Goal: Task Accomplishment & Management: Use online tool/utility

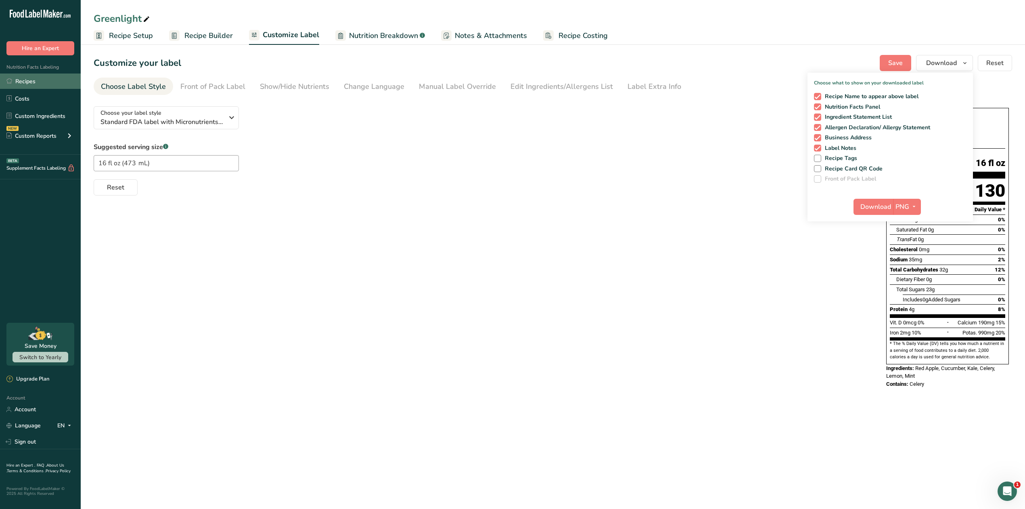
click at [55, 81] on link "Recipes" at bounding box center [40, 80] width 81 height 15
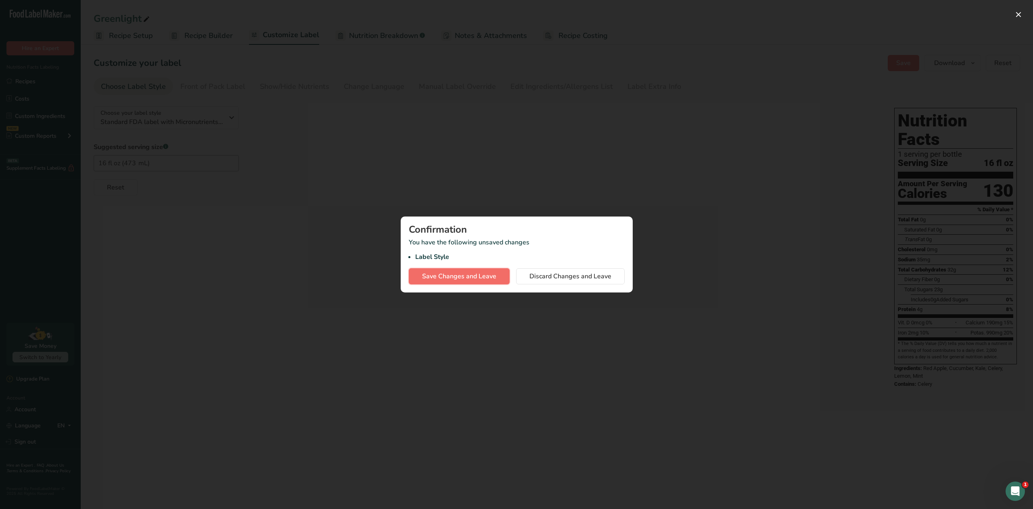
click at [480, 279] on span "Save Changes and Leave" at bounding box center [459, 276] width 74 height 10
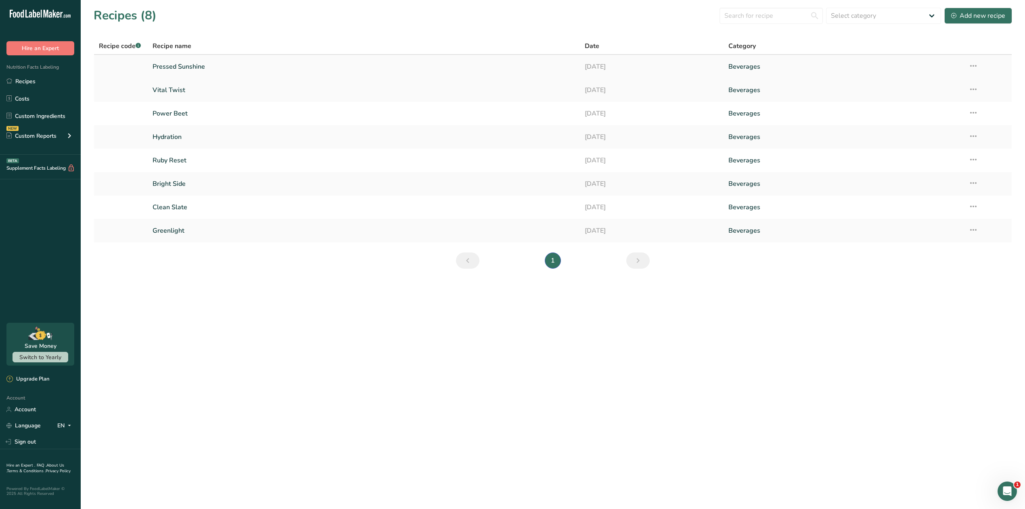
click at [193, 64] on link "Pressed Sunshine" at bounding box center [364, 66] width 422 height 17
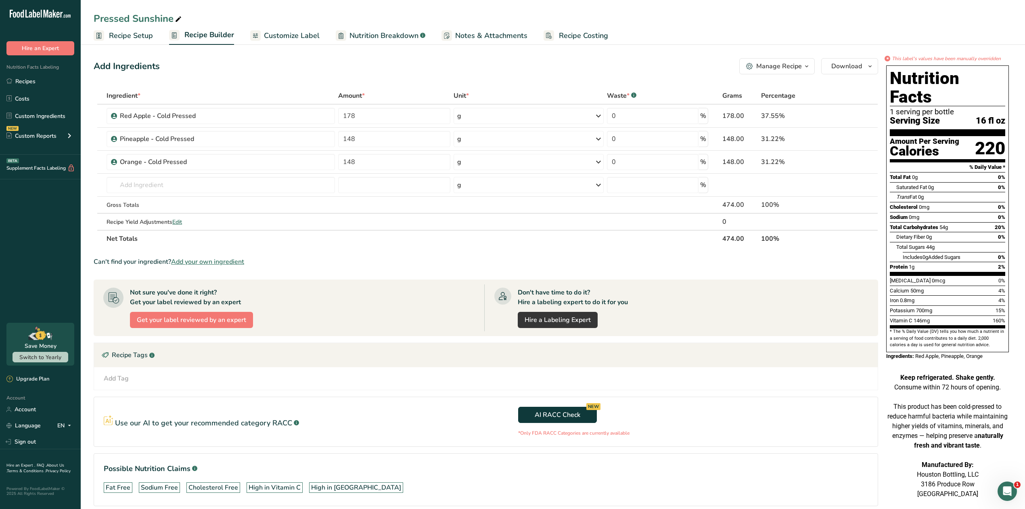
click at [292, 39] on span "Customize Label" at bounding box center [292, 35] width 56 height 11
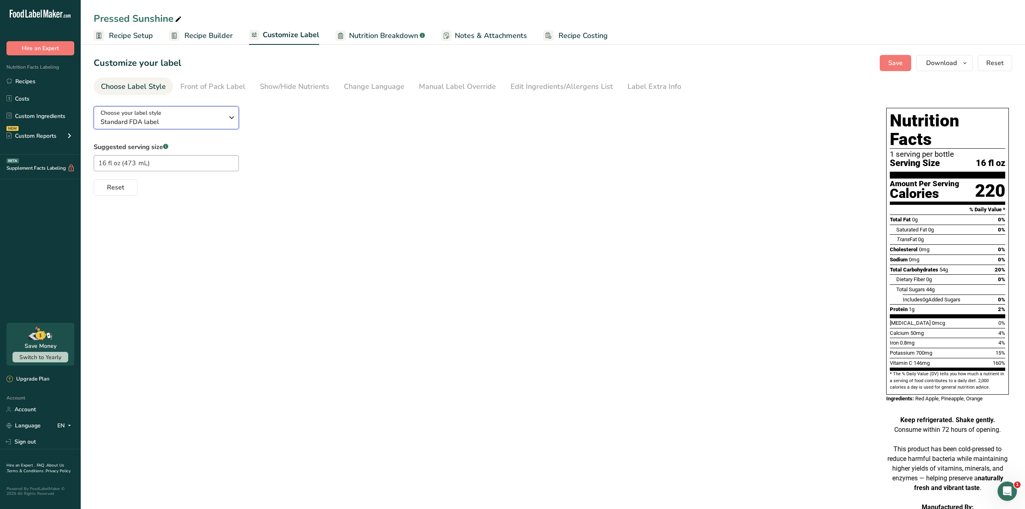
click at [216, 123] on span "Standard FDA label" at bounding box center [162, 122] width 123 height 10
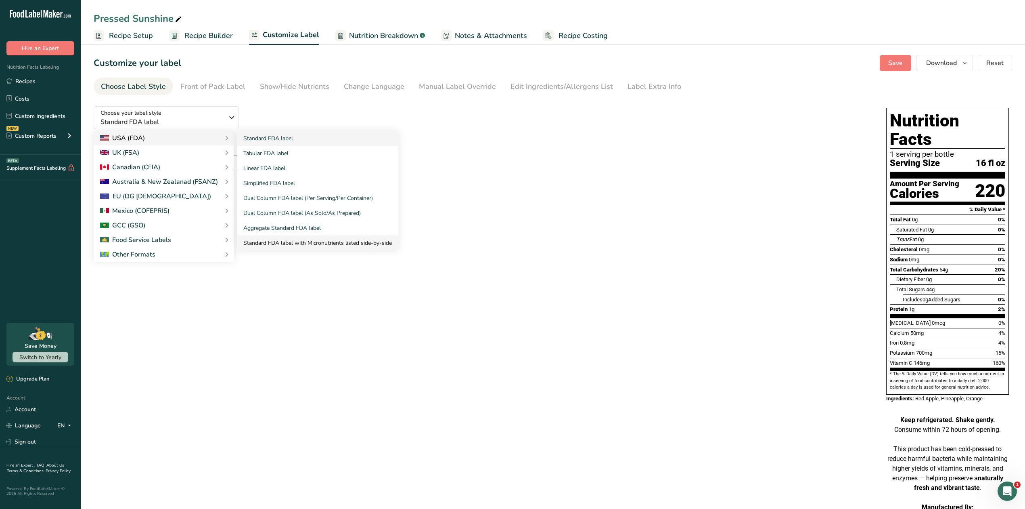
click at [295, 244] on link "Standard FDA label with Micronutrients listed side-by-side" at bounding box center [317, 242] width 161 height 15
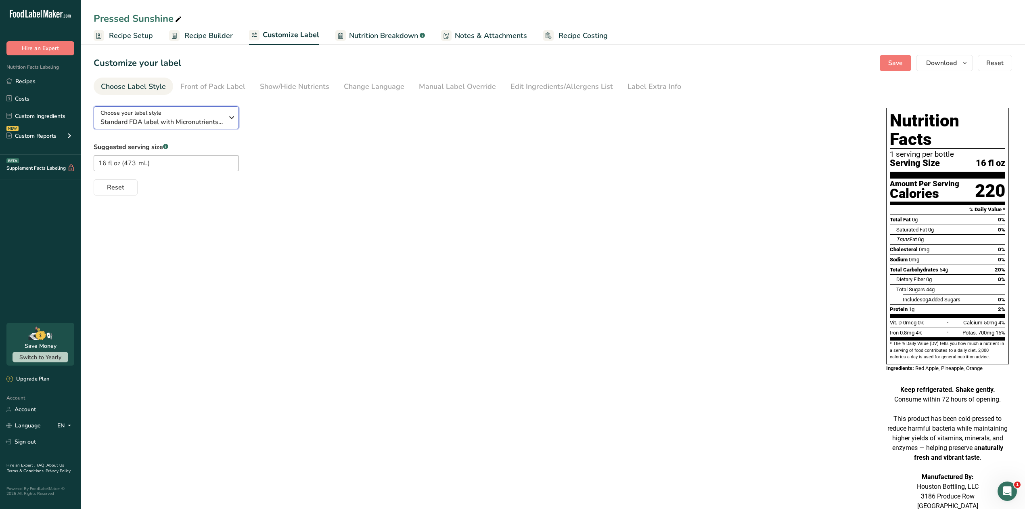
click at [201, 125] on span "Standard FDA label with Micronutrients listed side-by-side" at bounding box center [162, 122] width 123 height 10
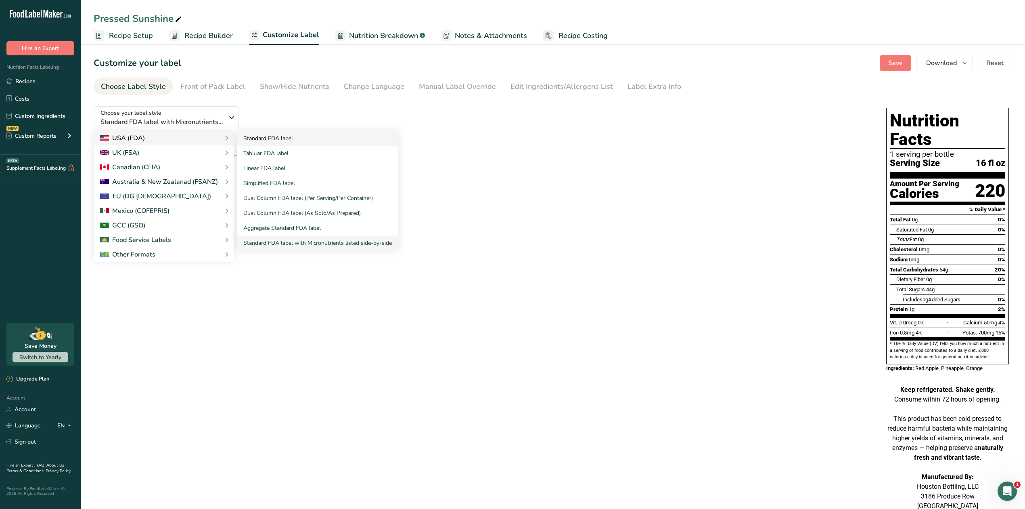
click at [249, 136] on link "Standard FDA label" at bounding box center [317, 138] width 161 height 15
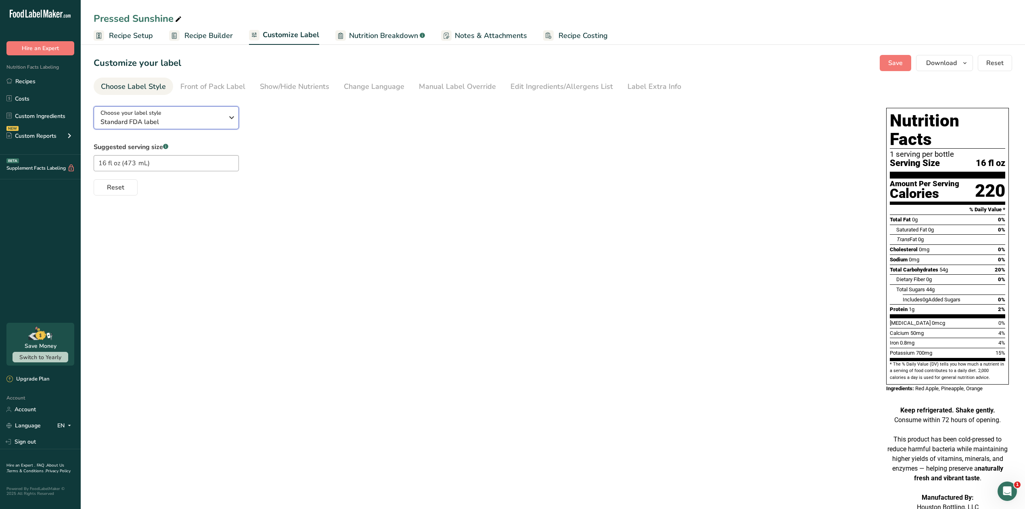
click at [222, 122] on span "Standard FDA label" at bounding box center [162, 122] width 123 height 10
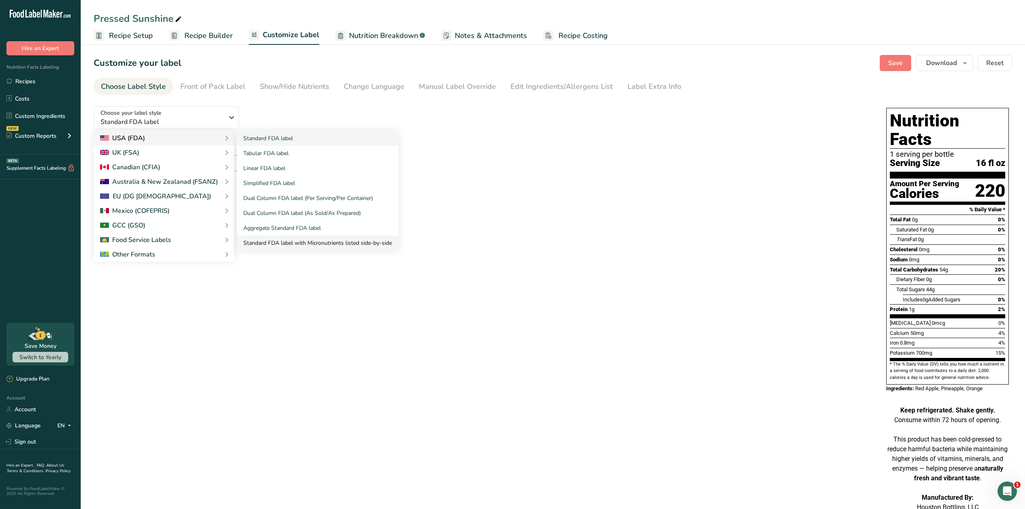
click at [278, 240] on link "Standard FDA label with Micronutrients listed side-by-side" at bounding box center [317, 242] width 161 height 15
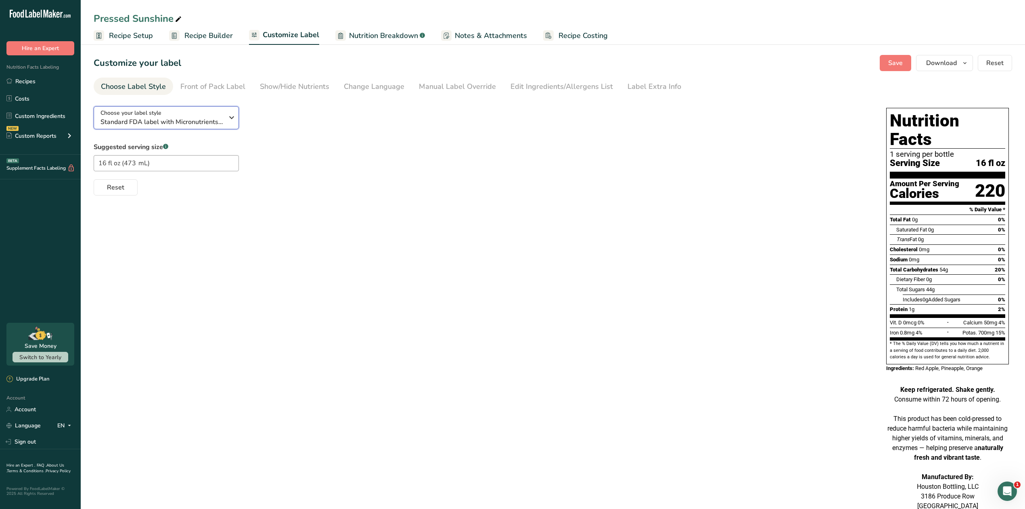
click at [217, 120] on span "Standard FDA label with Micronutrients listed side-by-side" at bounding box center [162, 122] width 123 height 10
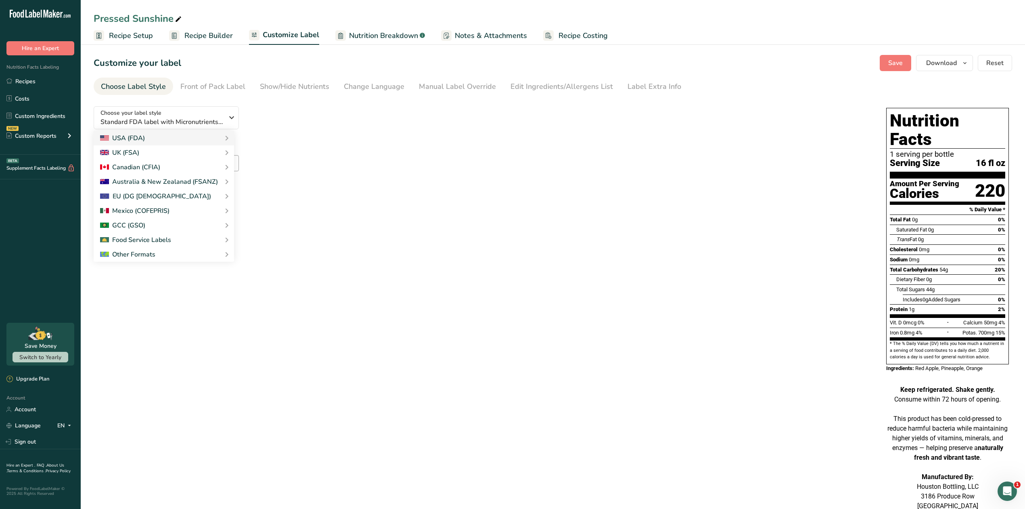
click at [197, 31] on span "Recipe Builder" at bounding box center [208, 35] width 48 height 11
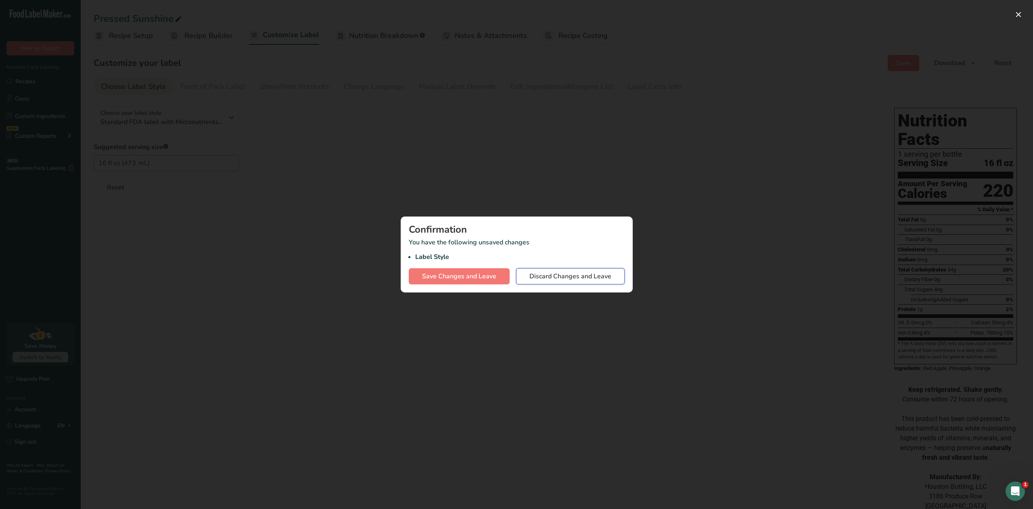
click at [566, 274] on span "Discard Changes and Leave" at bounding box center [571, 276] width 82 height 10
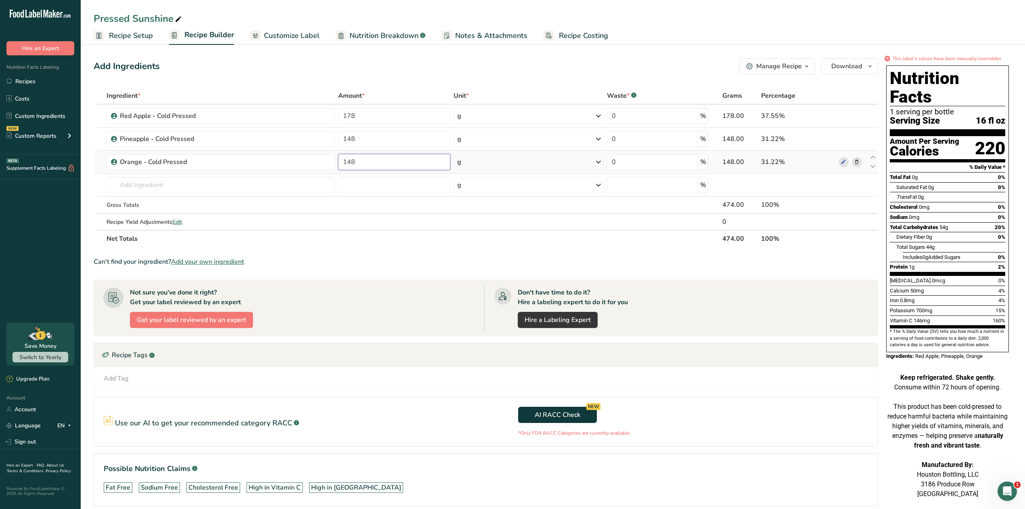
click at [356, 161] on input "148" at bounding box center [394, 162] width 112 height 16
type input "148.1"
click at [388, 270] on section "Ingredient * Amount * Unit * Waste * .a-a{fill:#347362;}.b-a{fill:#fff;} Grams …" at bounding box center [486, 303] width 785 height 432
click at [279, 33] on span "Customize Label" at bounding box center [292, 35] width 56 height 11
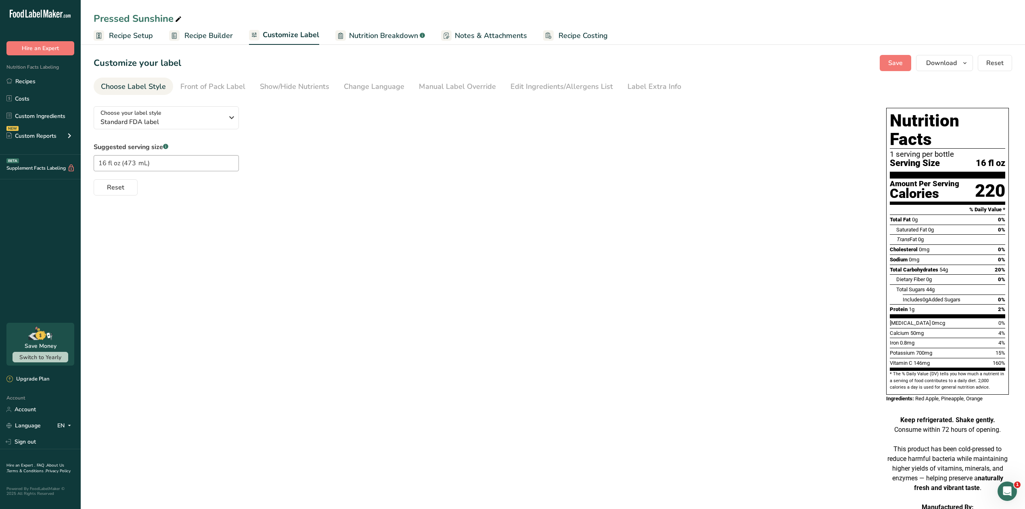
click at [124, 36] on span "Recipe Setup" at bounding box center [131, 35] width 44 height 11
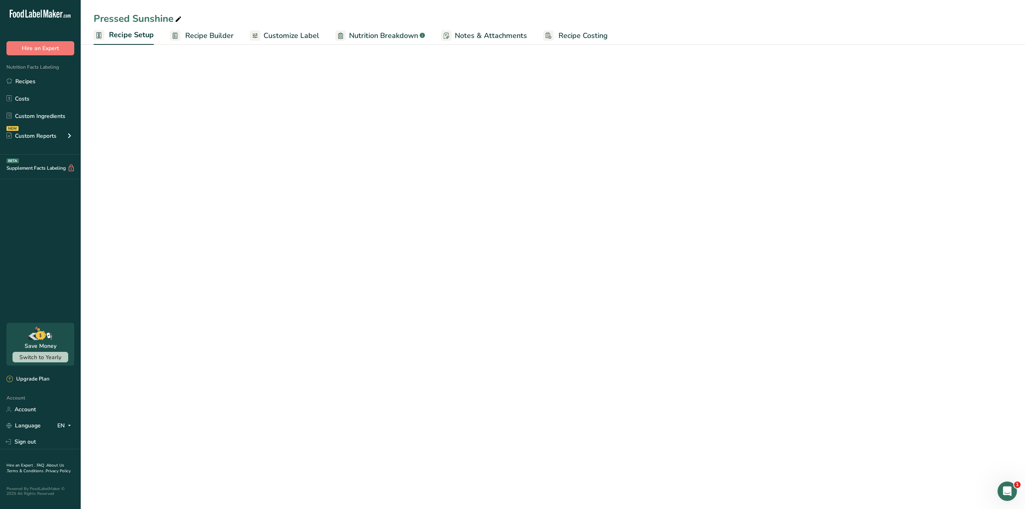
select select "22"
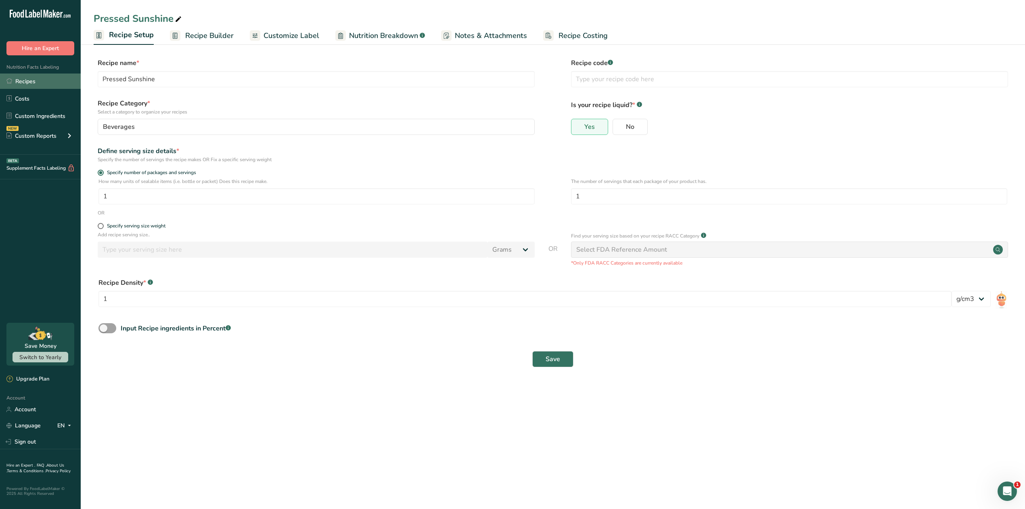
click at [31, 81] on link "Recipes" at bounding box center [40, 80] width 81 height 15
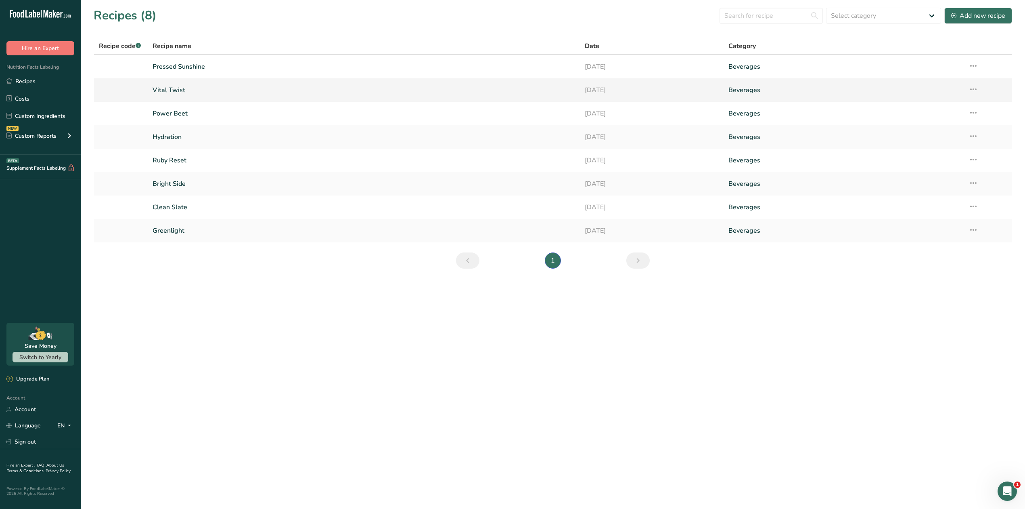
click at [178, 90] on link "Vital Twist" at bounding box center [364, 90] width 422 height 17
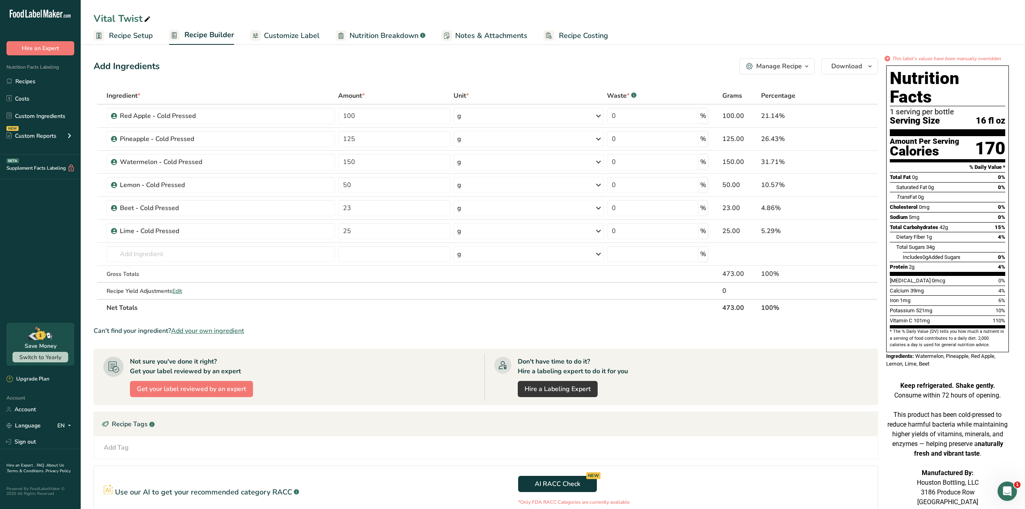
click at [278, 35] on span "Customize Label" at bounding box center [292, 35] width 56 height 11
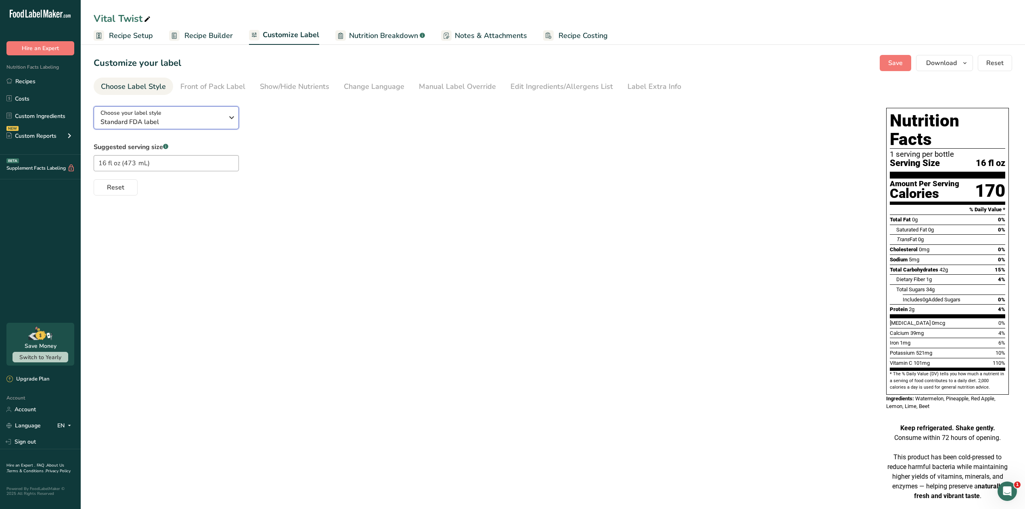
click at [153, 115] on span "Choose your label style" at bounding box center [131, 113] width 61 height 8
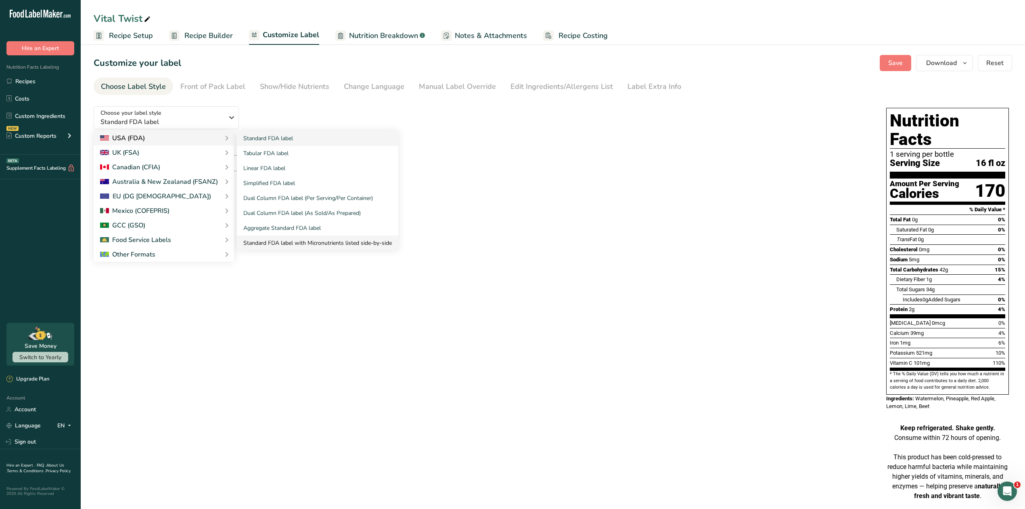
click at [265, 241] on link "Standard FDA label with Micronutrients listed side-by-side" at bounding box center [317, 242] width 161 height 15
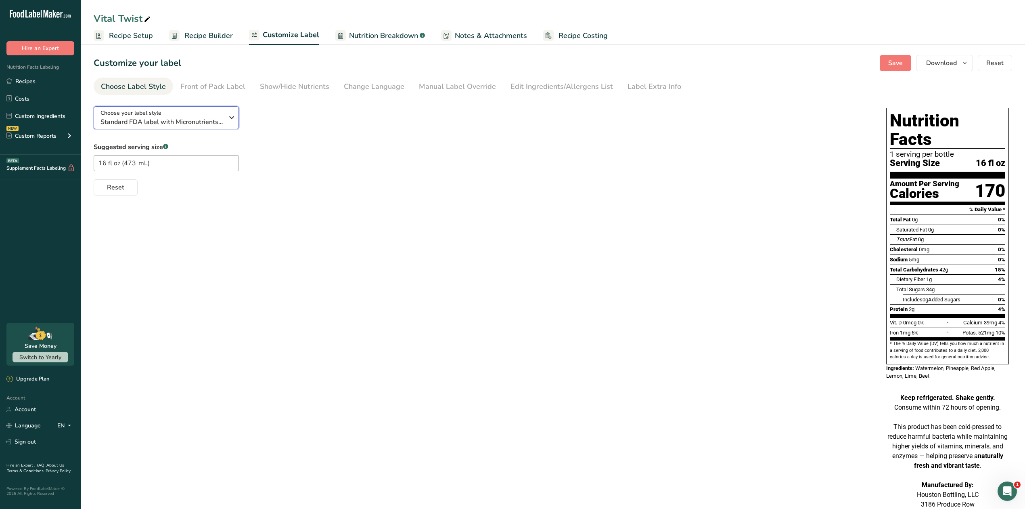
click at [230, 116] on icon "button" at bounding box center [232, 117] width 10 height 15
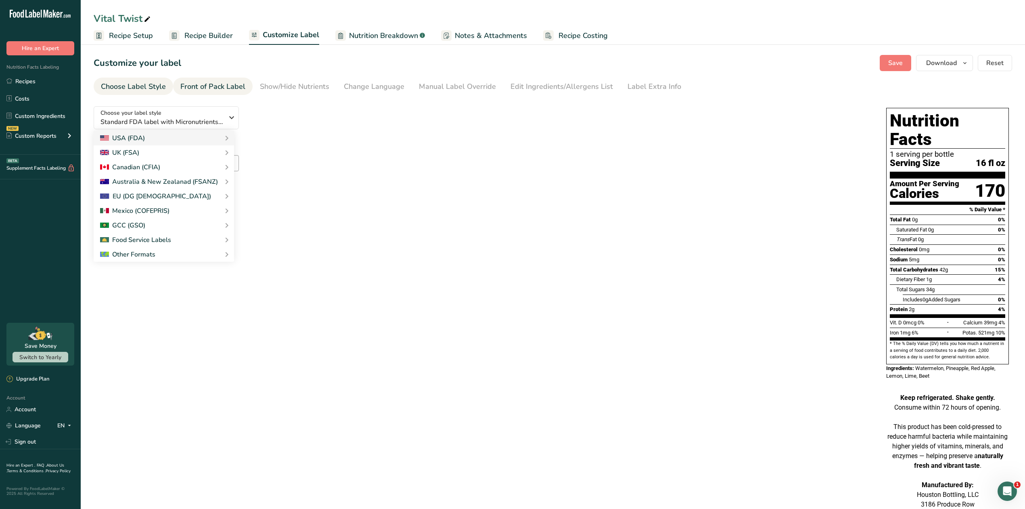
click at [239, 85] on div "Front of Pack Label" at bounding box center [212, 86] width 65 height 11
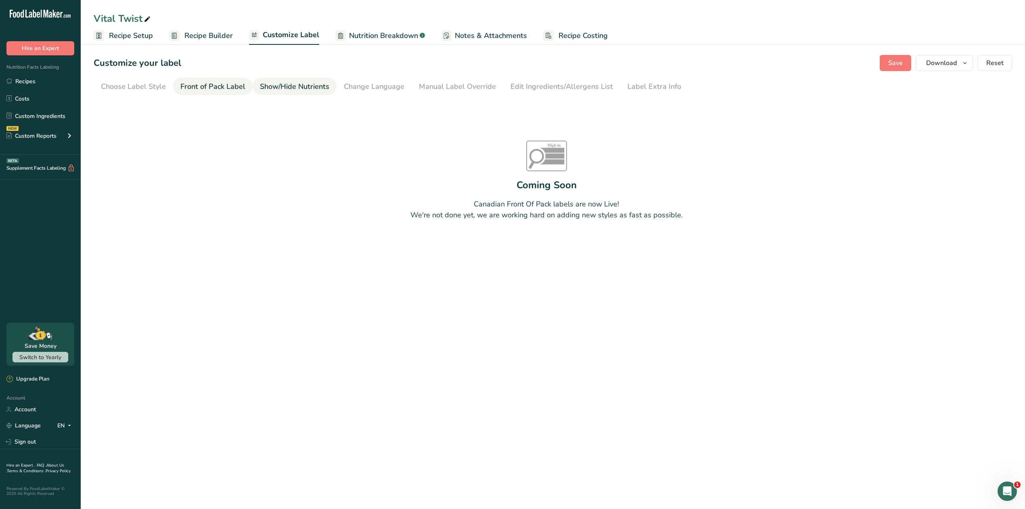
click at [272, 85] on div "Show/Hide Nutrients" at bounding box center [294, 86] width 69 height 11
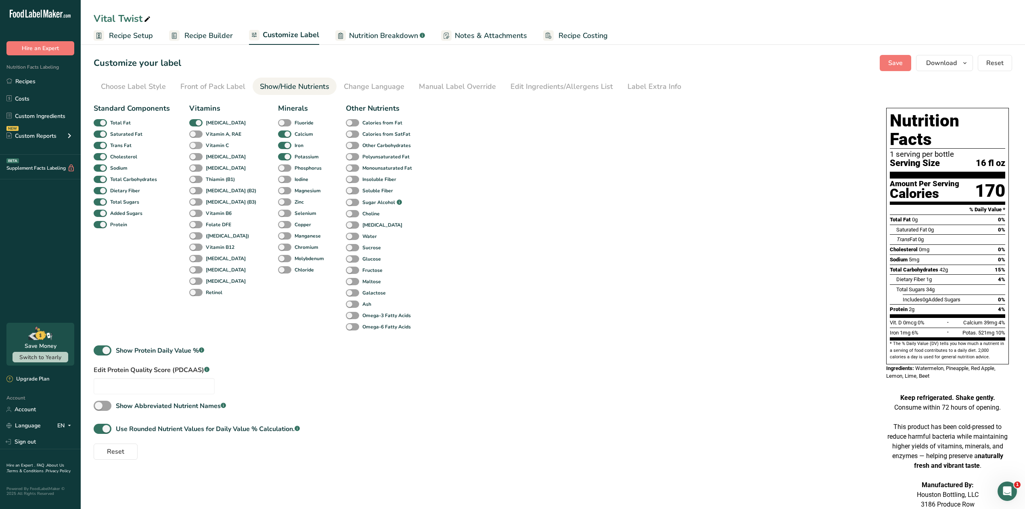
click at [198, 143] on span at bounding box center [195, 146] width 13 height 8
click at [195, 143] on input "Vitamin C" at bounding box center [191, 145] width 5 height 5
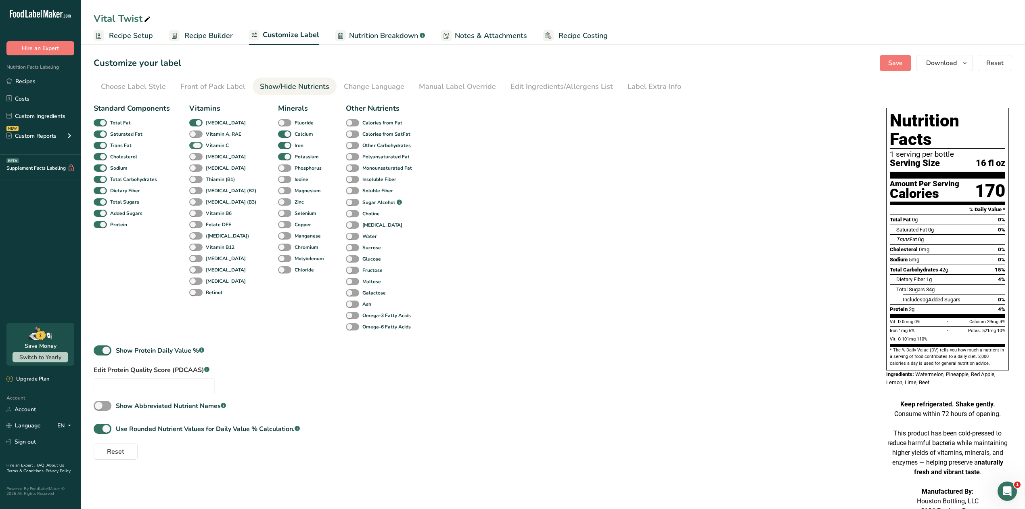
click at [198, 143] on span at bounding box center [195, 146] width 13 height 8
click at [195, 143] on input "Vitamin C" at bounding box center [191, 145] width 5 height 5
checkbox input "false"
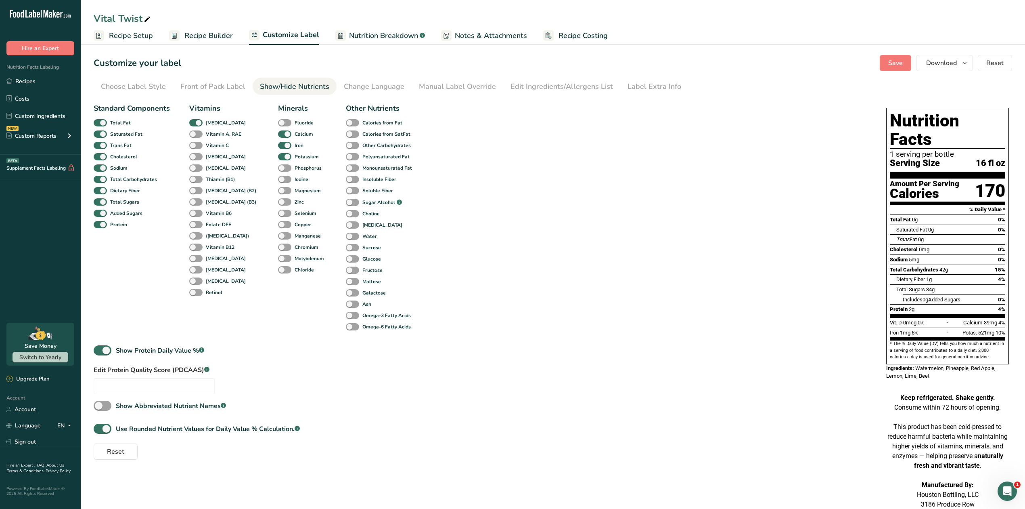
click at [138, 36] on span "Recipe Setup" at bounding box center [131, 35] width 44 height 11
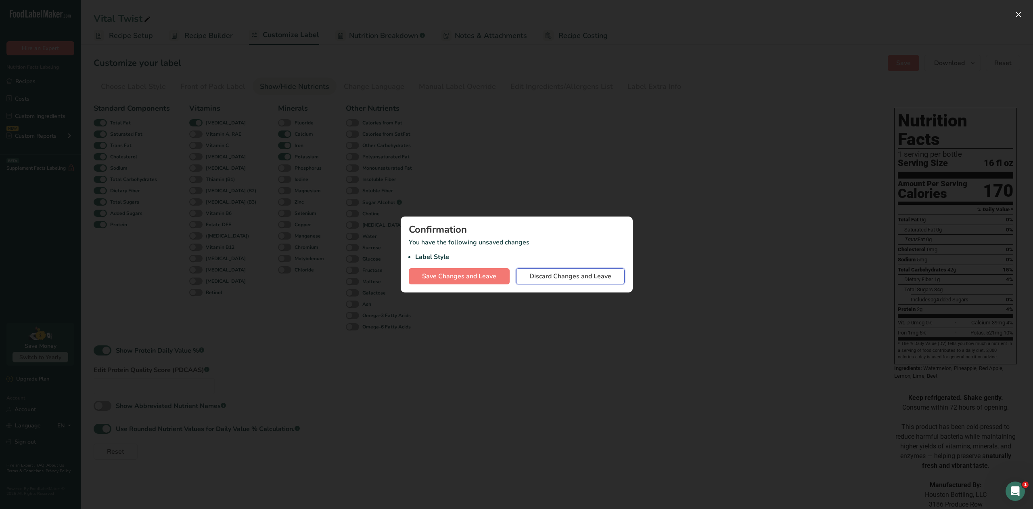
click at [549, 273] on span "Discard Changes and Leave" at bounding box center [571, 276] width 82 height 10
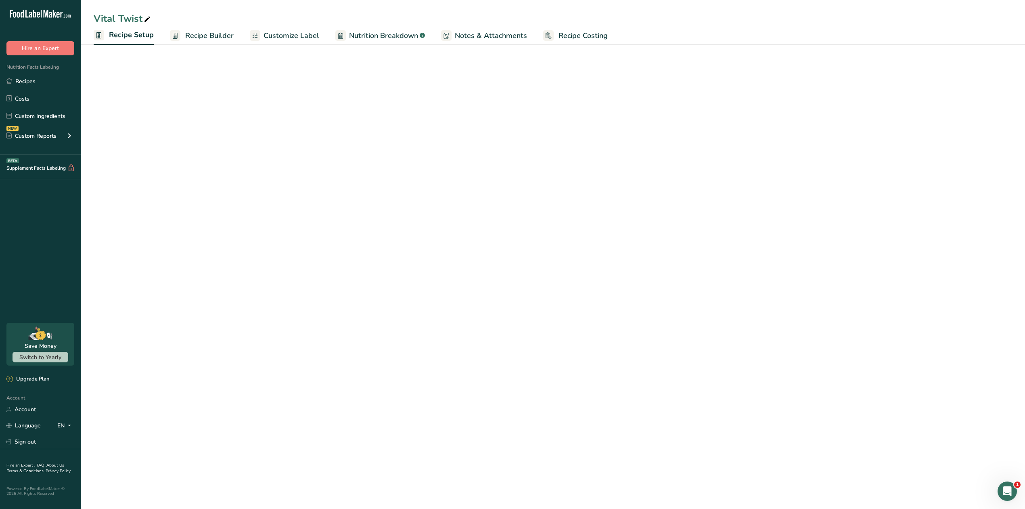
select select "22"
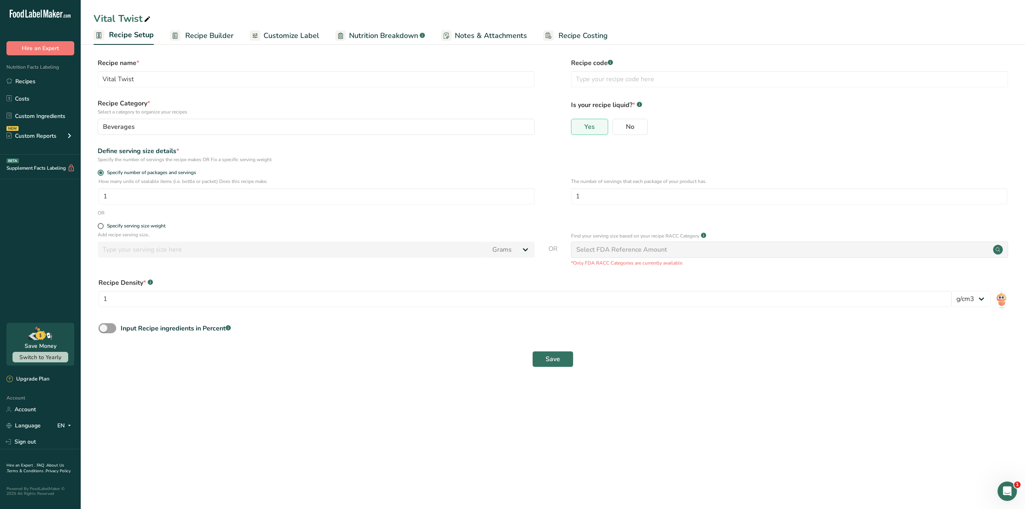
click at [220, 36] on span "Recipe Builder" at bounding box center [209, 35] width 48 height 11
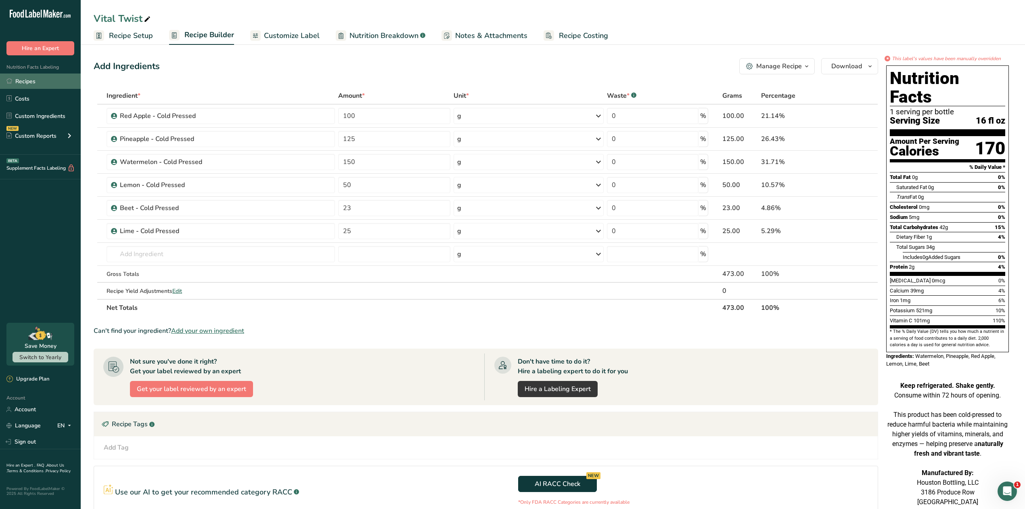
click at [28, 80] on link "Recipes" at bounding box center [40, 80] width 81 height 15
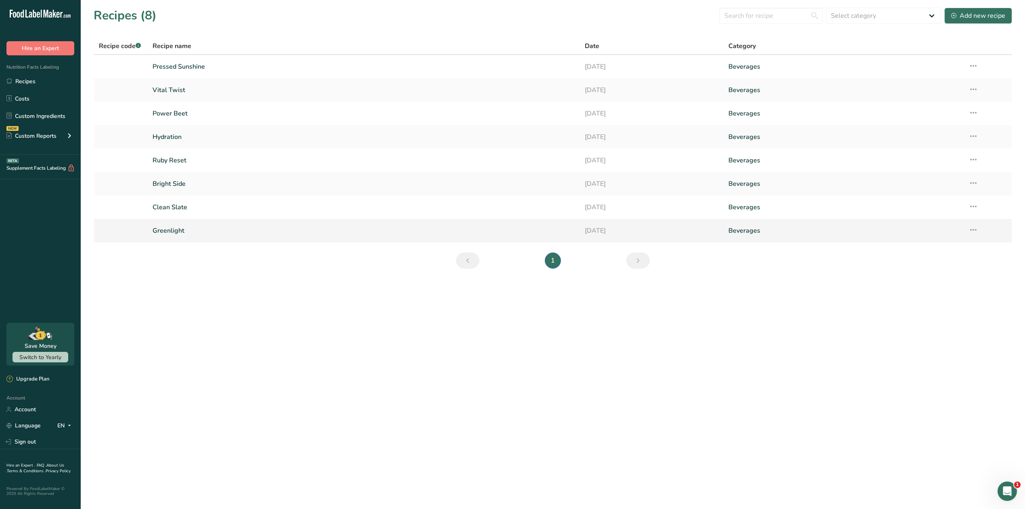
click at [157, 228] on link "Greenlight" at bounding box center [364, 230] width 422 height 17
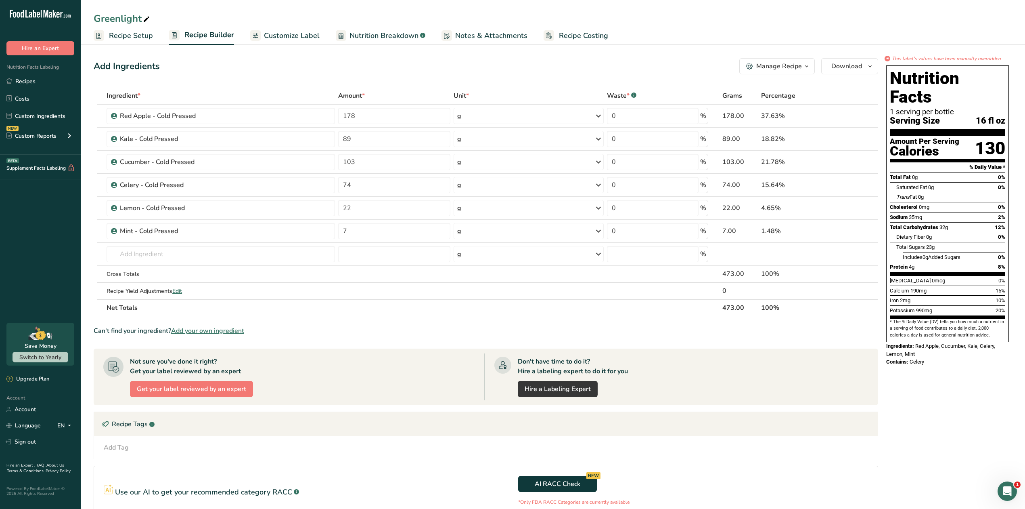
click at [278, 34] on span "Customize Label" at bounding box center [292, 35] width 56 height 11
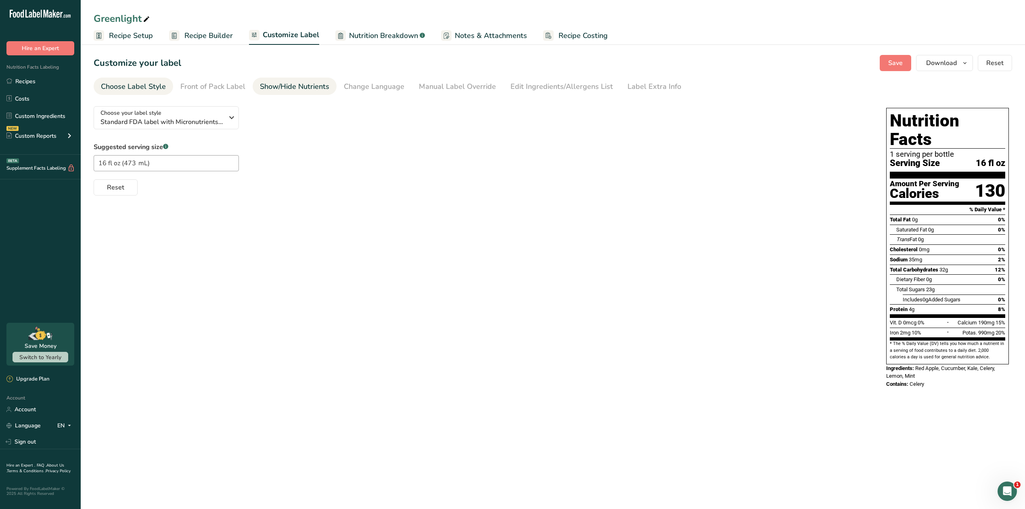
click at [314, 86] on div "Show/Hide Nutrients" at bounding box center [294, 86] width 69 height 11
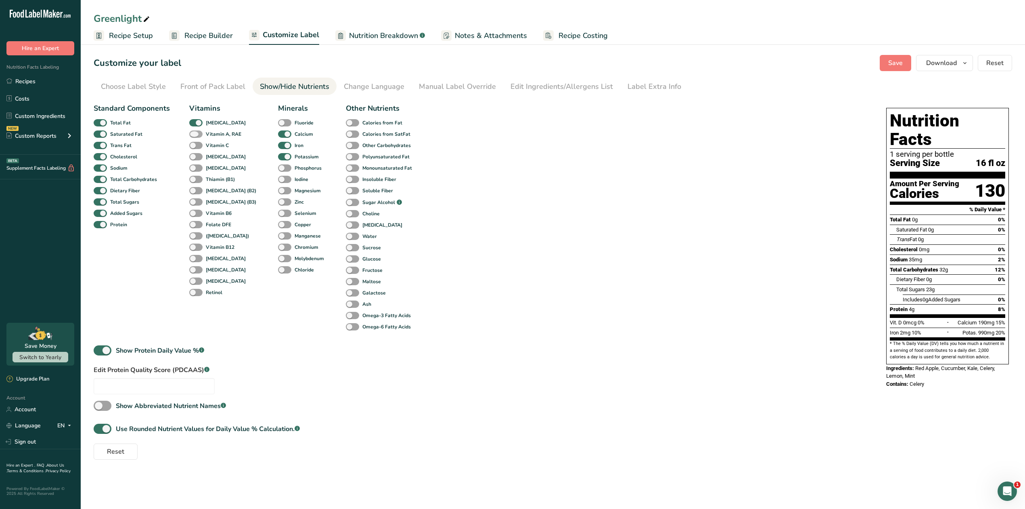
click at [199, 133] on span at bounding box center [195, 134] width 13 height 8
click at [195, 133] on input "Vitamin A, RAE" at bounding box center [191, 133] width 5 height 5
checkbox input "true"
click at [201, 146] on span at bounding box center [195, 146] width 13 height 8
click at [195, 146] on input "Vitamin C" at bounding box center [191, 145] width 5 height 5
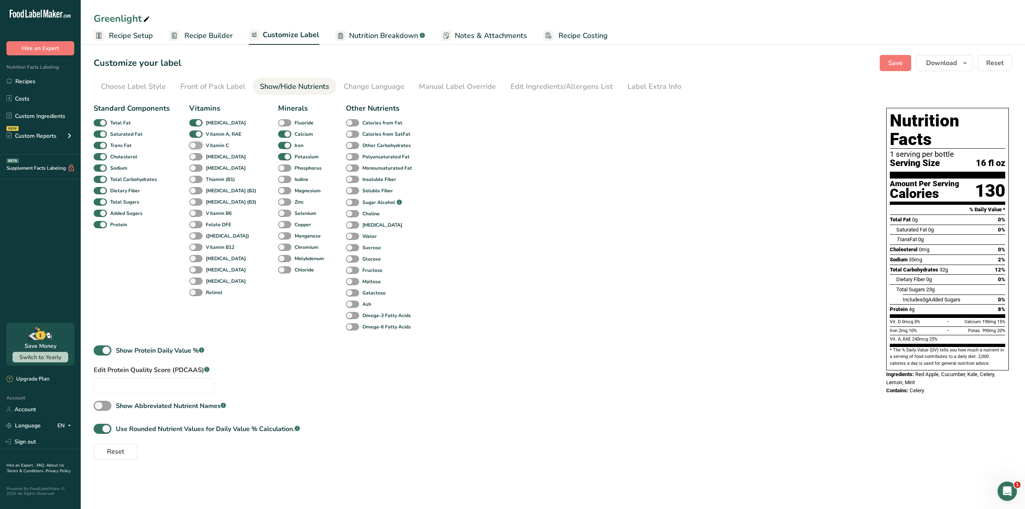
checkbox input "true"
click at [199, 167] on span at bounding box center [195, 168] width 13 height 8
click at [195, 167] on input "[MEDICAL_DATA]" at bounding box center [191, 167] width 5 height 5
checkbox input "true"
click at [965, 65] on icon "button" at bounding box center [965, 63] width 6 height 10
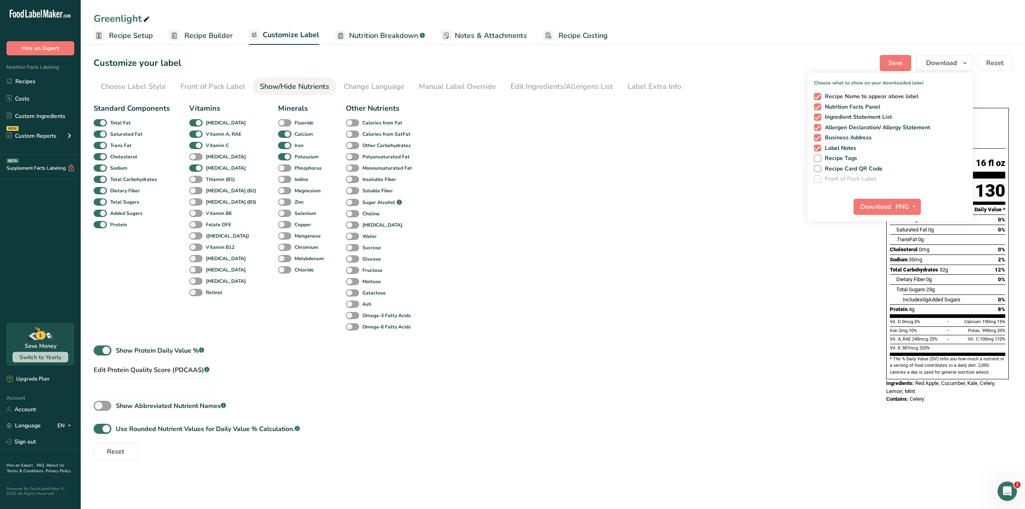
click at [818, 97] on span at bounding box center [817, 96] width 7 height 7
click at [818, 97] on input "Recipe Name to appear above label" at bounding box center [816, 96] width 5 height 5
checkbox input "false"
click at [884, 209] on span "Download" at bounding box center [876, 207] width 31 height 10
click at [638, 160] on div "Standard Components Total Fat Saturated Fat Trans Fat [MEDICAL_DATA] Sodium Tot…" at bounding box center [482, 280] width 777 height 360
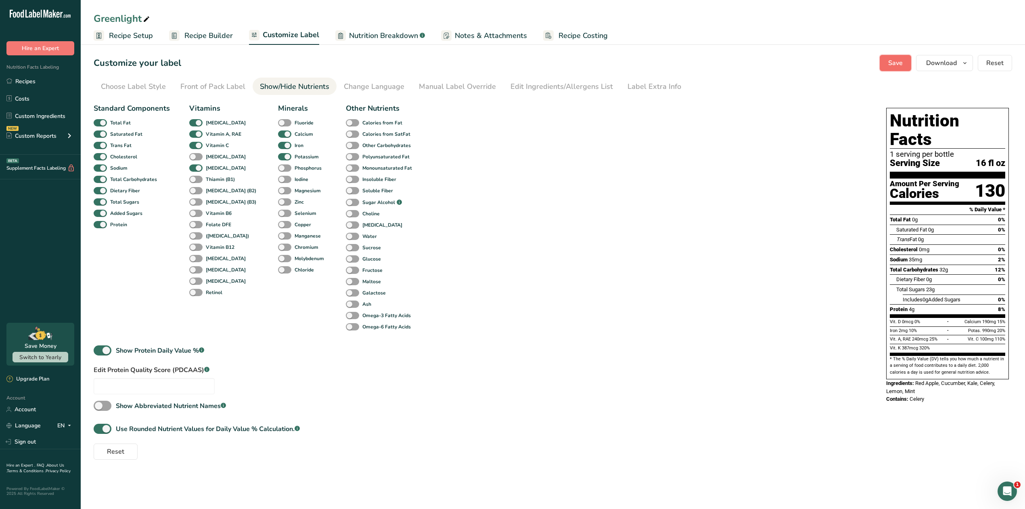
click at [893, 61] on span "Save" at bounding box center [896, 63] width 15 height 10
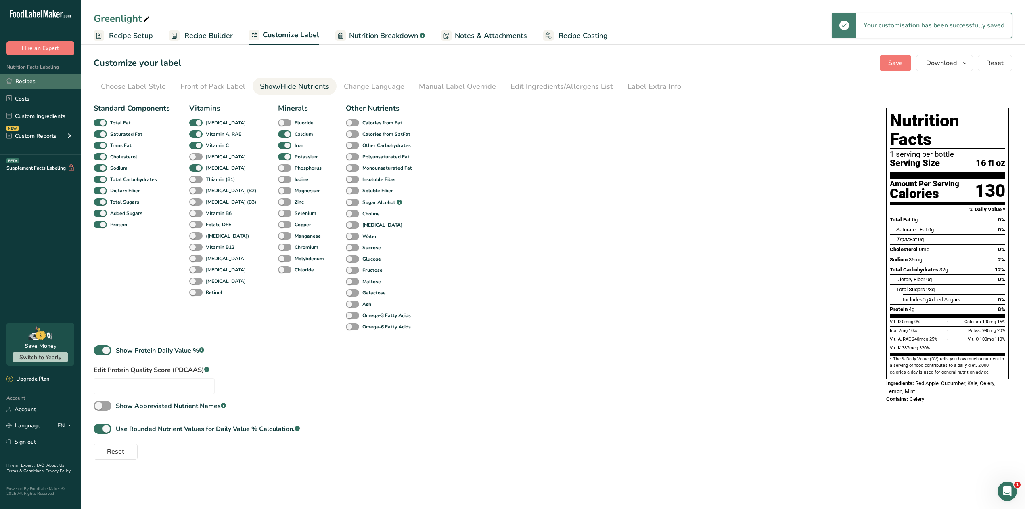
click at [36, 82] on link "Recipes" at bounding box center [40, 80] width 81 height 15
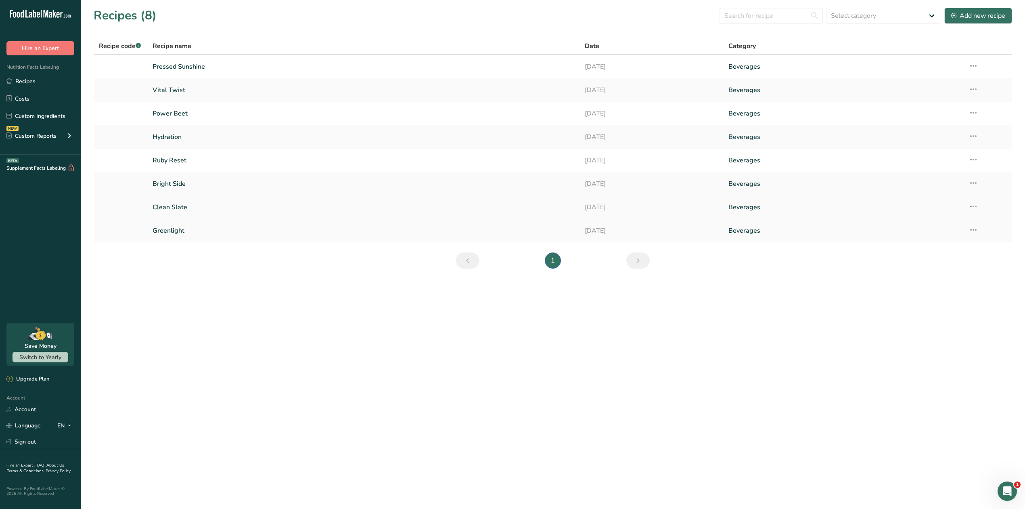
click at [170, 205] on link "Clean Slate" at bounding box center [364, 207] width 422 height 17
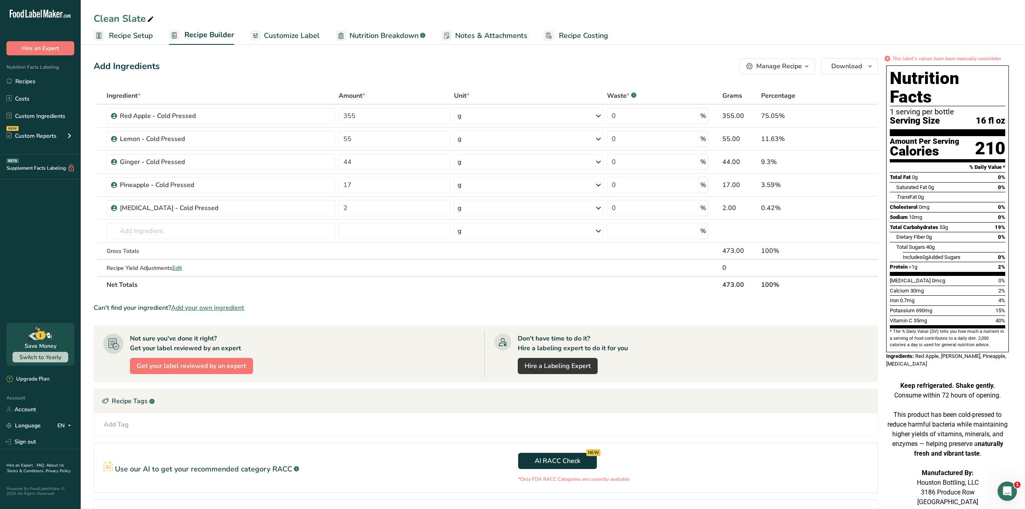
click at [296, 36] on span "Customize Label" at bounding box center [292, 35] width 56 height 11
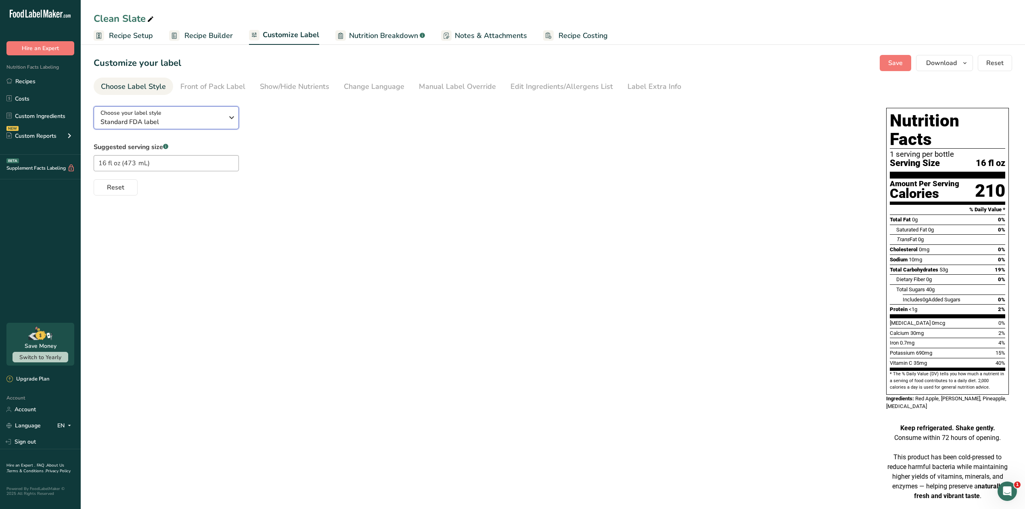
click at [232, 124] on icon "button" at bounding box center [232, 117] width 10 height 15
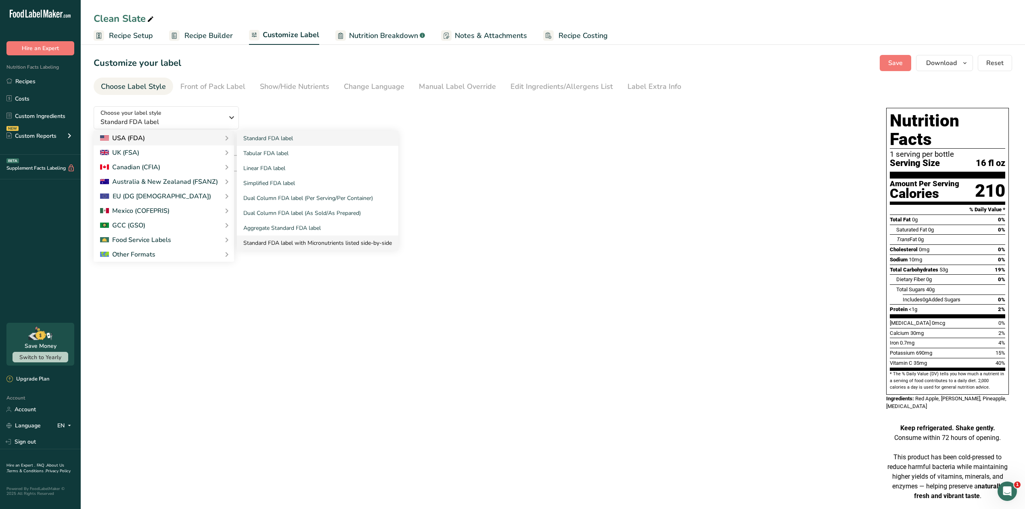
click at [267, 242] on link "Standard FDA label with Micronutrients listed side-by-side" at bounding box center [317, 242] width 161 height 15
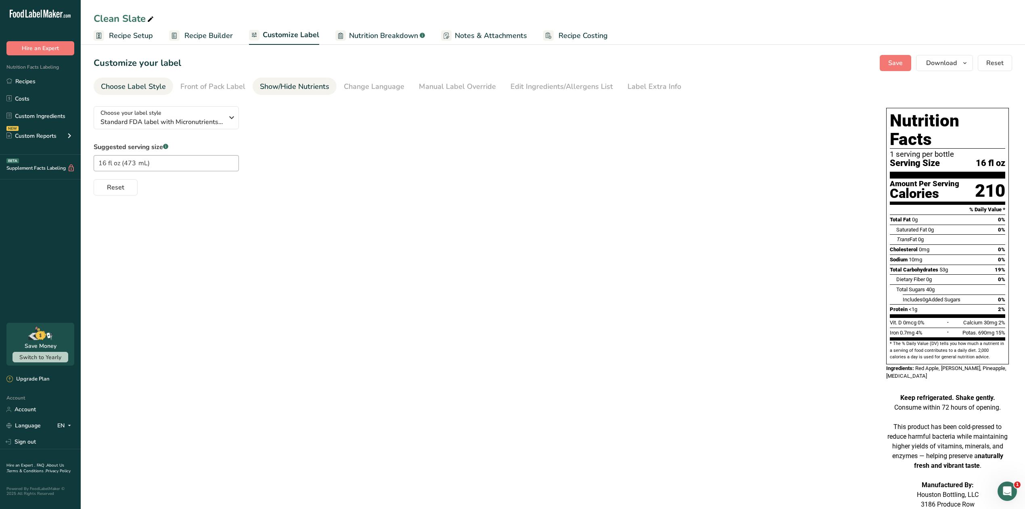
click at [312, 86] on div "Show/Hide Nutrients" at bounding box center [294, 86] width 69 height 11
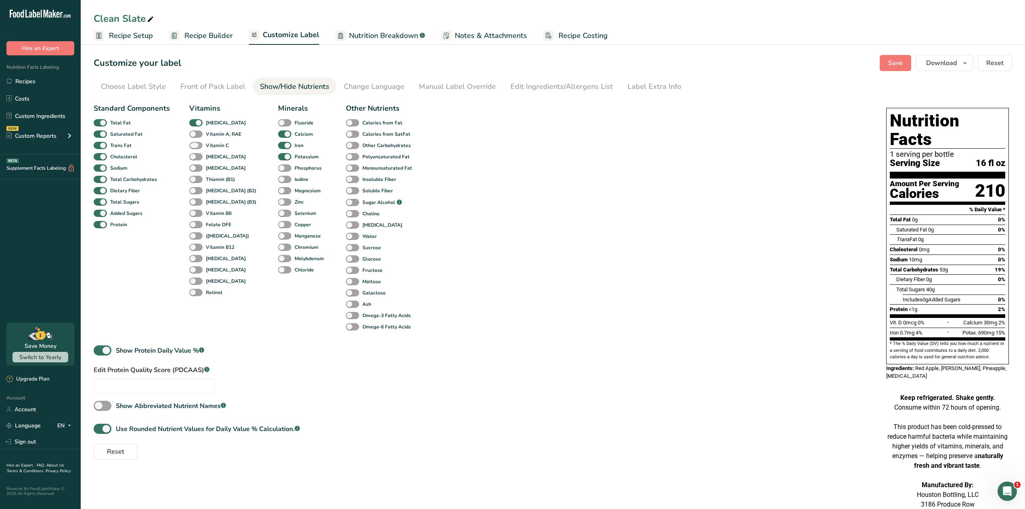
click at [216, 143] on b "Vitamin C" at bounding box center [217, 145] width 23 height 7
click at [195, 143] on input "Vitamin C" at bounding box center [191, 145] width 5 height 5
checkbox input "true"
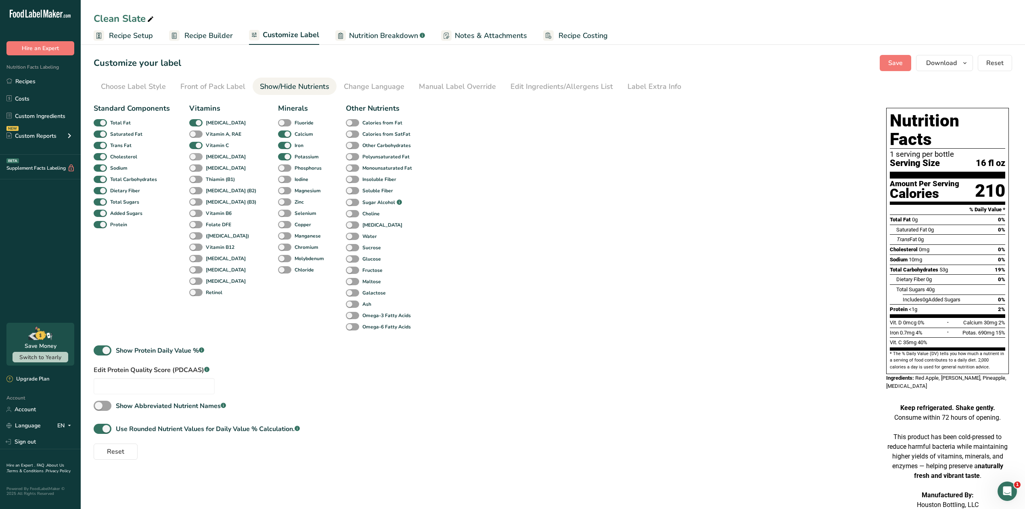
click at [212, 155] on b "[MEDICAL_DATA]" at bounding box center [226, 156] width 40 height 7
click at [195, 155] on input "[MEDICAL_DATA]" at bounding box center [191, 156] width 5 height 5
click at [212, 155] on b "[MEDICAL_DATA]" at bounding box center [226, 156] width 40 height 7
click at [195, 155] on input "[MEDICAL_DATA]" at bounding box center [191, 156] width 5 height 5
checkbox input "false"
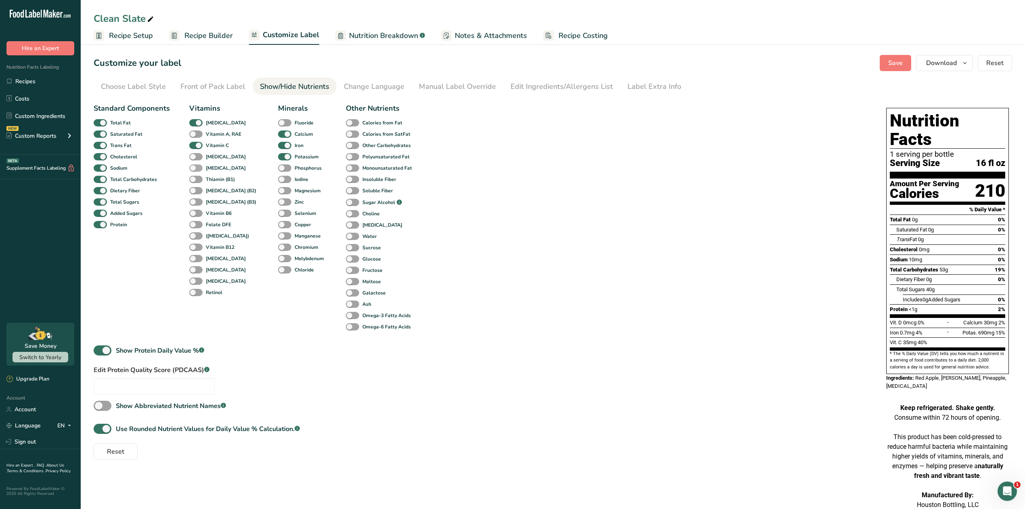
click at [211, 168] on b "[MEDICAL_DATA]" at bounding box center [226, 167] width 40 height 7
click at [195, 168] on input "[MEDICAL_DATA]" at bounding box center [191, 167] width 5 height 5
click at [211, 168] on b "[MEDICAL_DATA]" at bounding box center [226, 167] width 40 height 7
click at [195, 168] on input "[MEDICAL_DATA]" at bounding box center [191, 167] width 5 height 5
checkbox input "false"
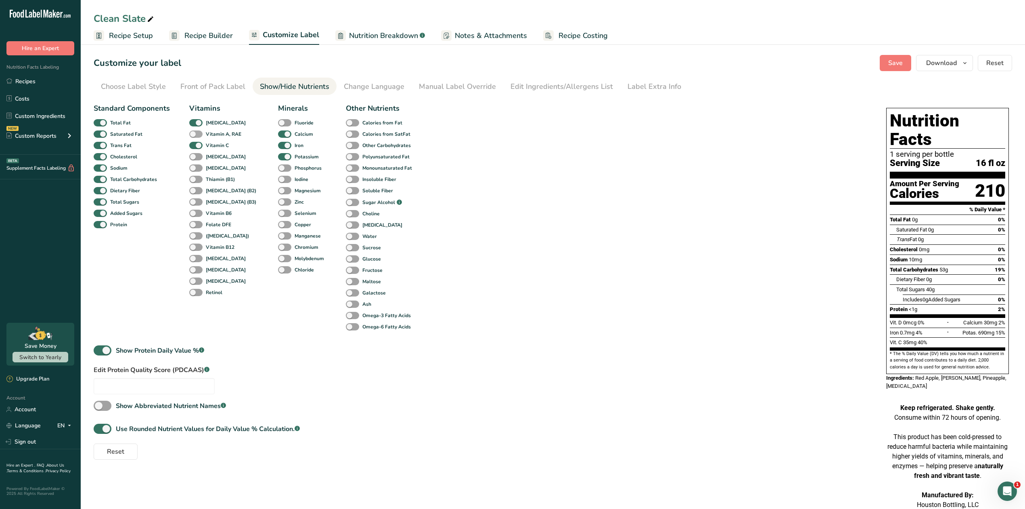
click at [213, 131] on b "Vitamin A, RAE" at bounding box center [224, 133] width 36 height 7
click at [195, 131] on input "Vitamin A, RAE" at bounding box center [191, 133] width 5 height 5
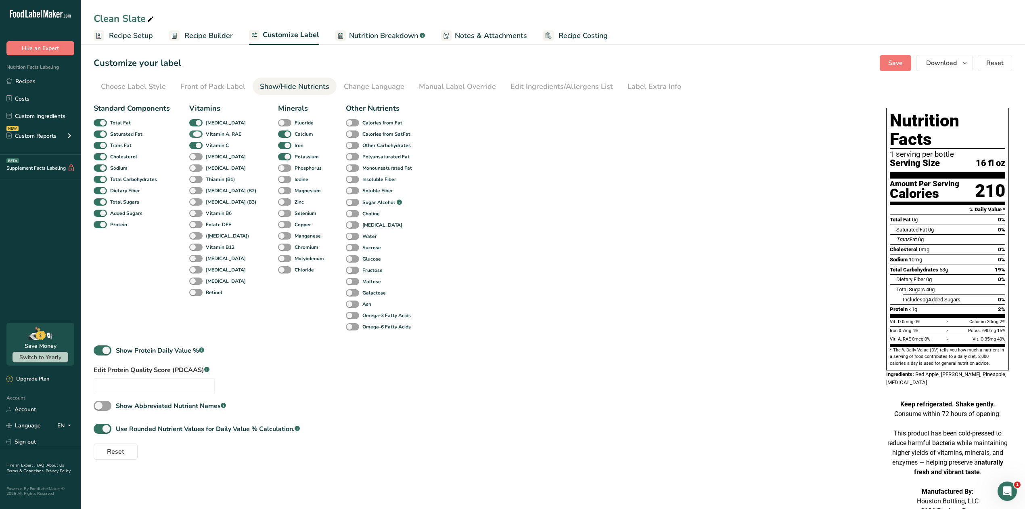
click at [214, 134] on b "Vitamin A, RAE" at bounding box center [224, 133] width 36 height 7
click at [195, 134] on input "Vitamin A, RAE" at bounding box center [191, 133] width 5 height 5
checkbox input "false"
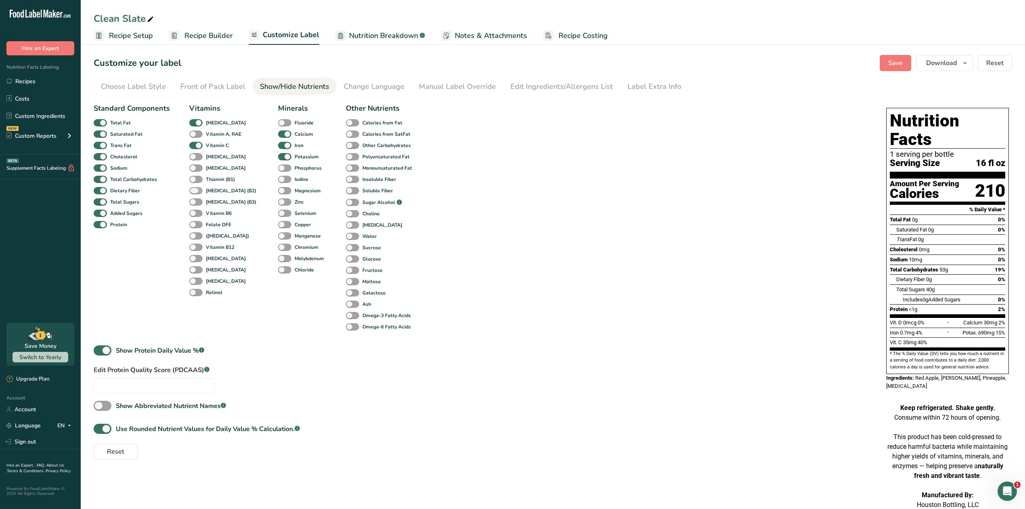
click at [215, 189] on b "[MEDICAL_DATA] (B2)" at bounding box center [231, 190] width 50 height 7
click at [195, 189] on input "[MEDICAL_DATA] (B2)" at bounding box center [191, 190] width 5 height 5
click at [215, 189] on b "[MEDICAL_DATA] (B2)" at bounding box center [231, 190] width 50 height 7
click at [195, 189] on input "[MEDICAL_DATA] (B2)" at bounding box center [191, 190] width 5 height 5
checkbox input "false"
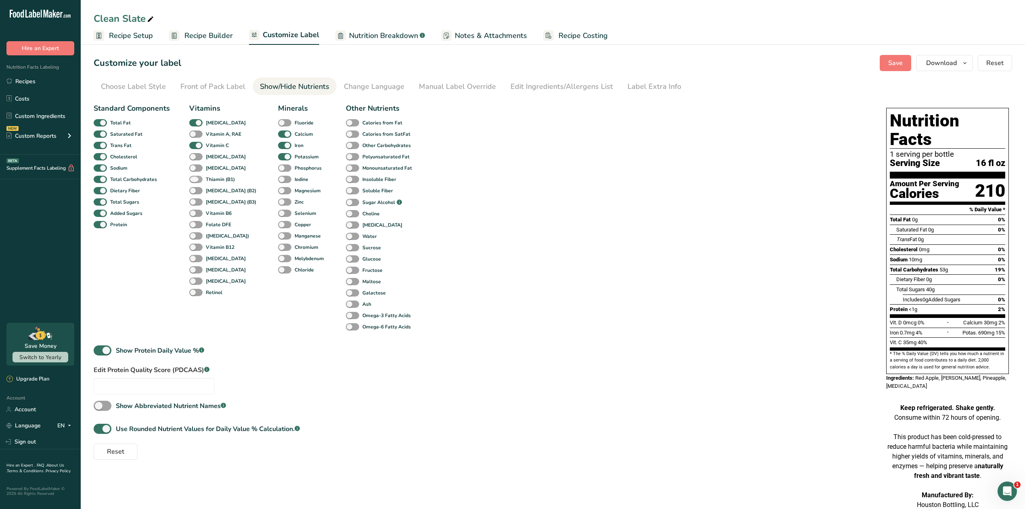
click at [215, 179] on b "Thiamin (B1)" at bounding box center [220, 179] width 29 height 7
click at [195, 179] on input "Thiamin (B1)" at bounding box center [191, 178] width 5 height 5
click at [215, 179] on b "Thiamin (B1)" at bounding box center [220, 179] width 29 height 7
click at [195, 179] on input "Thiamin (B1)" at bounding box center [191, 178] width 5 height 5
checkbox input "false"
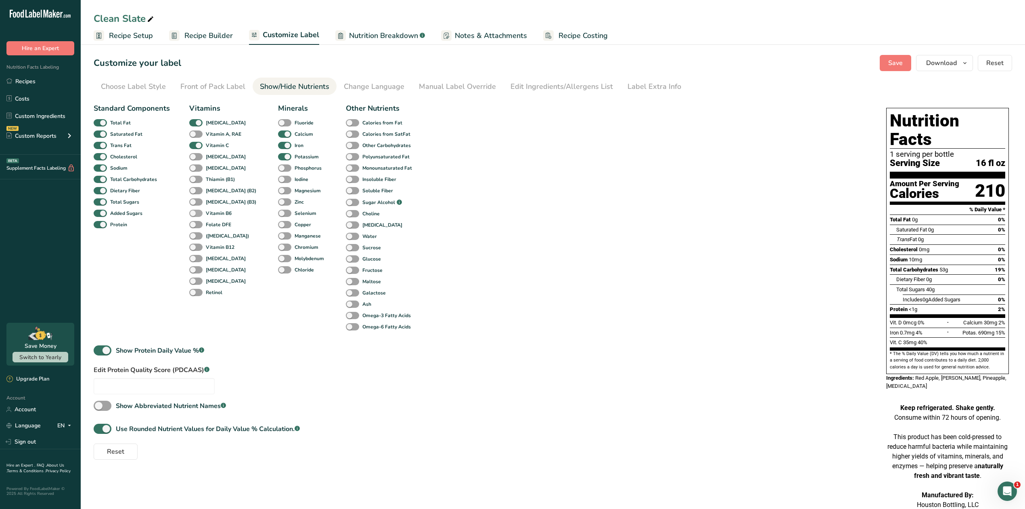
click at [212, 212] on b "Vitamin B6" at bounding box center [219, 213] width 26 height 7
click at [195, 212] on input "Vitamin B6" at bounding box center [191, 212] width 5 height 5
click at [212, 212] on b "Vitamin B6" at bounding box center [219, 213] width 26 height 7
click at [195, 212] on input "Vitamin B6" at bounding box center [191, 212] width 5 height 5
checkbox input "false"
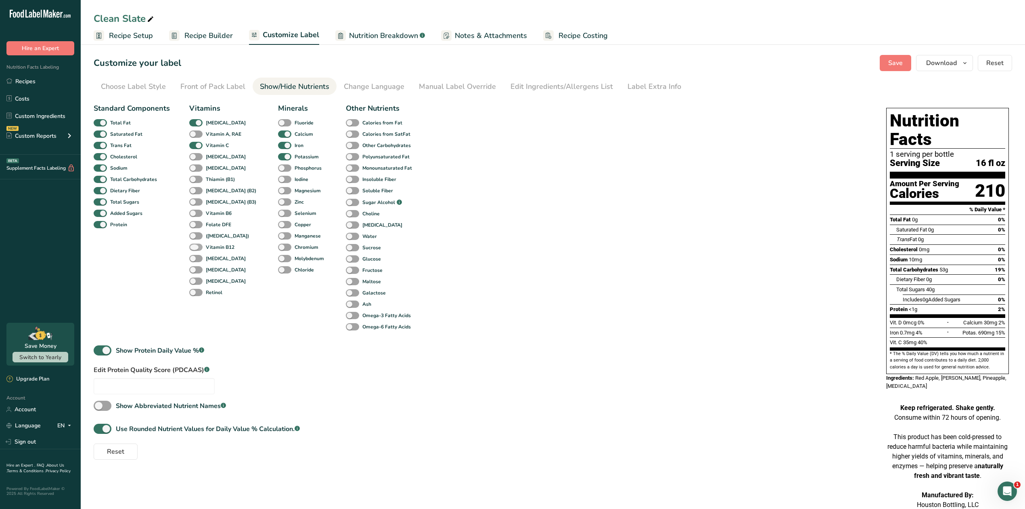
click at [207, 246] on b "Vitamin B12" at bounding box center [220, 246] width 29 height 7
click at [195, 246] on input "Vitamin B12" at bounding box center [191, 246] width 5 height 5
click at [207, 246] on b "Vitamin B12" at bounding box center [220, 246] width 29 height 7
click at [195, 246] on input "Vitamin B12" at bounding box center [191, 246] width 5 height 5
checkbox input "false"
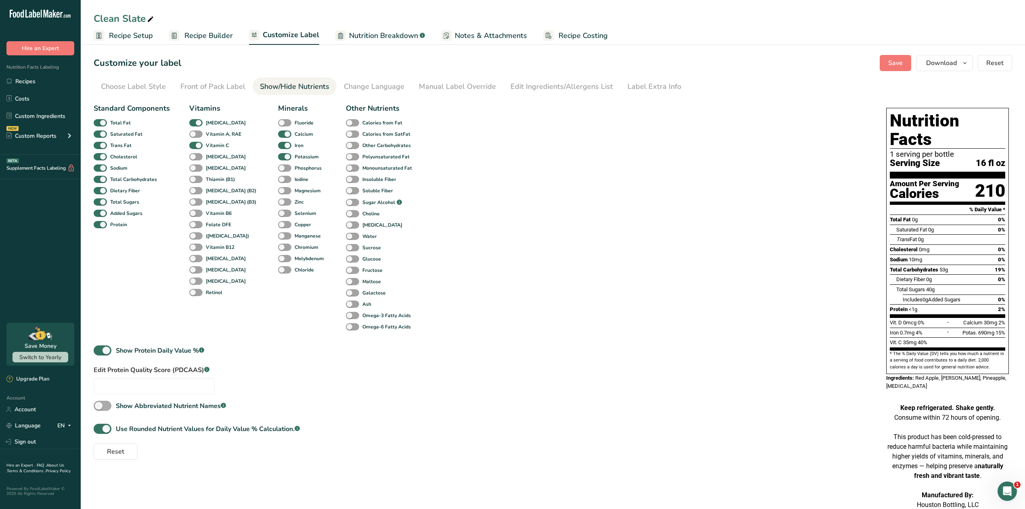
click at [104, 404] on span at bounding box center [103, 405] width 18 height 10
click at [99, 404] on input "Show Abbreviated Nutrient Names .a-a{fill:#347362;}.b-a{fill:#fff;}" at bounding box center [96, 405] width 5 height 5
click at [105, 404] on span at bounding box center [103, 405] width 18 height 10
click at [99, 404] on input "Show Abbreviated Nutrient Names .a-a{fill:#347362;}.b-a{fill:#fff;}" at bounding box center [96, 405] width 5 height 5
checkbox input "false"
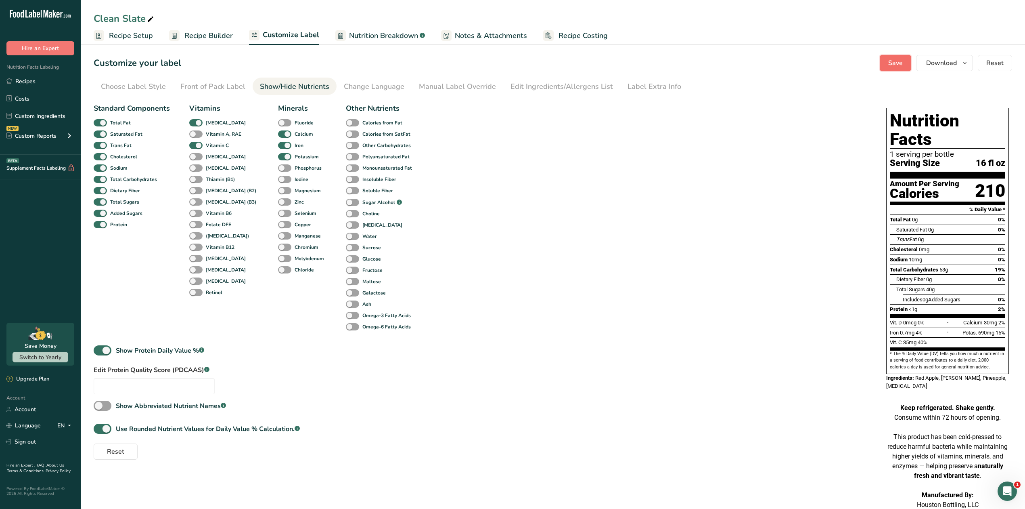
click at [909, 65] on button "Save" at bounding box center [895, 63] width 31 height 16
click at [962, 65] on icon "button" at bounding box center [965, 63] width 6 height 10
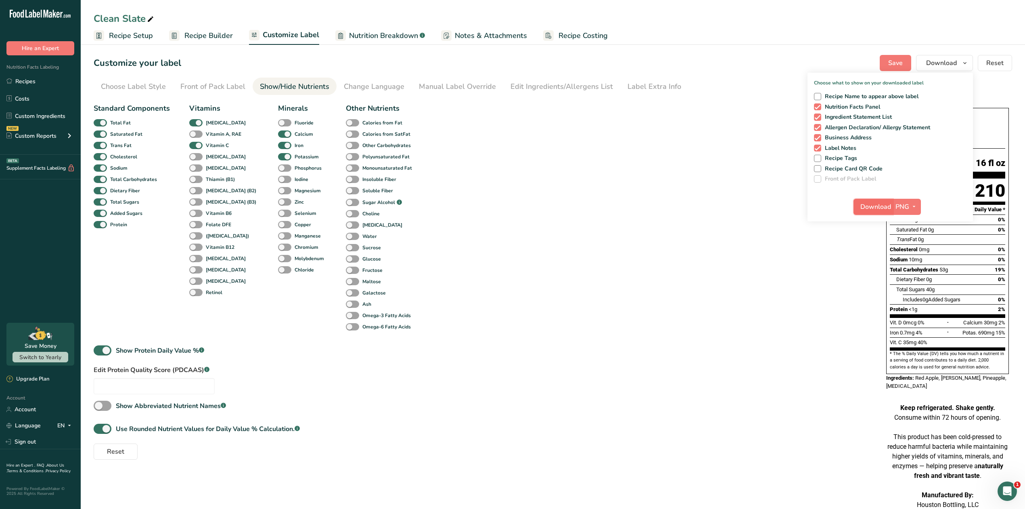
click at [875, 207] on span "Download" at bounding box center [876, 207] width 31 height 10
click at [38, 79] on link "Recipes" at bounding box center [40, 80] width 81 height 15
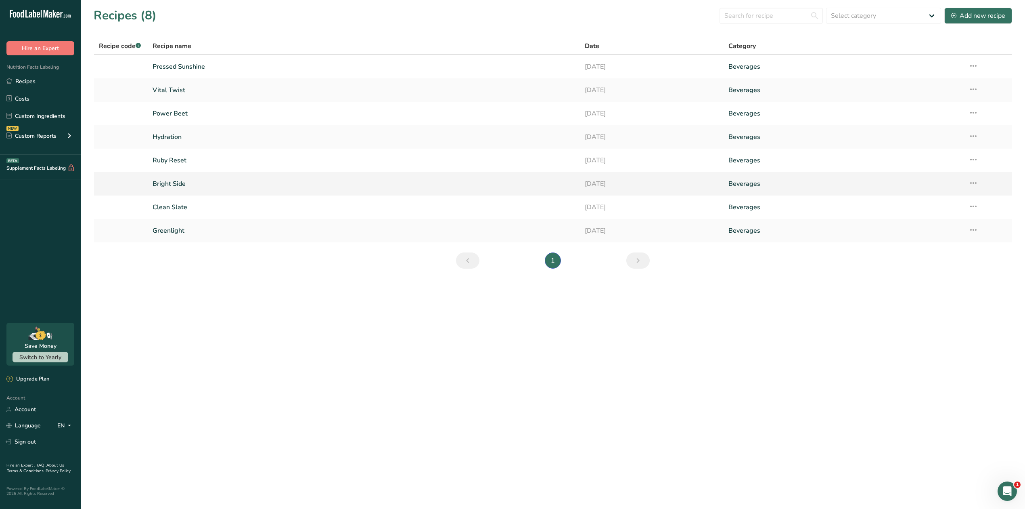
click at [173, 182] on link "Bright Side" at bounding box center [364, 183] width 422 height 17
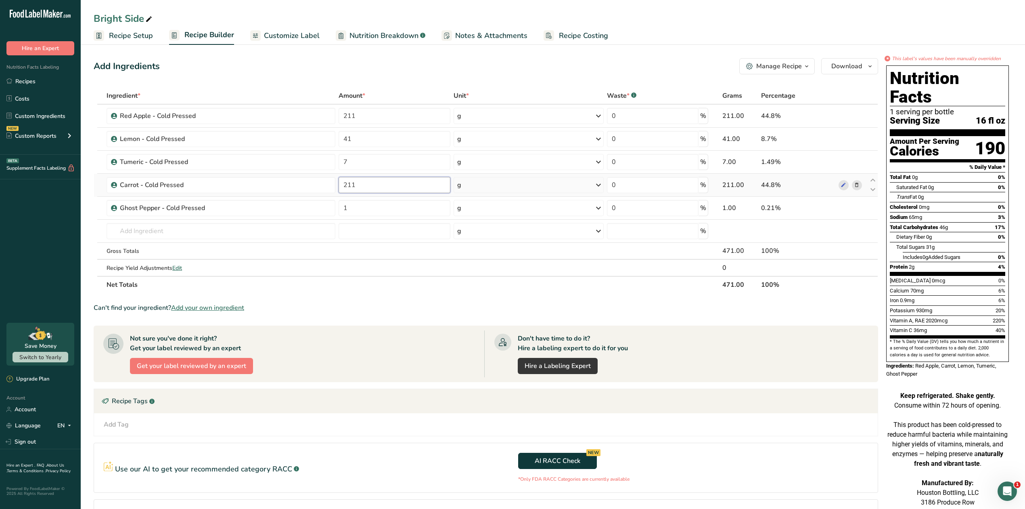
click at [368, 186] on input "211" at bounding box center [395, 185] width 112 height 16
type input "211.1"
click at [380, 315] on section "Ingredient * Amount * Unit * Waste * .a-a{fill:#347362;}.b-a{fill:#fff;} Grams …" at bounding box center [486, 326] width 785 height 478
click at [280, 36] on span "Customize Label" at bounding box center [292, 35] width 56 height 11
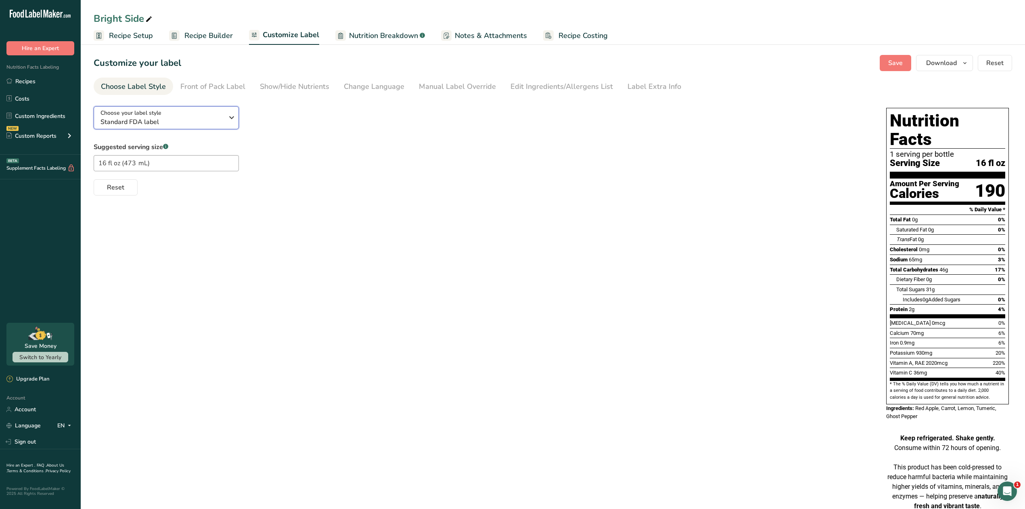
click at [228, 117] on icon "button" at bounding box center [232, 117] width 10 height 15
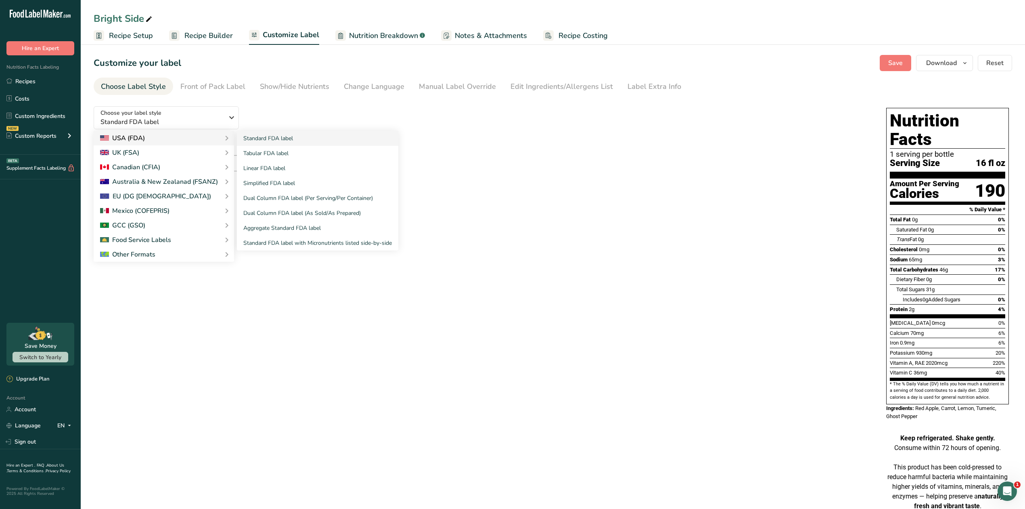
click at [211, 132] on div "USA (FDA)" at bounding box center [164, 138] width 140 height 15
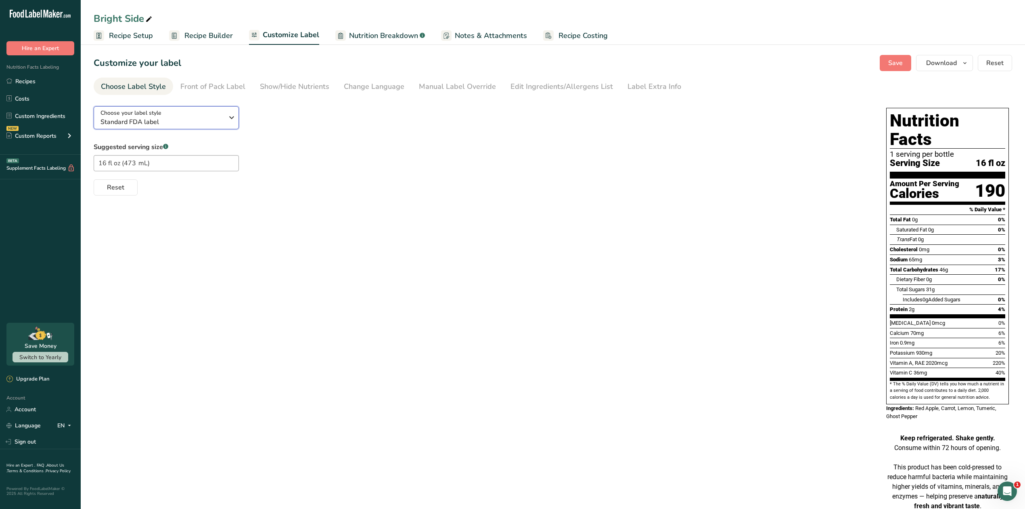
click at [216, 123] on span "Standard FDA label" at bounding box center [162, 122] width 123 height 10
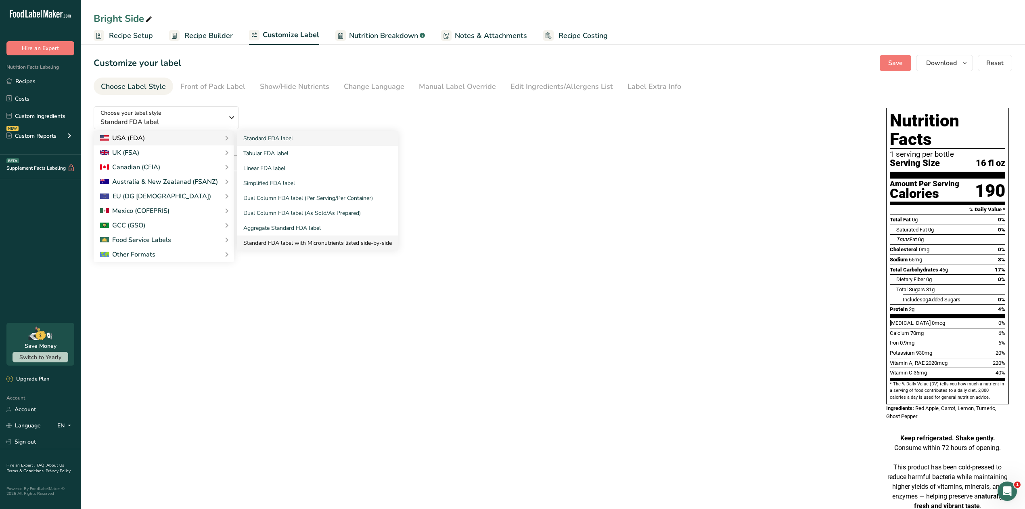
click at [259, 241] on link "Standard FDA label with Micronutrients listed side-by-side" at bounding box center [317, 242] width 161 height 15
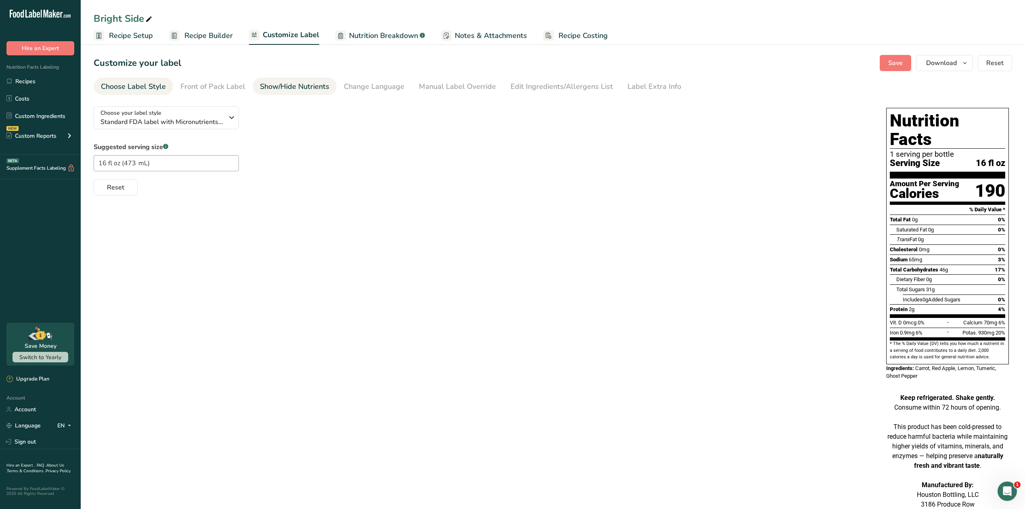
click at [290, 90] on div "Show/Hide Nutrients" at bounding box center [294, 86] width 69 height 11
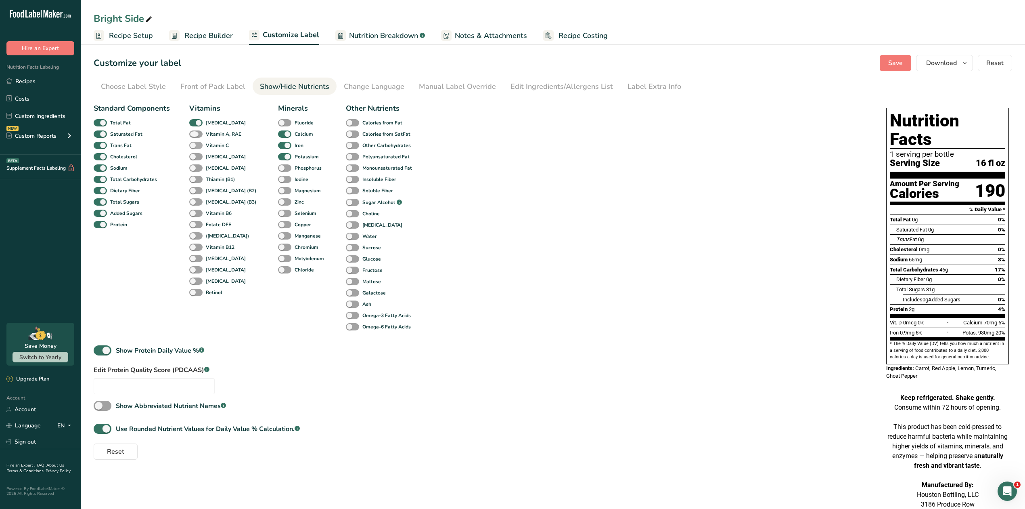
drag, startPoint x: 196, startPoint y: 136, endPoint x: 193, endPoint y: 143, distance: 8.0
click at [196, 136] on span at bounding box center [195, 134] width 13 height 8
click at [195, 136] on input "Vitamin A, RAE" at bounding box center [191, 133] width 5 height 5
checkbox input "true"
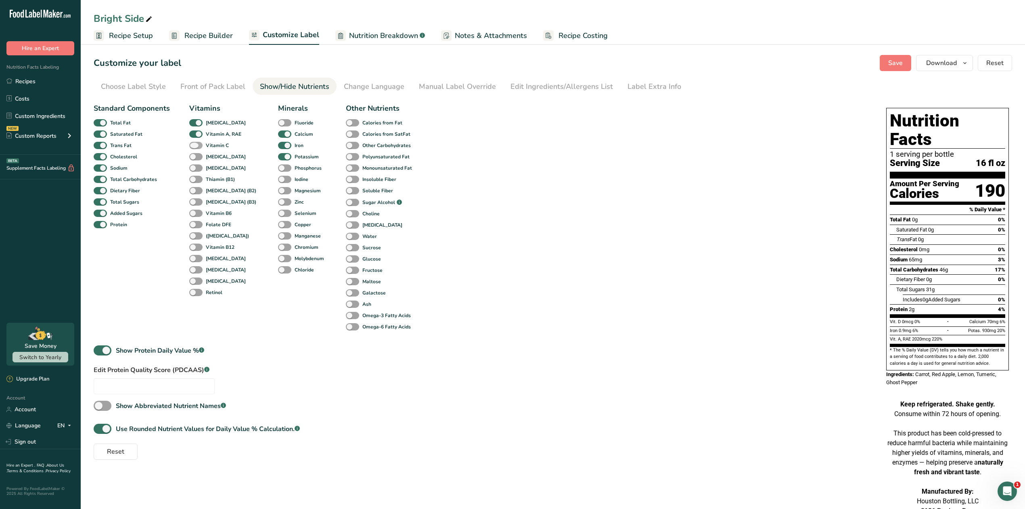
click at [193, 145] on span at bounding box center [195, 146] width 13 height 8
click at [193, 145] on input "Vitamin C" at bounding box center [191, 145] width 5 height 5
checkbox input "true"
click at [899, 67] on span "Save" at bounding box center [896, 63] width 15 height 10
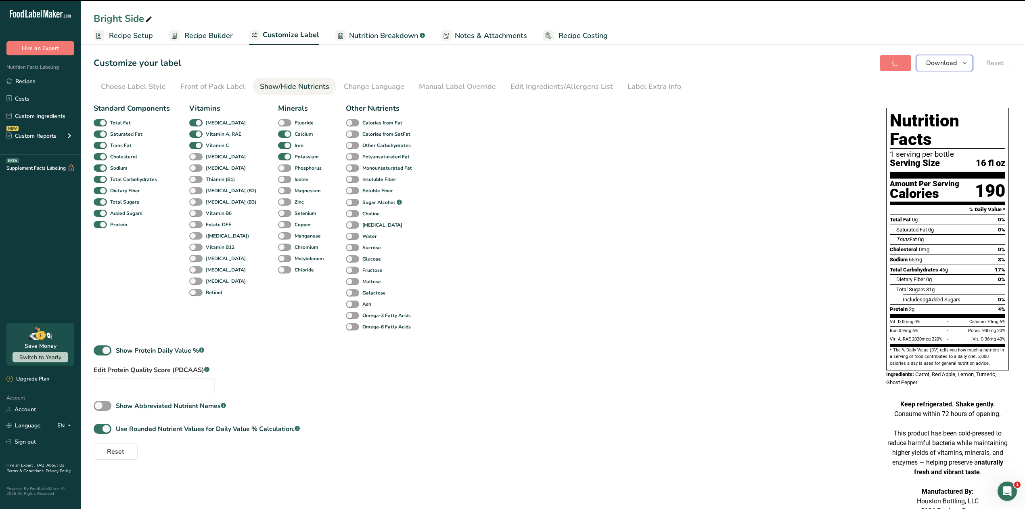
click at [950, 67] on span "Download" at bounding box center [941, 63] width 31 height 10
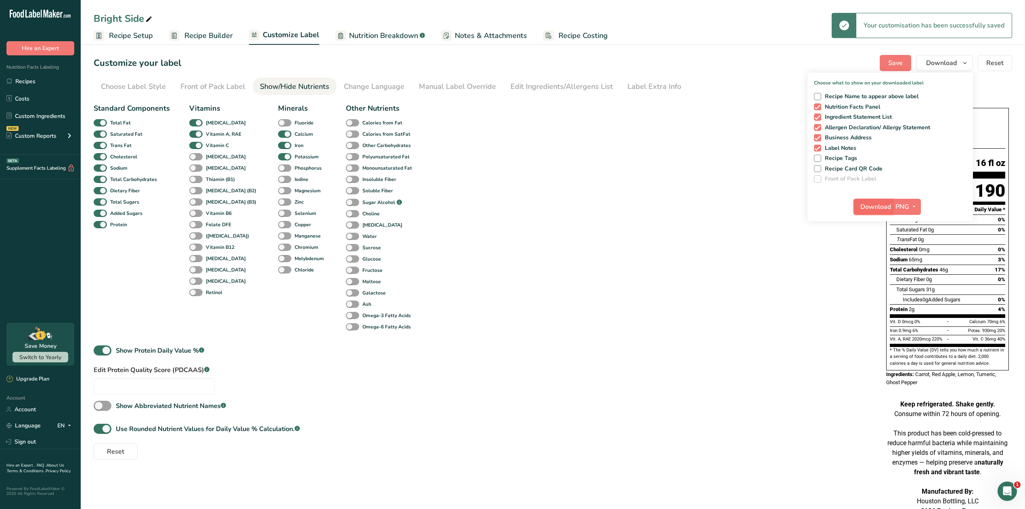
click at [879, 206] on span "Download" at bounding box center [876, 207] width 31 height 10
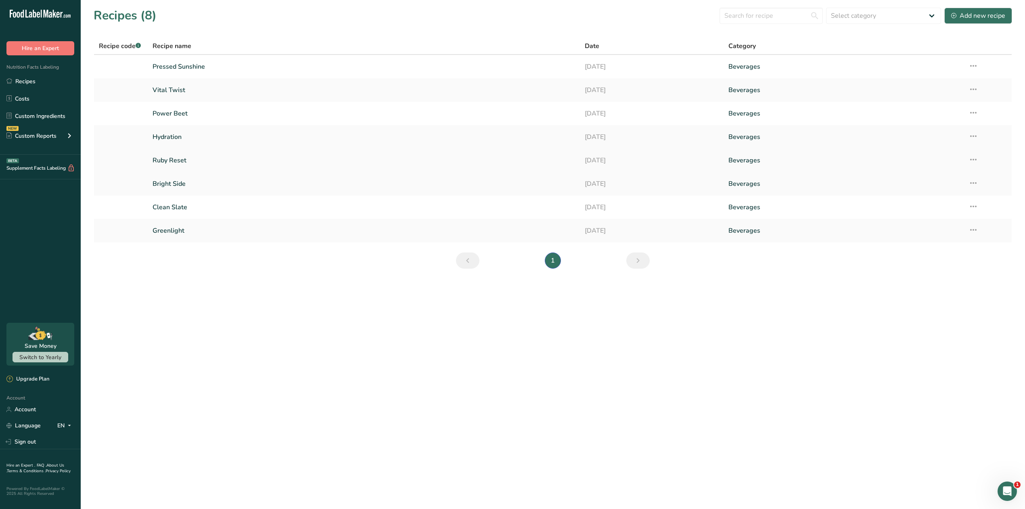
click at [170, 161] on link "Ruby Reset" at bounding box center [364, 160] width 422 height 17
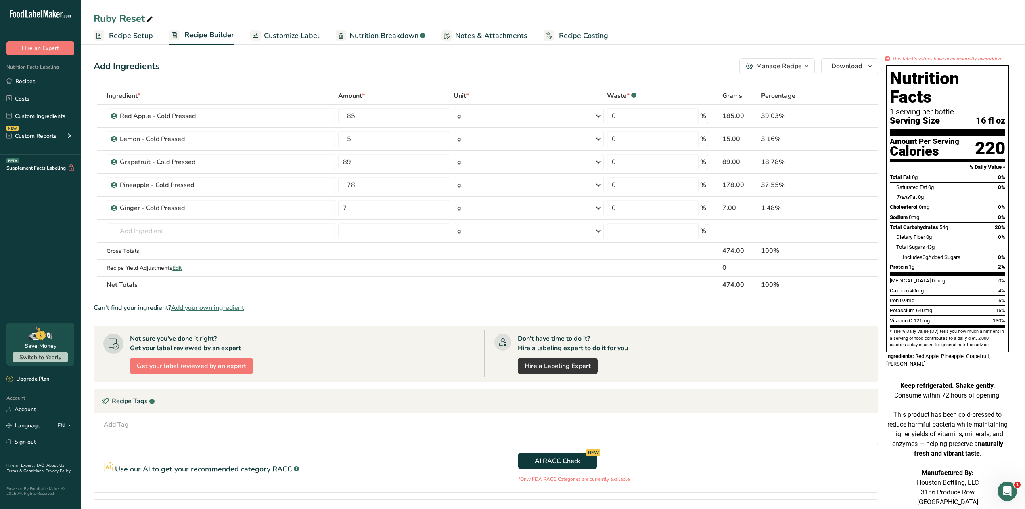
click at [289, 34] on span "Customize Label" at bounding box center [292, 35] width 56 height 11
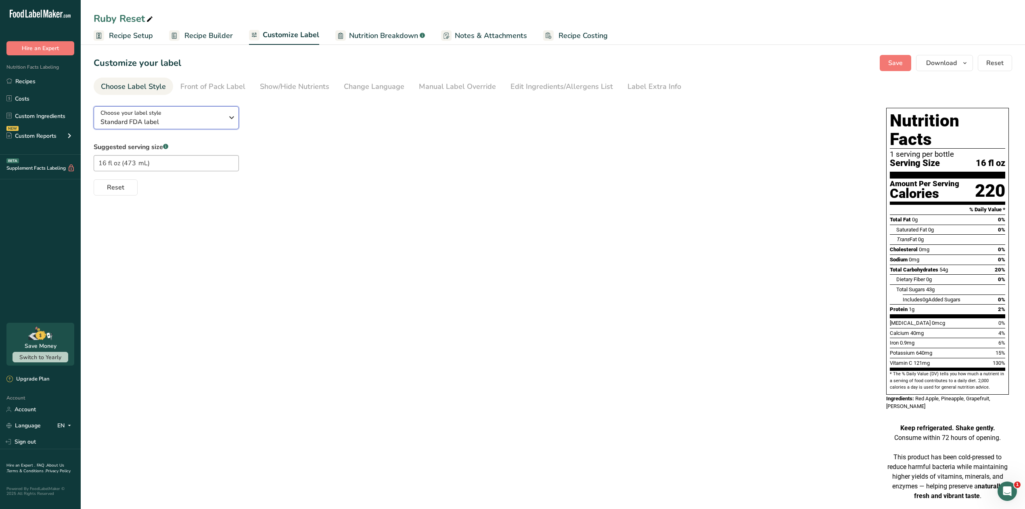
click at [215, 126] on span "Standard FDA label" at bounding box center [162, 122] width 123 height 10
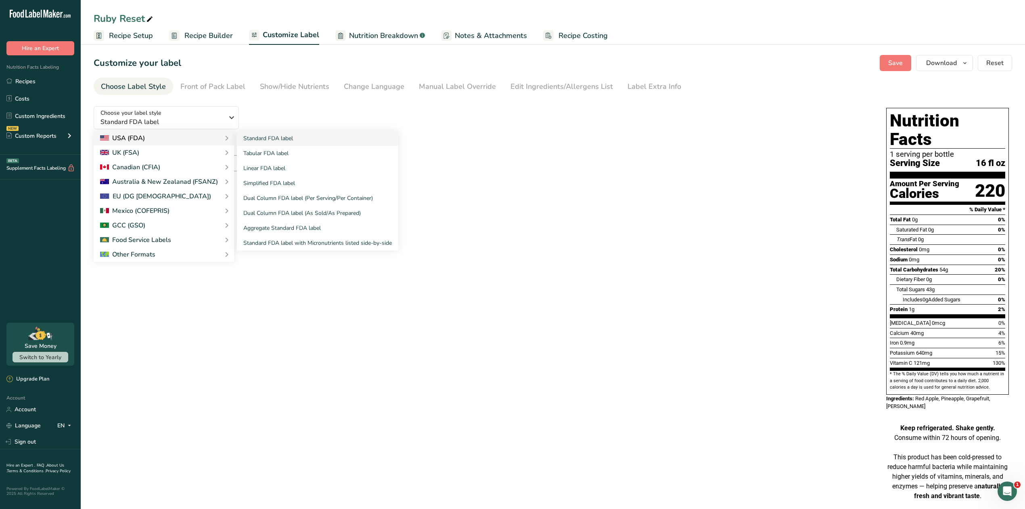
click at [216, 141] on div "USA (FDA)" at bounding box center [164, 138] width 128 height 10
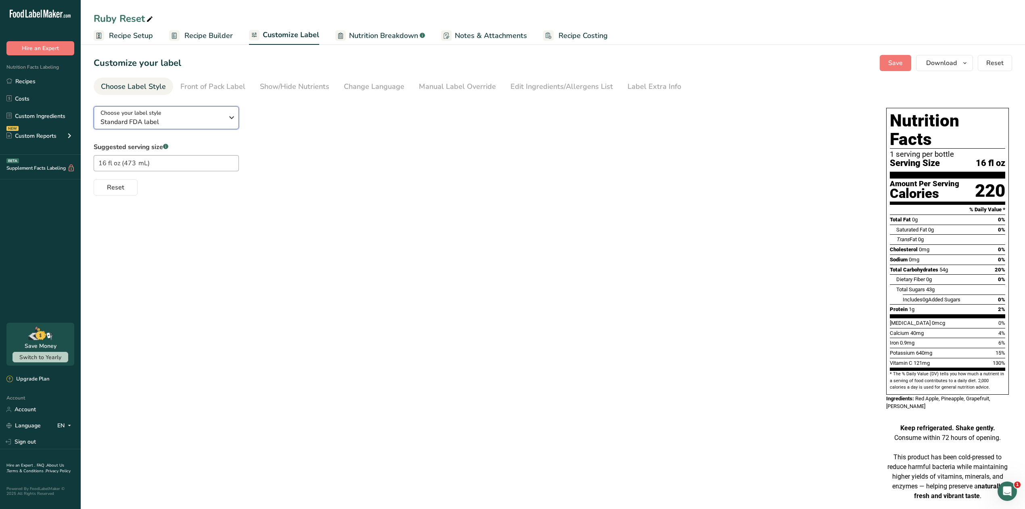
click at [224, 120] on div "Choose your label style Standard FDA label" at bounding box center [165, 118] width 129 height 18
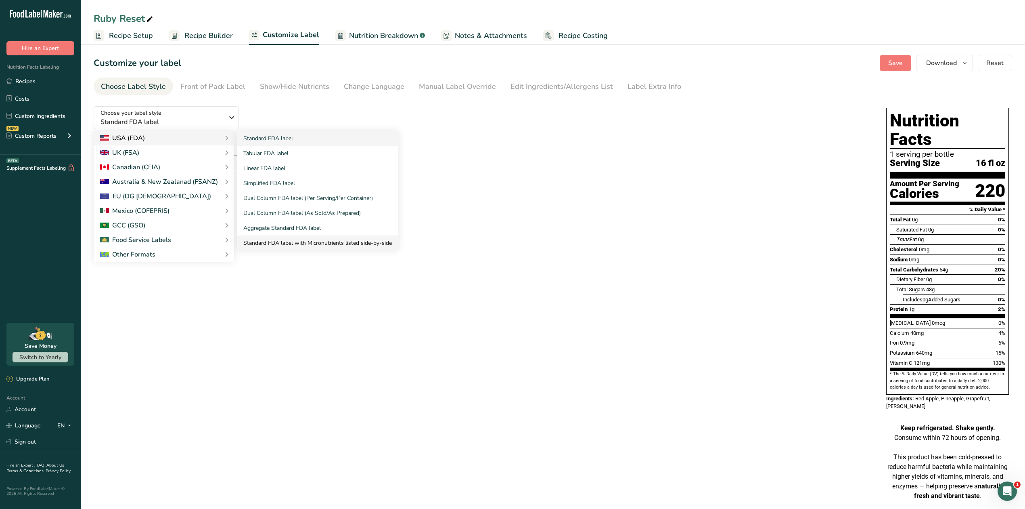
click at [272, 244] on link "Standard FDA label with Micronutrients listed side-by-side" at bounding box center [317, 242] width 161 height 15
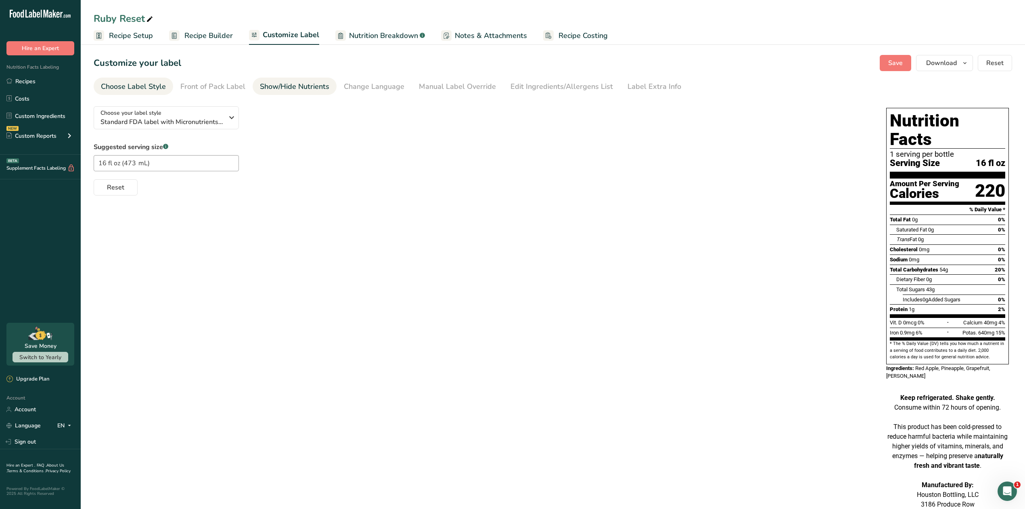
click at [302, 89] on div "Show/Hide Nutrients" at bounding box center [294, 86] width 69 height 11
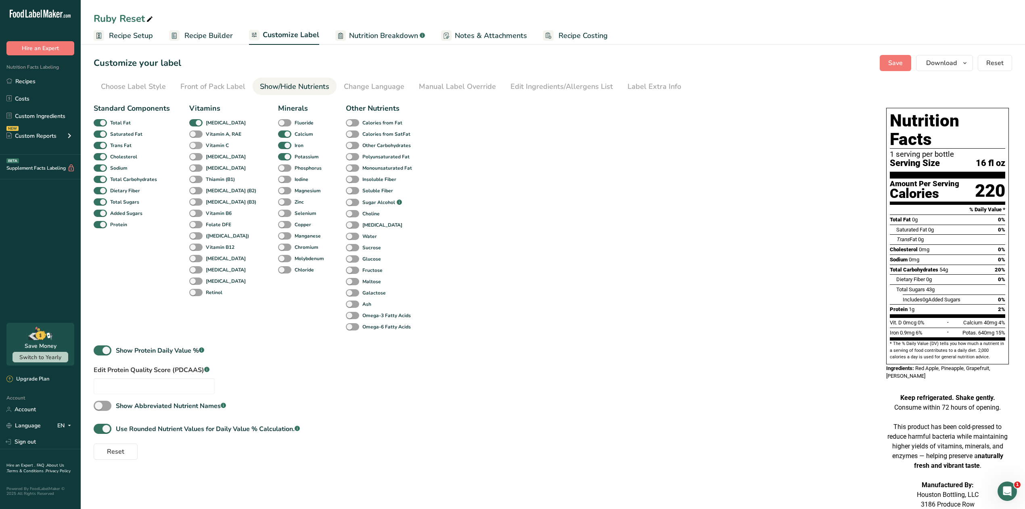
click at [219, 145] on b "Vitamin C" at bounding box center [217, 145] width 23 height 7
click at [195, 145] on input "Vitamin C" at bounding box center [191, 145] width 5 height 5
checkbox input "true"
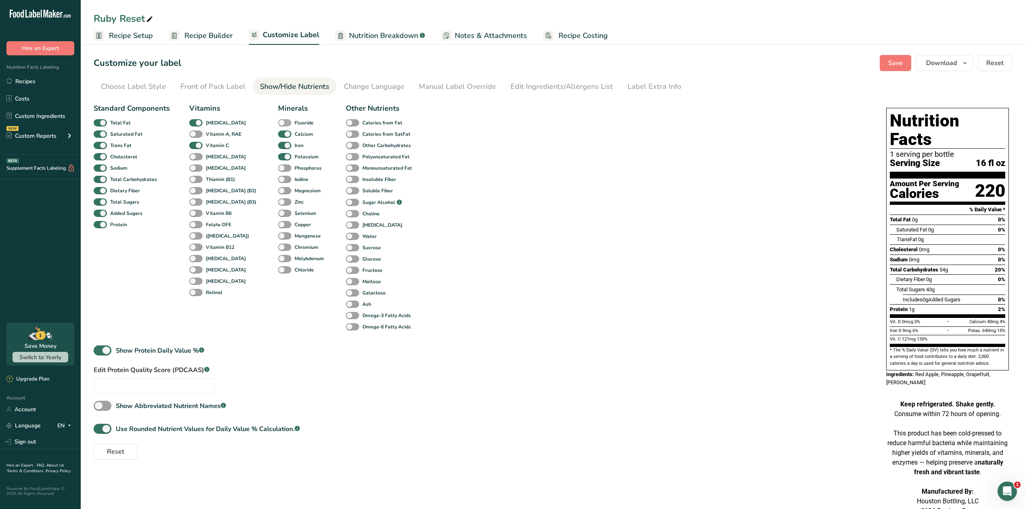
click at [295, 122] on b "Fluoride" at bounding box center [304, 122] width 19 height 7
click at [282, 122] on input "Fluoride" at bounding box center [280, 122] width 5 height 5
click at [295, 122] on b "Fluoride" at bounding box center [304, 122] width 19 height 7
click at [282, 122] on input "Fluoride" at bounding box center [280, 122] width 5 height 5
checkbox input "false"
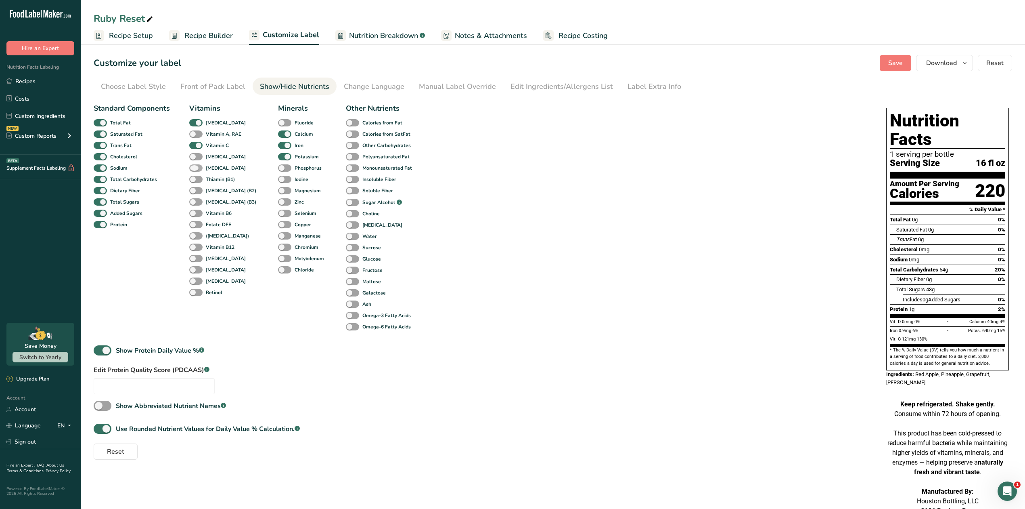
click at [197, 167] on span at bounding box center [195, 168] width 13 height 8
click at [195, 167] on input "[MEDICAL_DATA]" at bounding box center [191, 167] width 5 height 5
click at [197, 167] on span at bounding box center [195, 168] width 13 height 8
click at [195, 167] on input "[MEDICAL_DATA]" at bounding box center [191, 167] width 5 height 5
checkbox input "false"
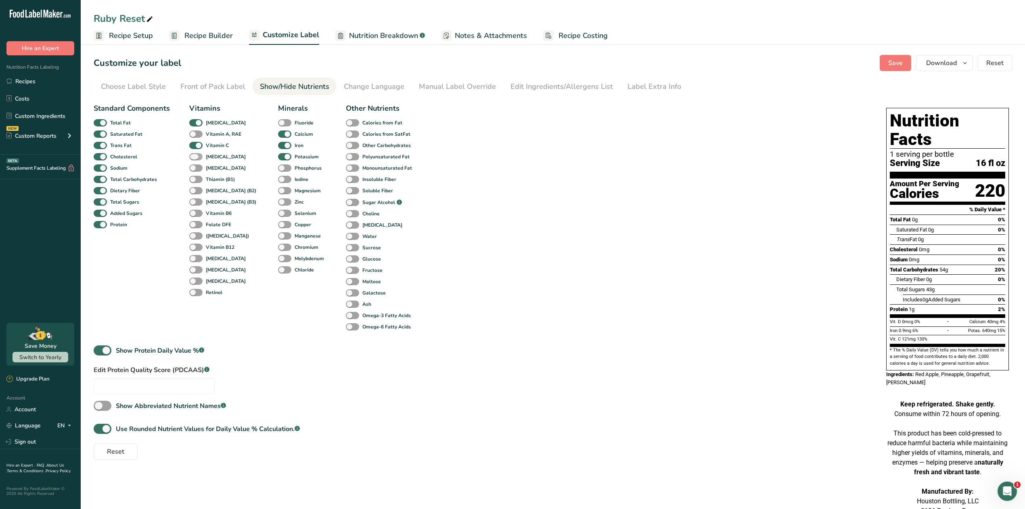
click at [199, 156] on span at bounding box center [195, 157] width 13 height 8
click at [195, 156] on input "[MEDICAL_DATA]" at bounding box center [191, 156] width 5 height 5
click at [199, 156] on span at bounding box center [195, 157] width 13 height 8
click at [195, 156] on input "[MEDICAL_DATA]" at bounding box center [191, 156] width 5 height 5
checkbox input "false"
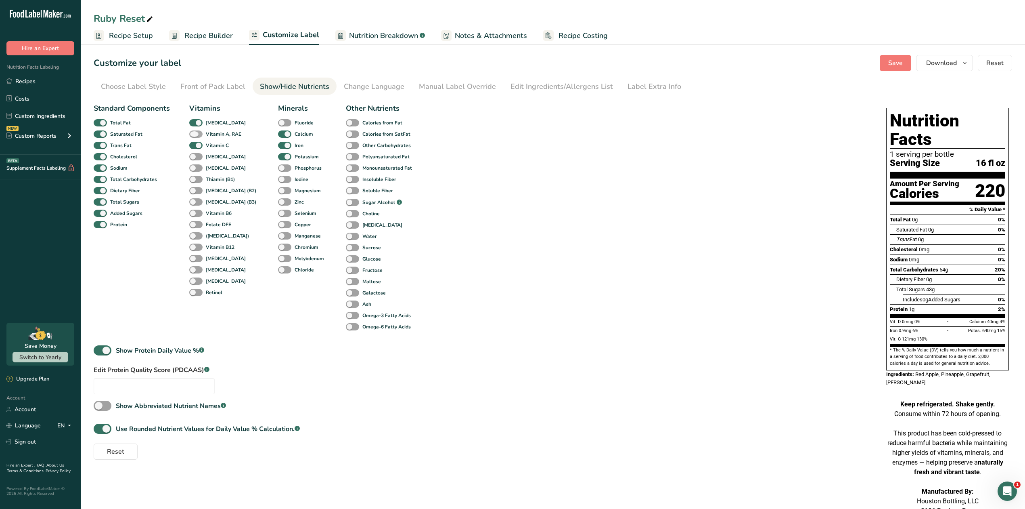
click at [200, 132] on span at bounding box center [195, 134] width 13 height 8
click at [195, 132] on input "Vitamin A, RAE" at bounding box center [191, 133] width 5 height 5
click at [200, 132] on span at bounding box center [195, 134] width 13 height 8
click at [195, 132] on input "Vitamin A, RAE" at bounding box center [191, 133] width 5 height 5
checkbox input "false"
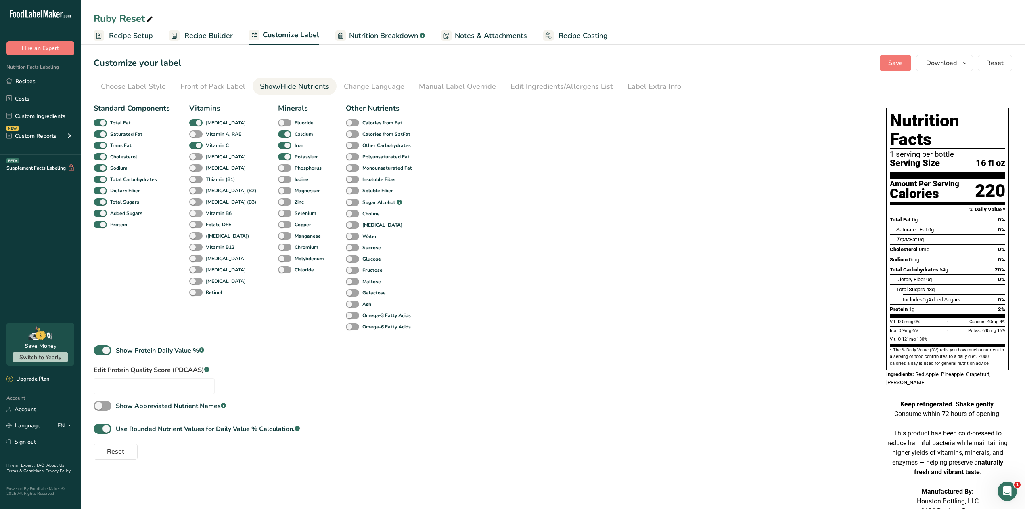
click at [199, 212] on span at bounding box center [195, 214] width 13 height 8
click at [195, 212] on input "Vitamin B6" at bounding box center [191, 212] width 5 height 5
click at [199, 212] on span at bounding box center [195, 214] width 13 height 8
click at [195, 212] on input "Vitamin B6" at bounding box center [191, 212] width 5 height 5
checkbox input "false"
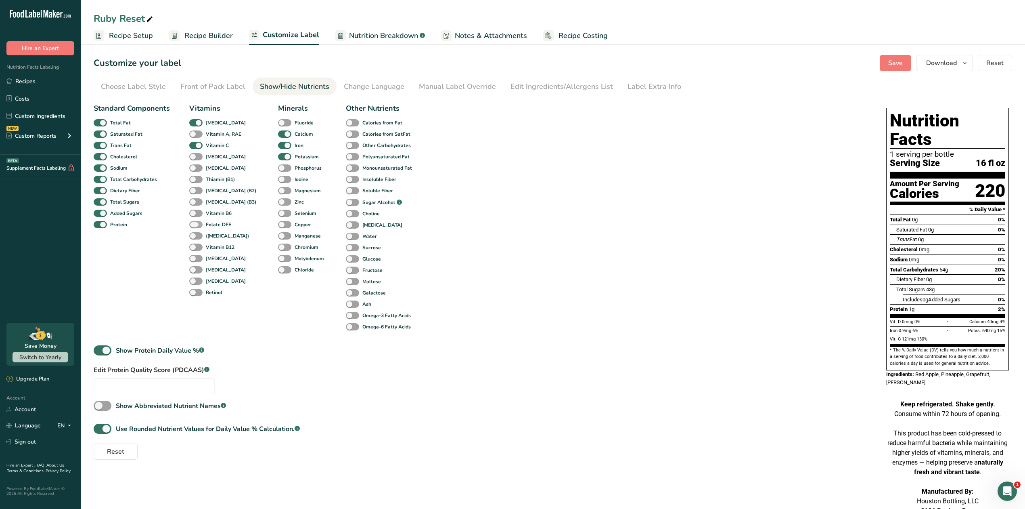
click at [199, 222] on span at bounding box center [195, 225] width 13 height 8
click at [195, 222] on input "Folate DFE" at bounding box center [191, 224] width 5 height 5
click at [199, 222] on span at bounding box center [195, 225] width 13 height 8
click at [195, 222] on input "Folate DFE" at bounding box center [191, 224] width 5 height 5
checkbox input "false"
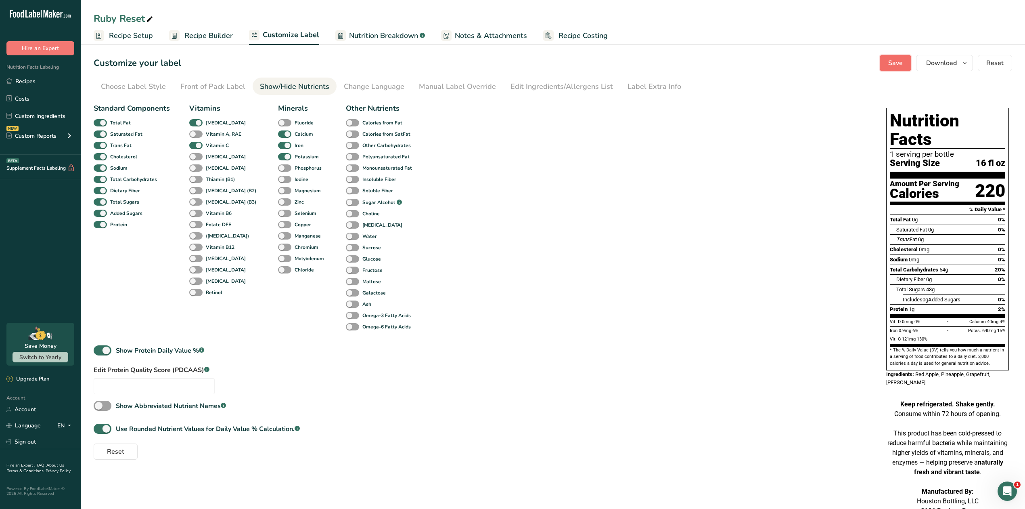
click at [895, 65] on span "Save" at bounding box center [896, 63] width 15 height 10
click at [937, 65] on span "Download" at bounding box center [941, 63] width 31 height 10
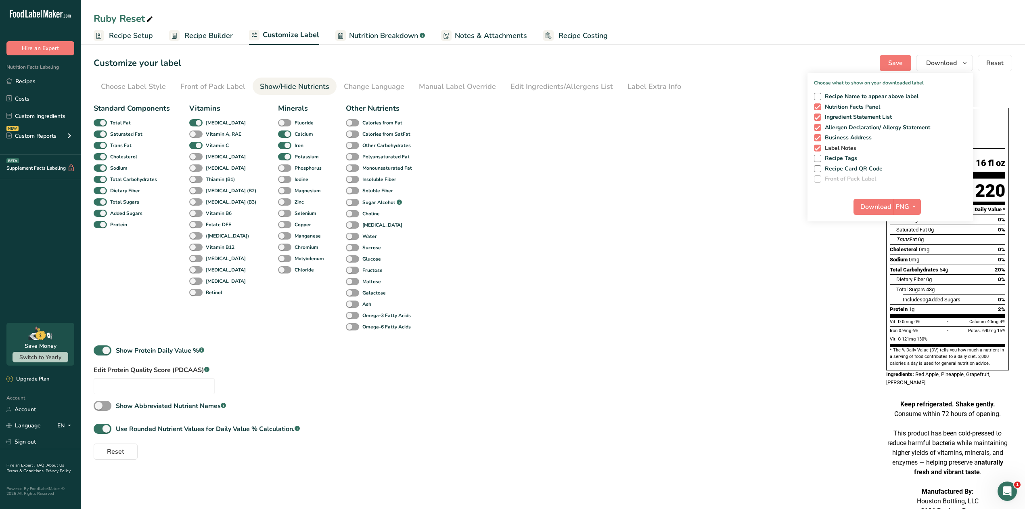
click at [817, 147] on span at bounding box center [817, 148] width 7 height 7
click at [817, 147] on input "Label Notes" at bounding box center [816, 147] width 5 height 5
checkbox input "false"
click at [817, 136] on span at bounding box center [817, 137] width 7 height 7
click at [817, 136] on input "Business Address" at bounding box center [816, 137] width 5 height 5
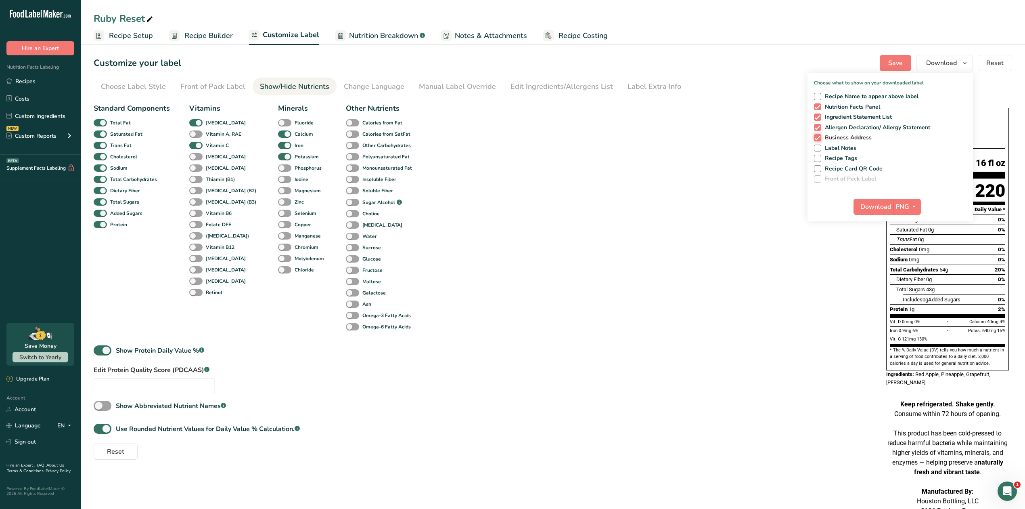
checkbox input "false"
click at [300, 82] on div "Show/Hide Nutrients" at bounding box center [294, 86] width 69 height 11
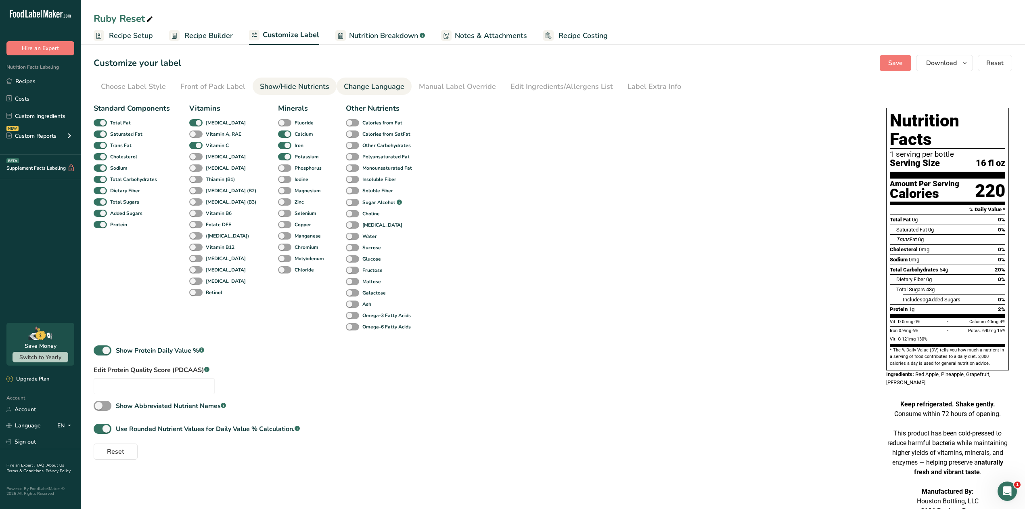
click at [377, 86] on div "Change Language" at bounding box center [374, 86] width 61 height 11
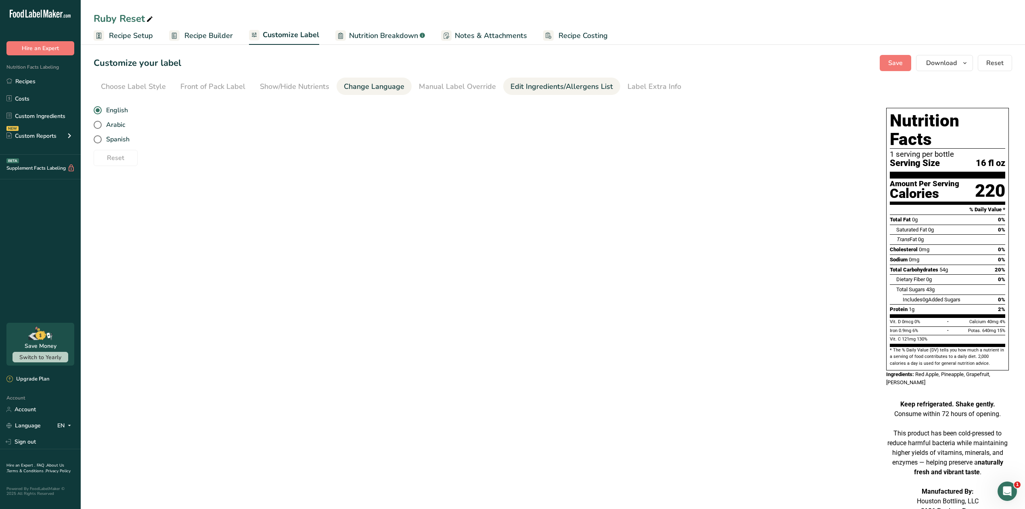
click at [524, 86] on div "Edit Ingredients/Allergens List" at bounding box center [562, 86] width 103 height 11
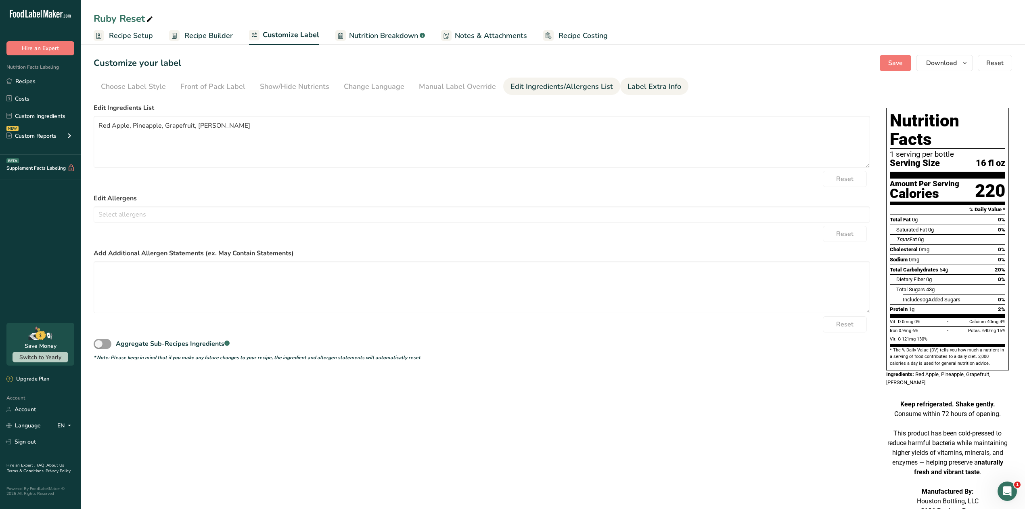
click at [628, 84] on div "Label Extra Info" at bounding box center [655, 86] width 54 height 11
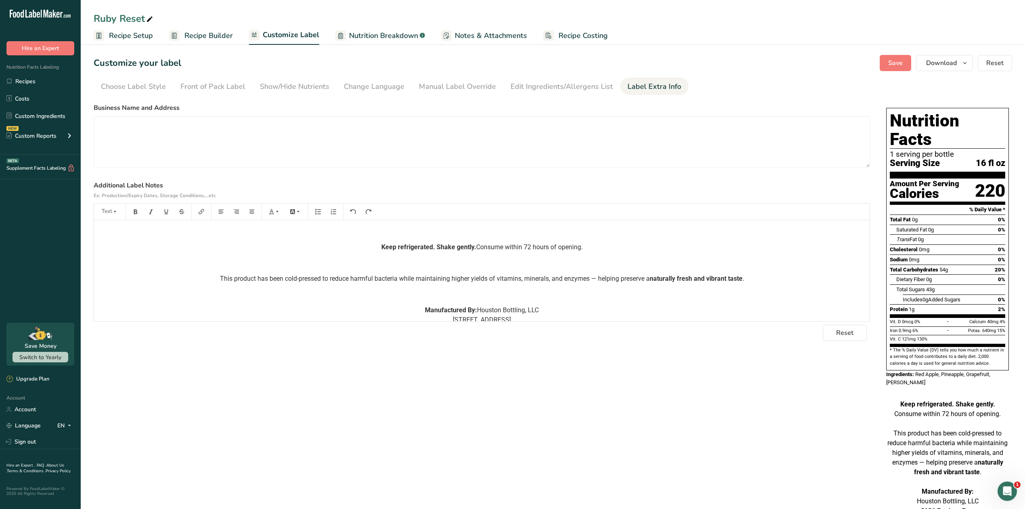
click at [390, 224] on div "﻿ Keep refrigerated. Shake gently. Consume within 72 hours of opening. ﻿ This p…" at bounding box center [482, 272] width 776 height 105
click at [848, 335] on span "Reset" at bounding box center [844, 333] width 17 height 10
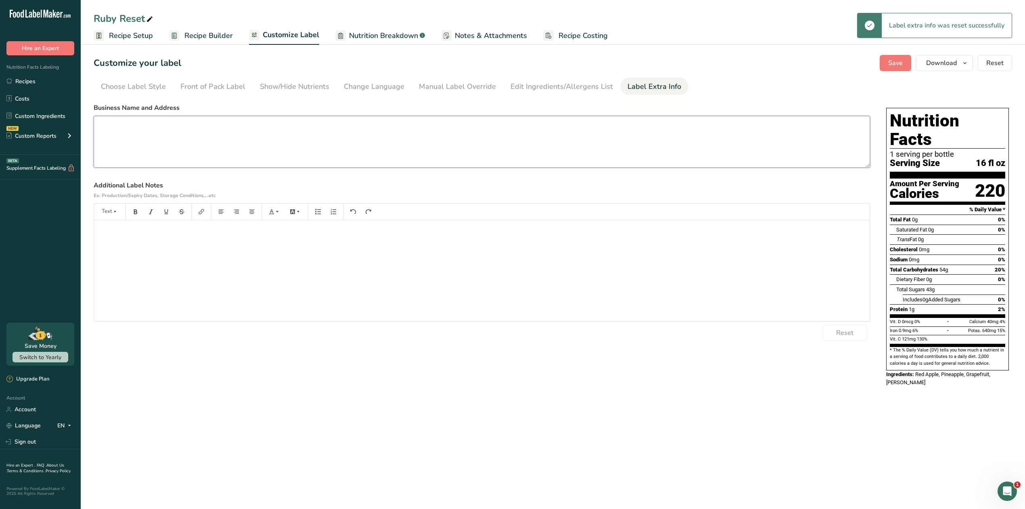
click at [728, 145] on textarea at bounding box center [482, 142] width 777 height 52
click at [817, 57] on div "Customize your label Save Download Choose what to show on your downloaded label…" at bounding box center [553, 63] width 919 height 16
click at [891, 65] on span "Save" at bounding box center [896, 63] width 15 height 10
click at [935, 66] on span "Download" at bounding box center [941, 63] width 31 height 10
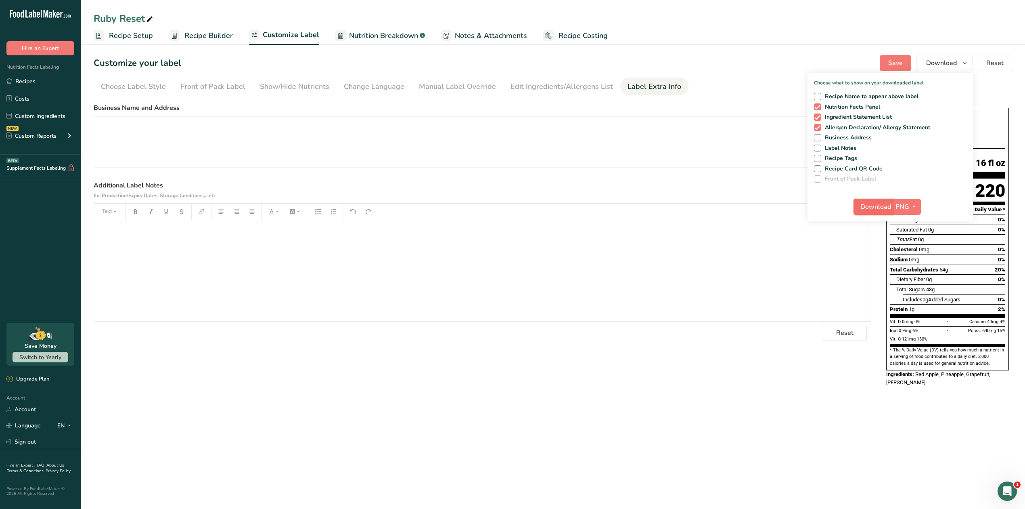
click at [892, 210] on button "Download" at bounding box center [874, 207] width 40 height 16
click at [48, 80] on link "Recipes" at bounding box center [40, 80] width 81 height 15
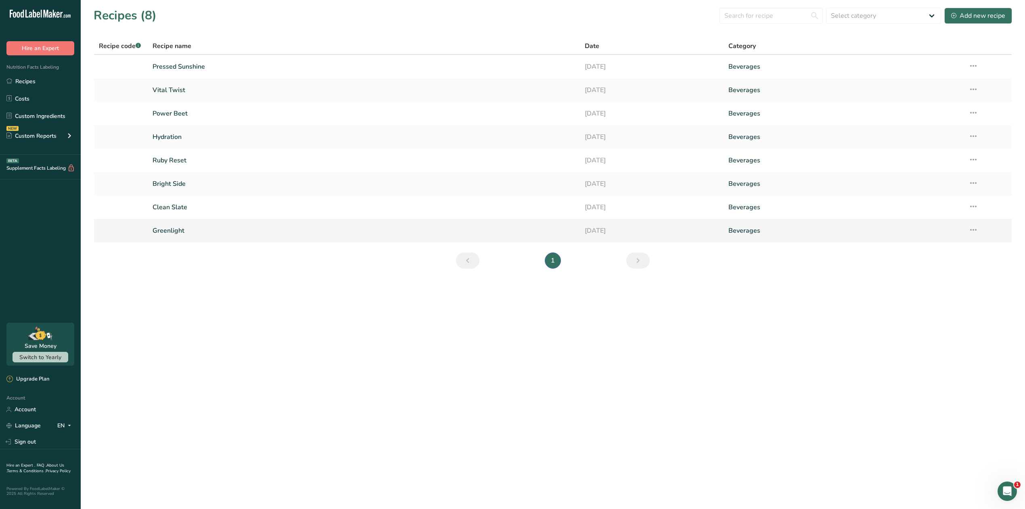
click at [176, 230] on link "Greenlight" at bounding box center [364, 230] width 422 height 17
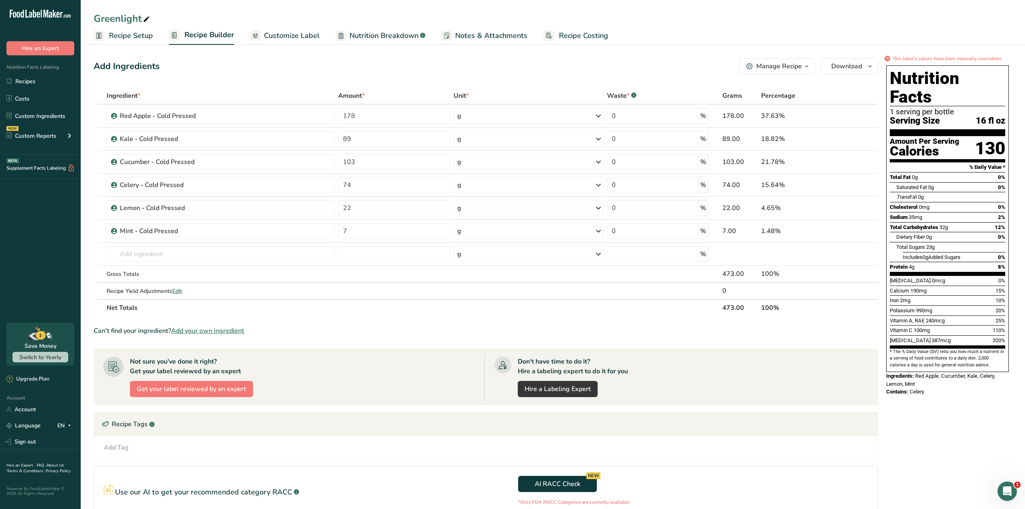
click at [285, 33] on span "Customize Label" at bounding box center [292, 35] width 56 height 11
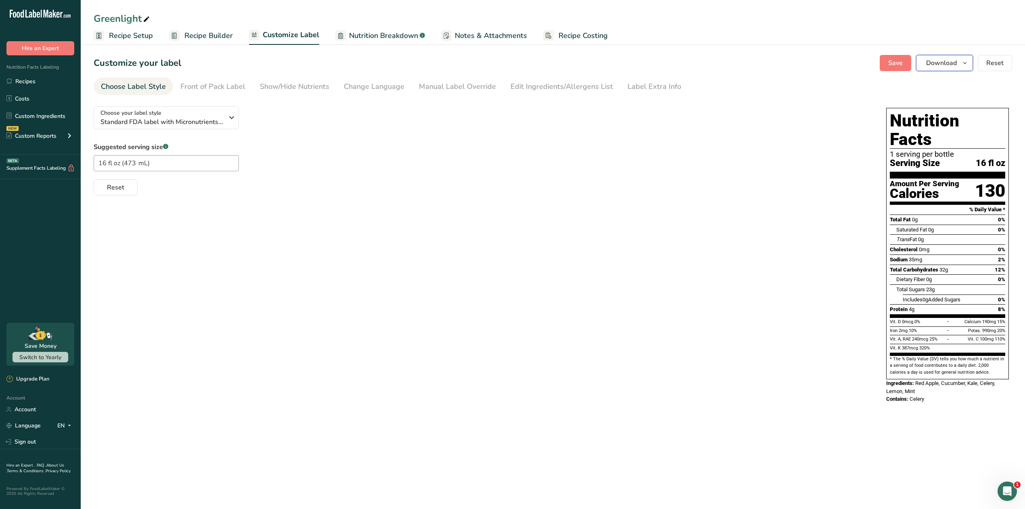
click at [947, 65] on span "Download" at bounding box center [941, 63] width 31 height 10
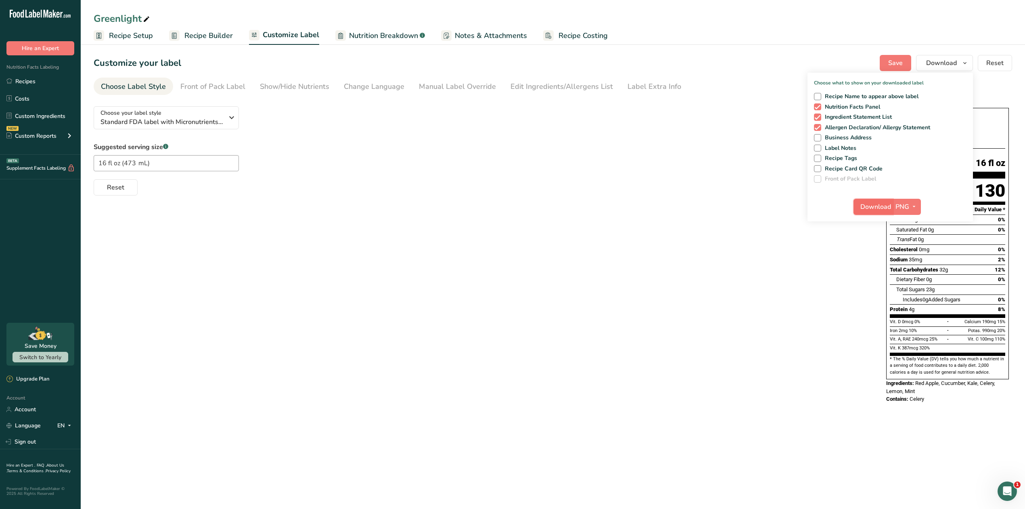
click at [876, 207] on span "Download" at bounding box center [876, 207] width 31 height 10
click at [41, 82] on link "Recipes" at bounding box center [40, 80] width 81 height 15
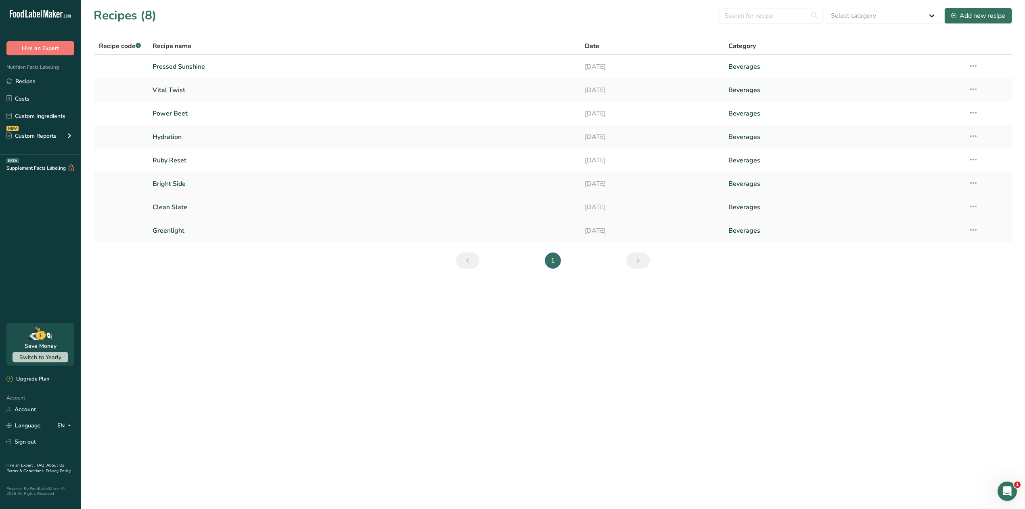
click at [187, 207] on link "Clean Slate" at bounding box center [364, 207] width 422 height 17
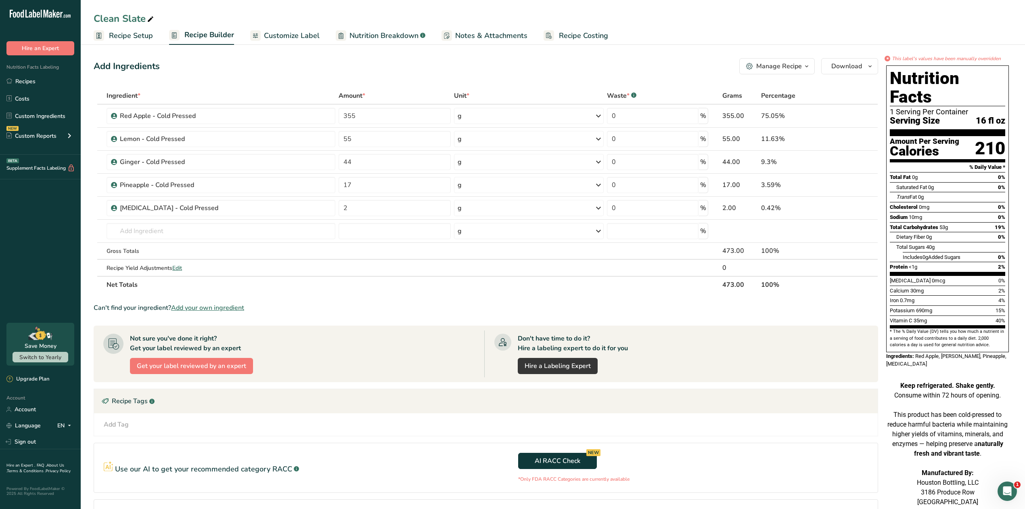
click at [291, 36] on span "Customize Label" at bounding box center [292, 35] width 56 height 11
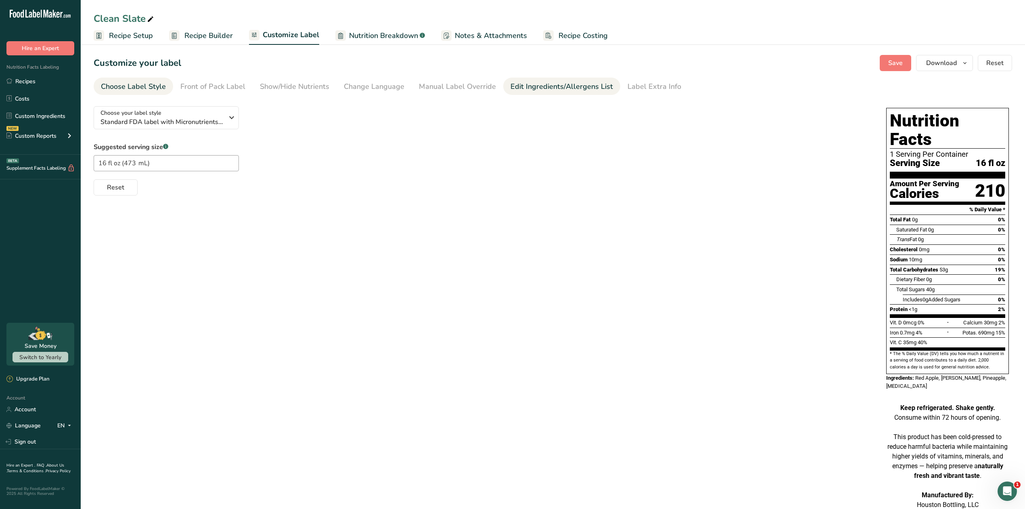
click at [575, 84] on div "Edit Ingredients/Allergens List" at bounding box center [562, 86] width 103 height 11
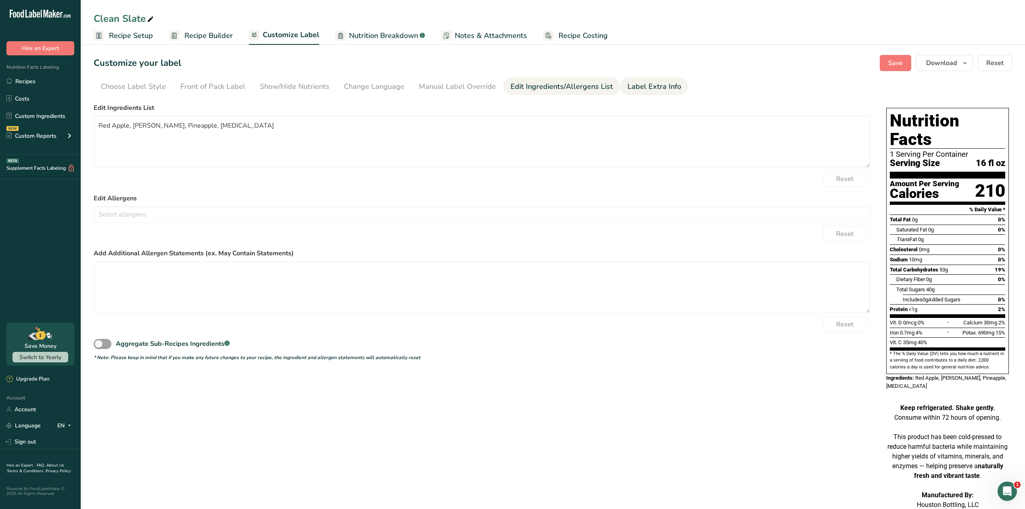
click at [635, 84] on div "Label Extra Info" at bounding box center [655, 86] width 54 height 11
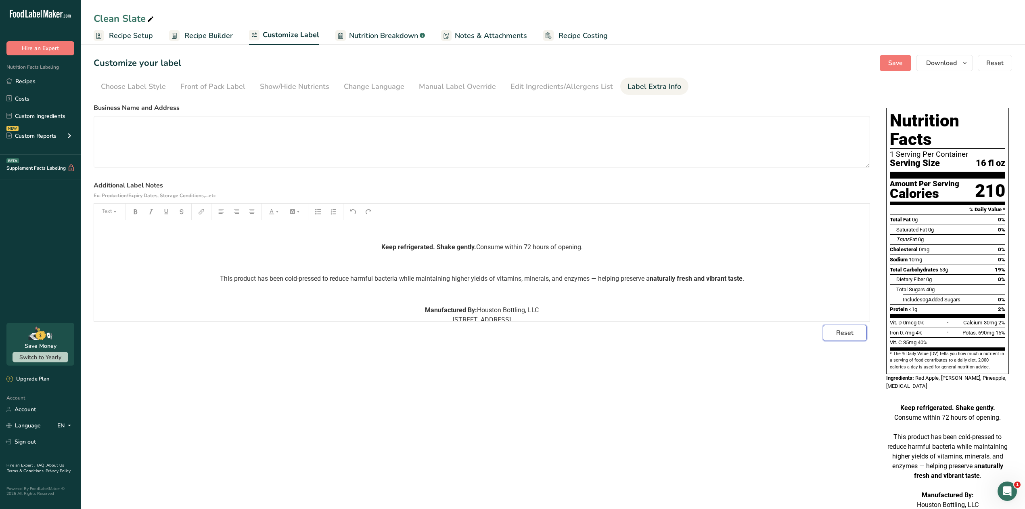
click at [845, 335] on span "Reset" at bounding box center [844, 333] width 17 height 10
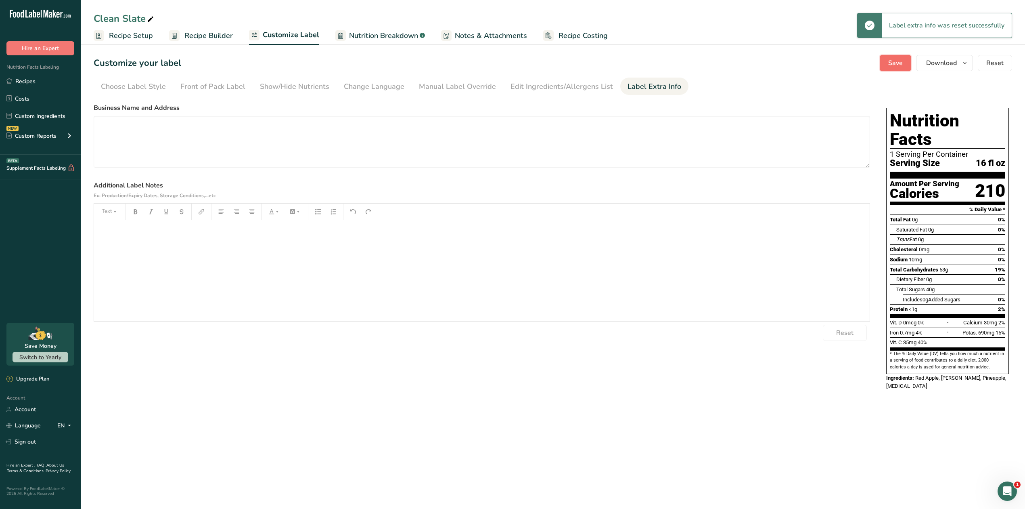
click at [896, 68] on button "Save" at bounding box center [895, 63] width 31 height 16
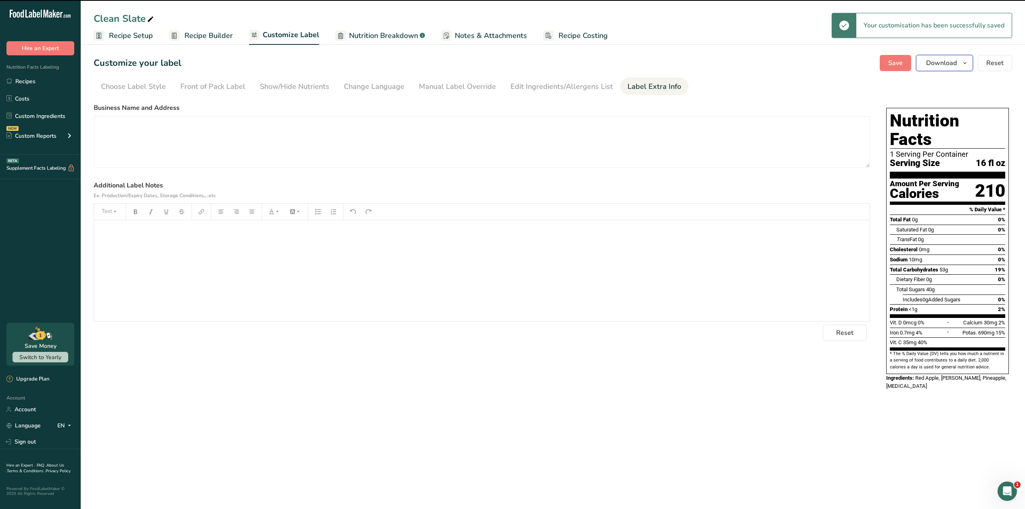
click at [948, 67] on span "Download" at bounding box center [941, 63] width 31 height 10
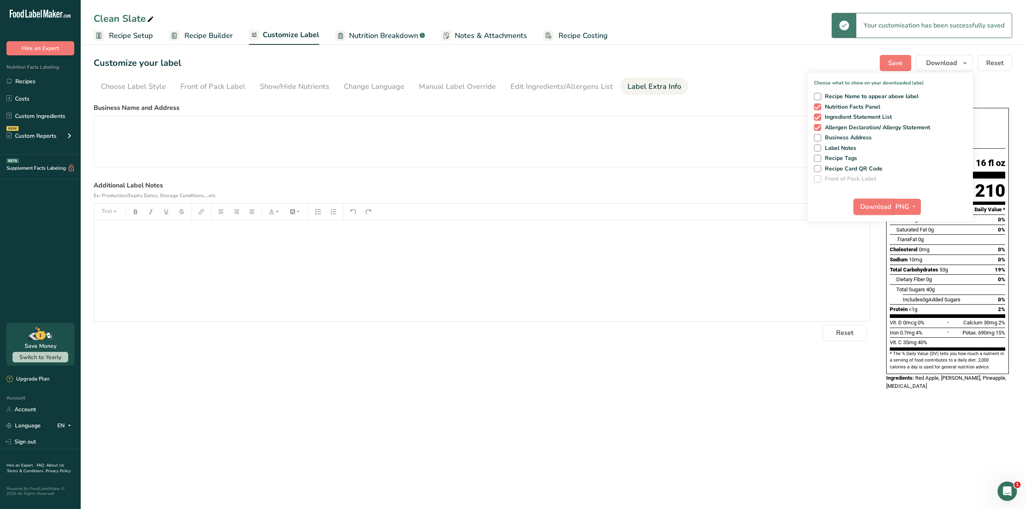
drag, startPoint x: 885, startPoint y: 204, endPoint x: 881, endPoint y: 202, distance: 4.7
click at [884, 204] on span "Download" at bounding box center [876, 207] width 31 height 10
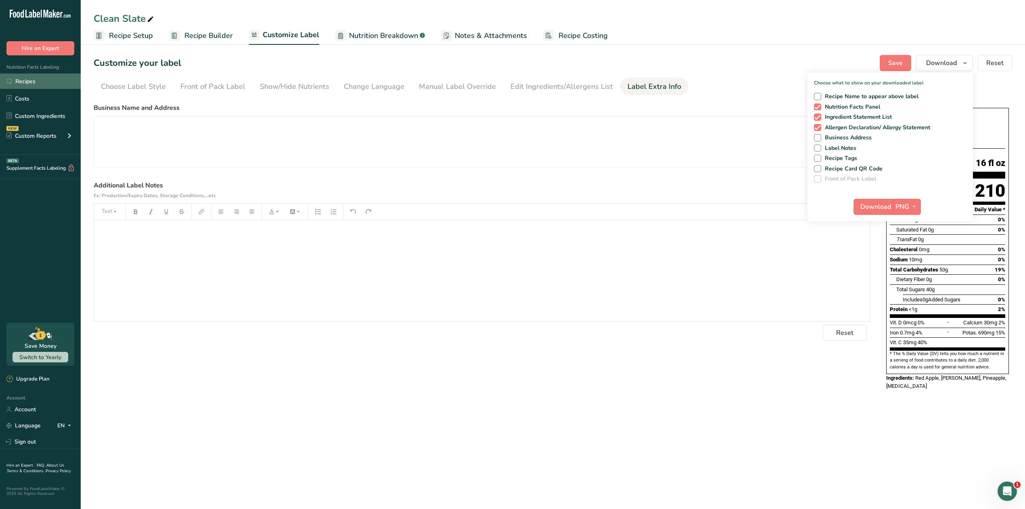
click at [44, 78] on link "Recipes" at bounding box center [40, 80] width 81 height 15
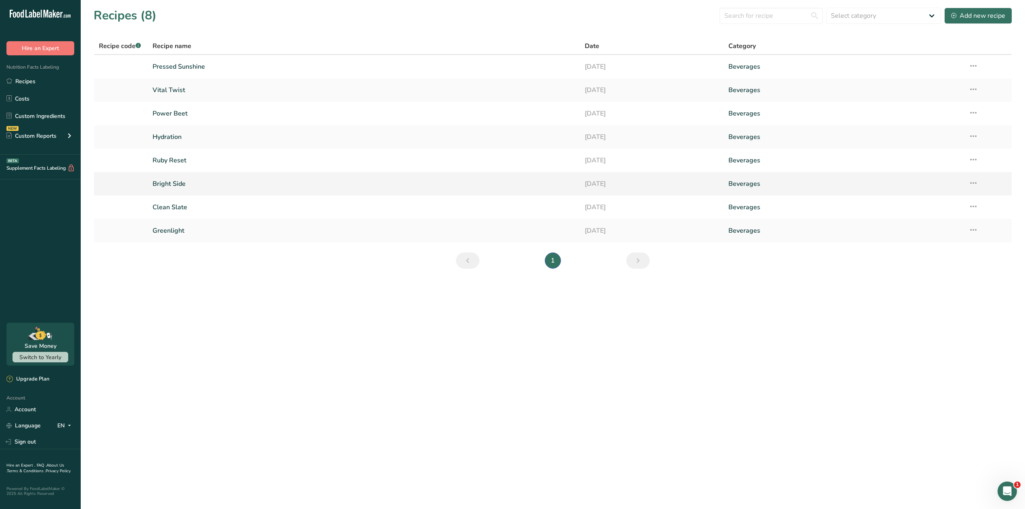
click at [170, 184] on link "Bright Side" at bounding box center [364, 183] width 422 height 17
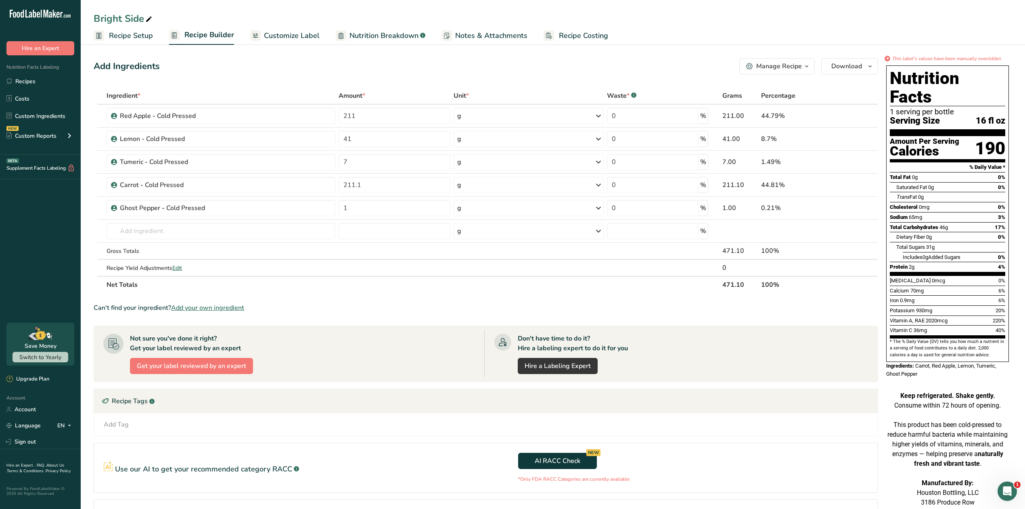
click at [289, 37] on span "Customize Label" at bounding box center [292, 35] width 56 height 11
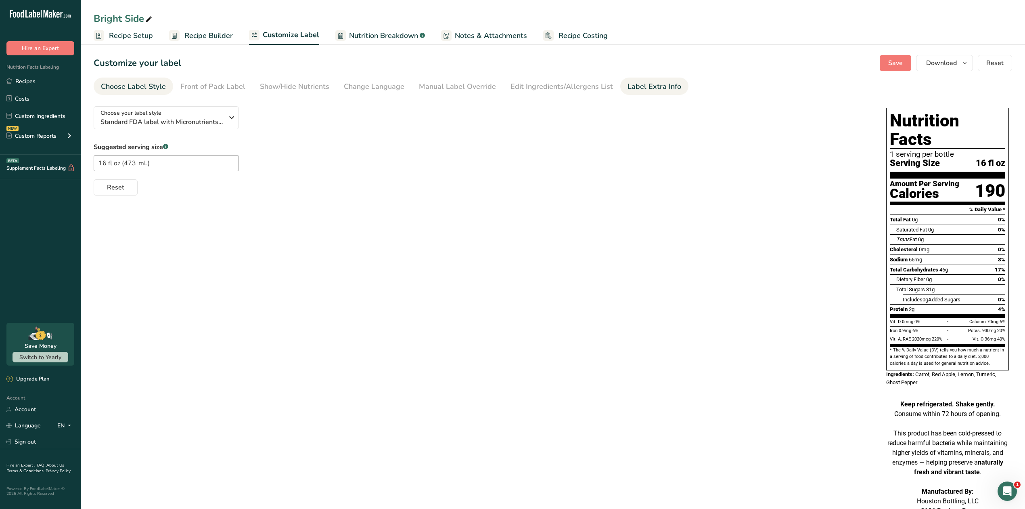
click at [653, 88] on div "Label Extra Info" at bounding box center [655, 86] width 54 height 11
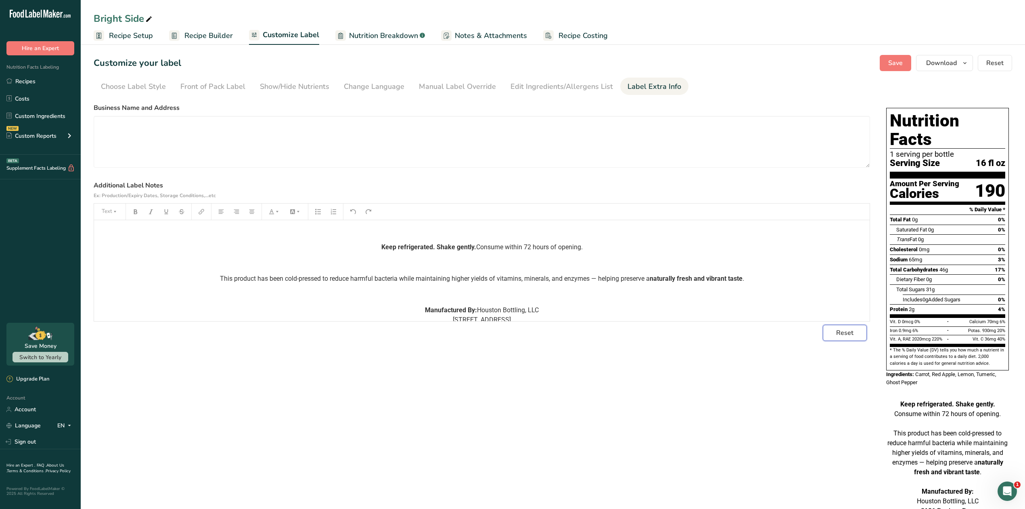
click at [845, 332] on span "Reset" at bounding box center [844, 333] width 17 height 10
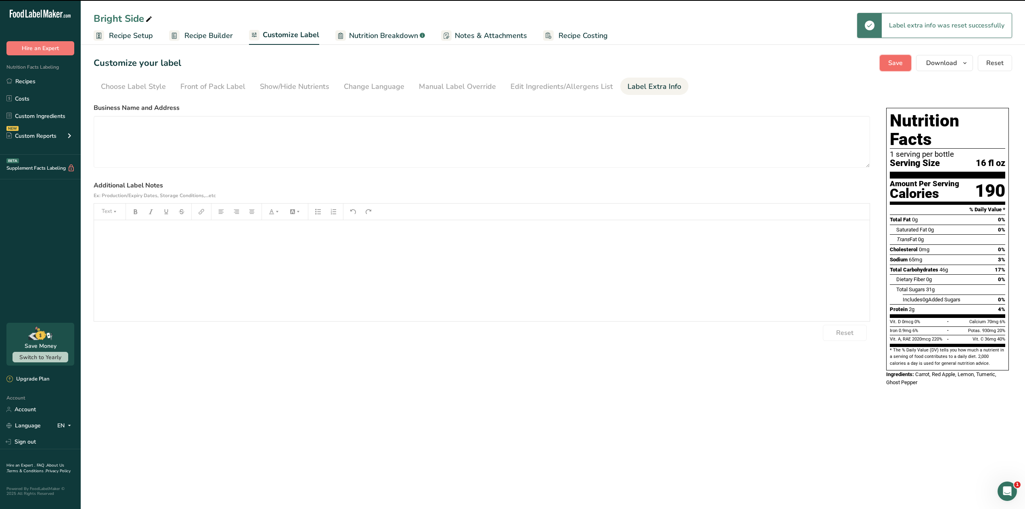
click at [895, 70] on button "Save" at bounding box center [895, 63] width 31 height 16
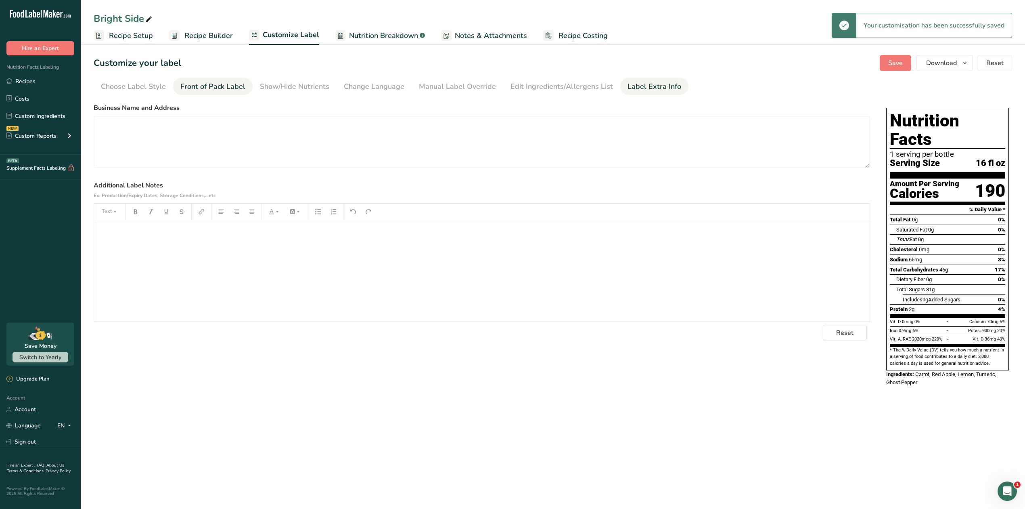
click at [226, 85] on div "Front of Pack Label" at bounding box center [212, 86] width 65 height 11
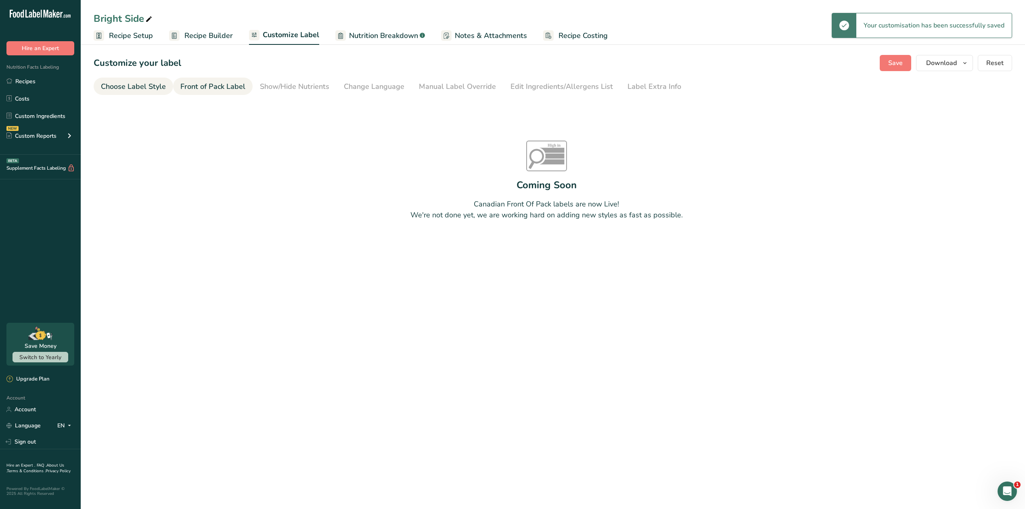
click at [151, 83] on div "Choose Label Style" at bounding box center [133, 86] width 65 height 11
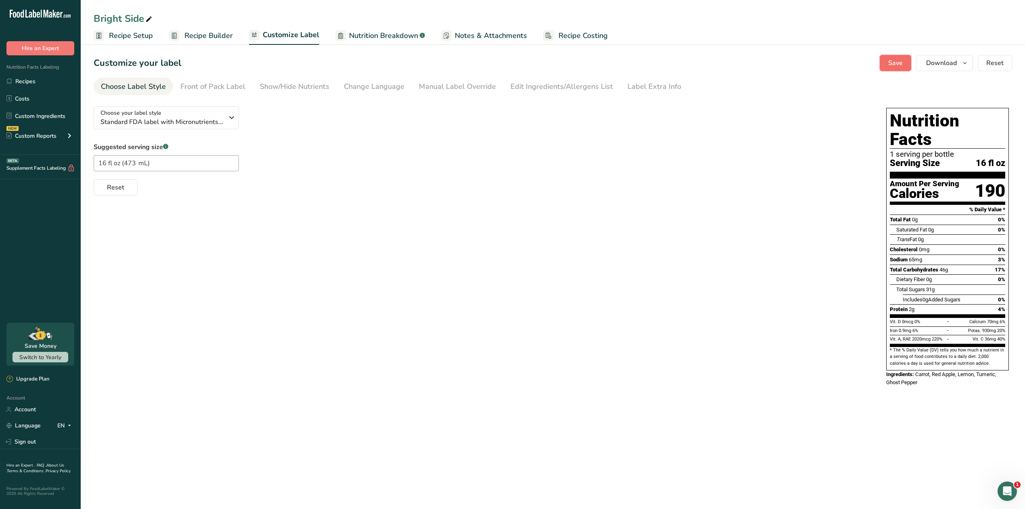
click at [893, 67] on span "Save" at bounding box center [896, 63] width 15 height 10
click at [939, 62] on span "Download" at bounding box center [941, 63] width 31 height 10
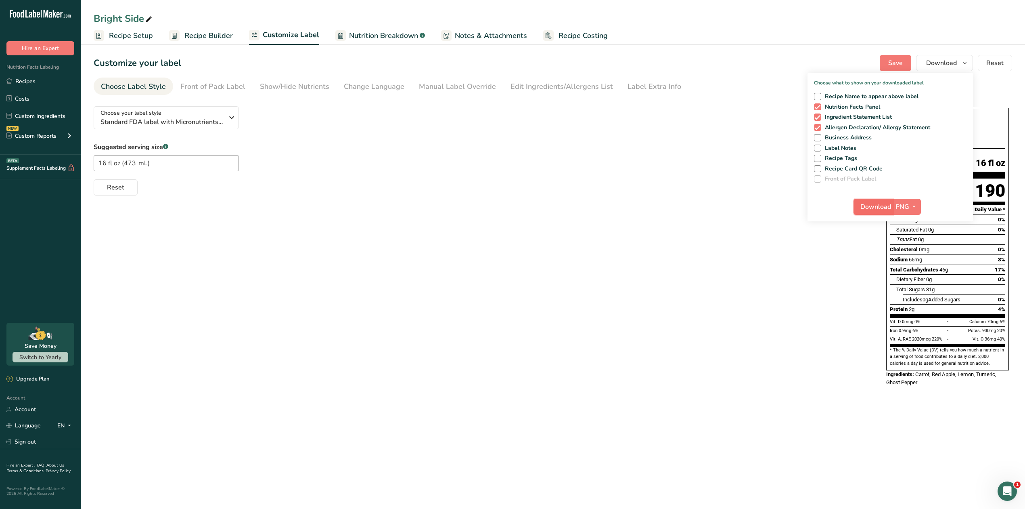
click at [874, 206] on span "Download" at bounding box center [876, 207] width 31 height 10
click at [29, 79] on link "Recipes" at bounding box center [40, 80] width 81 height 15
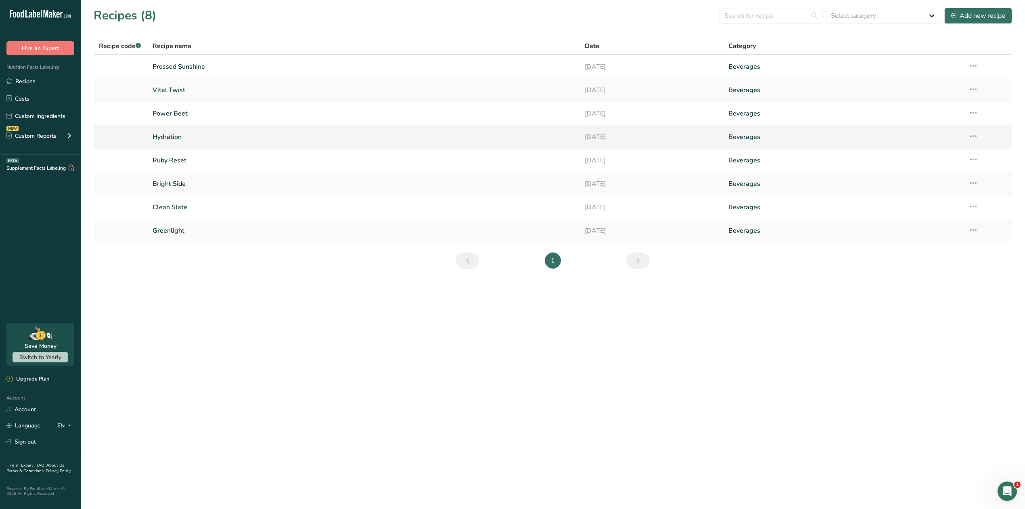
click at [179, 134] on link "Hydration" at bounding box center [364, 136] width 422 height 17
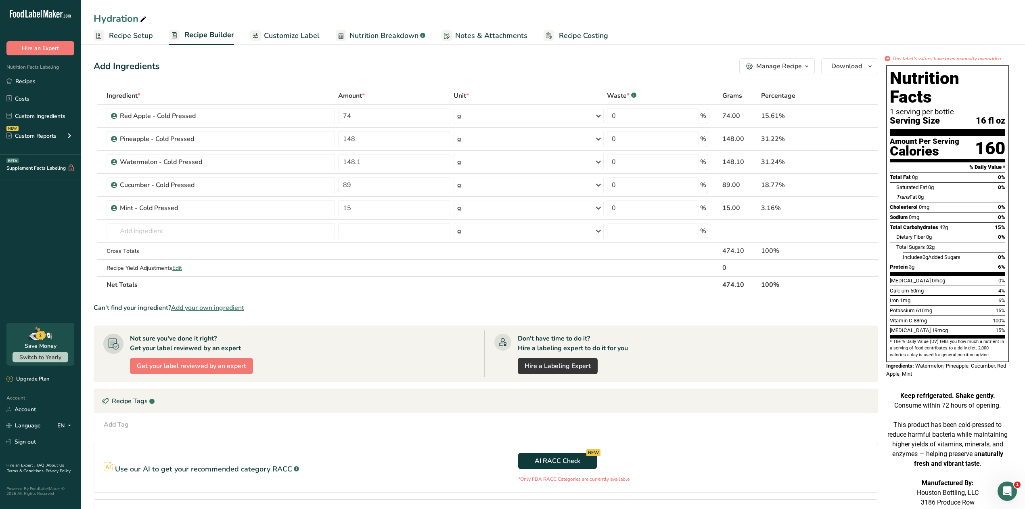
click at [302, 34] on span "Customize Label" at bounding box center [292, 35] width 56 height 11
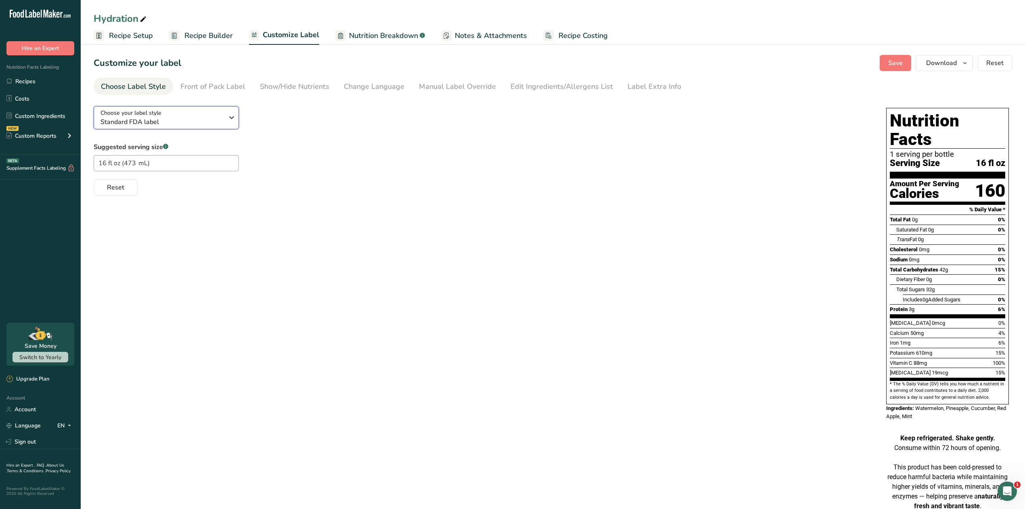
click at [218, 117] on span "Standard FDA label" at bounding box center [162, 122] width 123 height 10
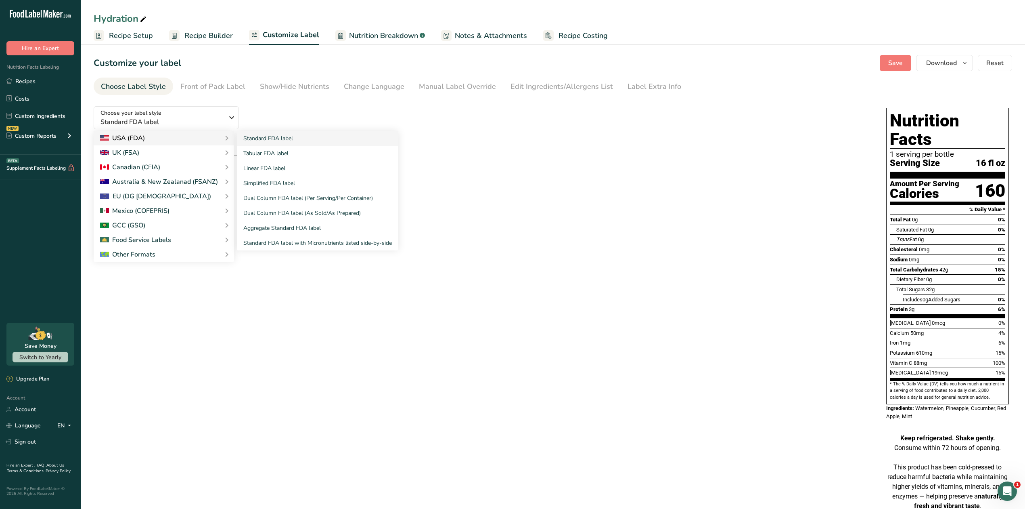
click at [196, 136] on div "USA (FDA)" at bounding box center [164, 138] width 128 height 10
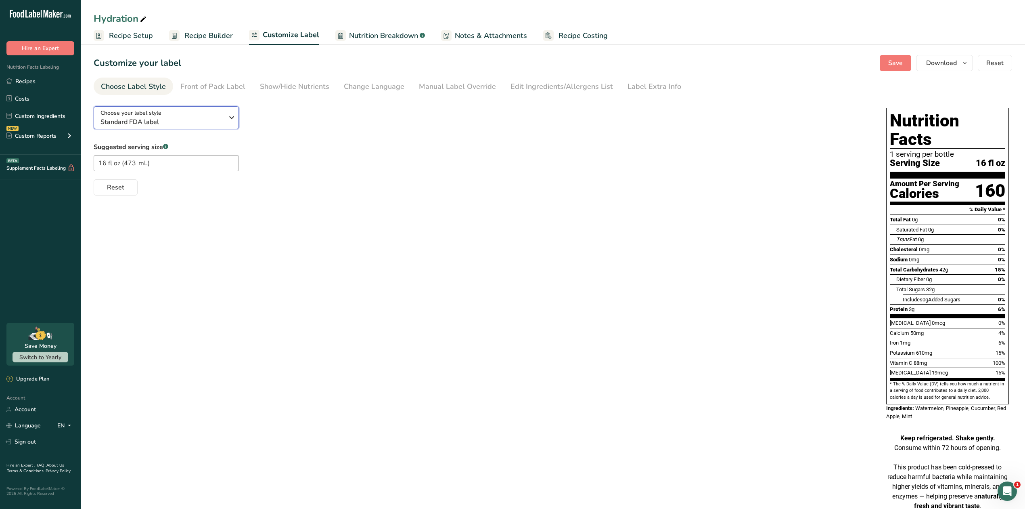
click at [205, 122] on span "Standard FDA label" at bounding box center [162, 122] width 123 height 10
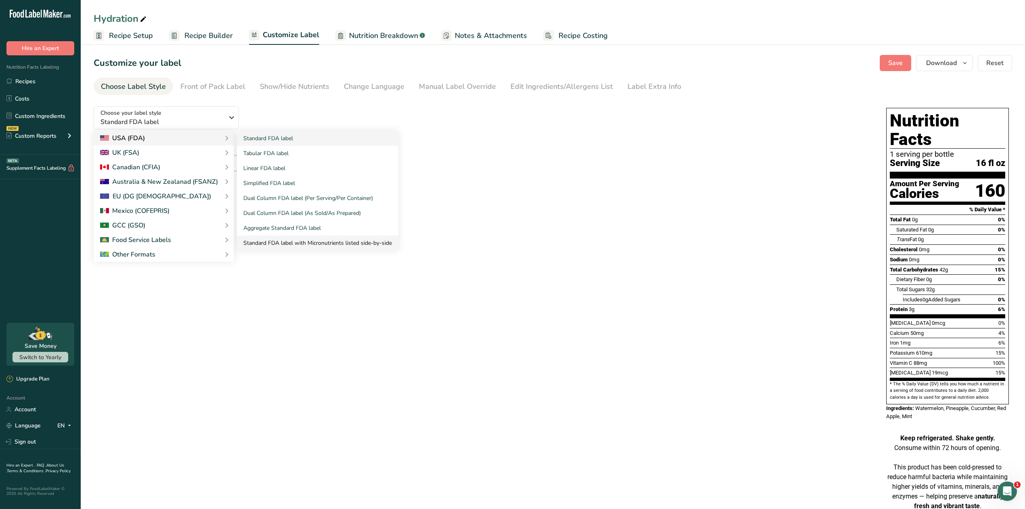
click at [270, 240] on link "Standard FDA label with Micronutrients listed side-by-side" at bounding box center [317, 242] width 161 height 15
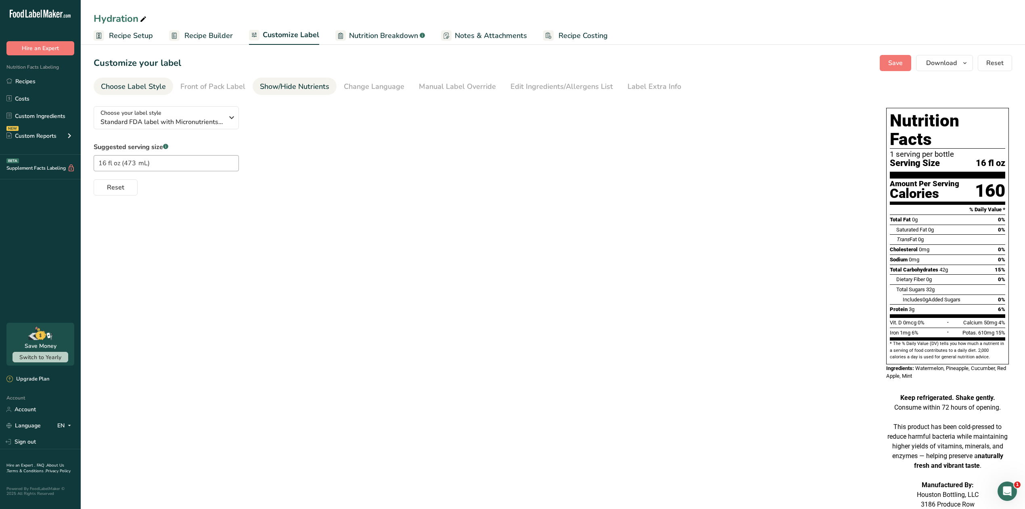
click at [278, 88] on div "Show/Hide Nutrients" at bounding box center [294, 86] width 69 height 11
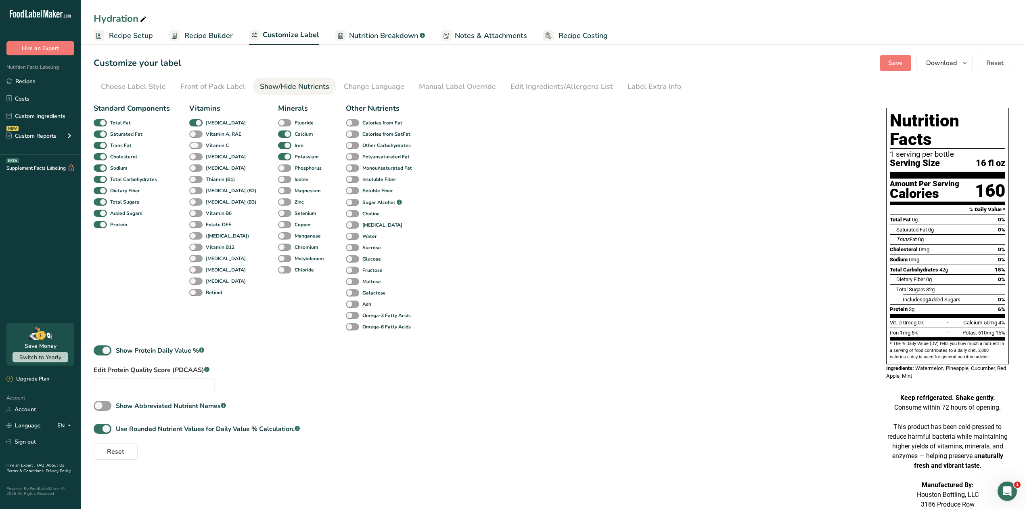
click at [222, 144] on b "Vitamin C" at bounding box center [217, 145] width 23 height 7
click at [195, 144] on input "Vitamin C" at bounding box center [191, 145] width 5 height 5
checkbox input "true"
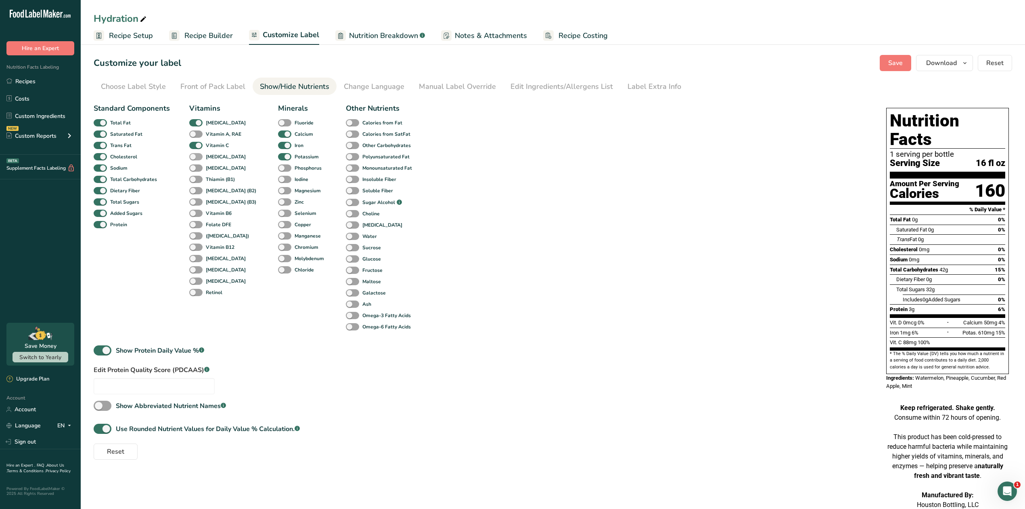
click at [218, 155] on b "[MEDICAL_DATA]" at bounding box center [226, 156] width 40 height 7
click at [195, 155] on input "[MEDICAL_DATA]" at bounding box center [191, 156] width 5 height 5
click at [217, 157] on b "[MEDICAL_DATA]" at bounding box center [226, 156] width 40 height 7
click at [195, 157] on input "[MEDICAL_DATA]" at bounding box center [191, 156] width 5 height 5
checkbox input "false"
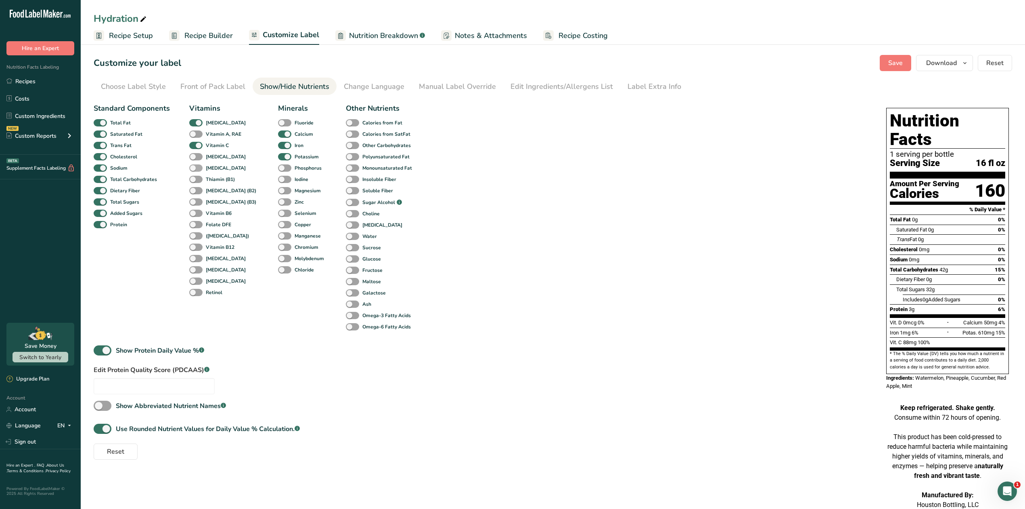
click at [214, 169] on b "[MEDICAL_DATA]" at bounding box center [226, 167] width 40 height 7
click at [195, 169] on input "[MEDICAL_DATA]" at bounding box center [191, 167] width 5 height 5
checkbox input "true"
click at [645, 85] on div "Label Extra Info" at bounding box center [655, 86] width 54 height 11
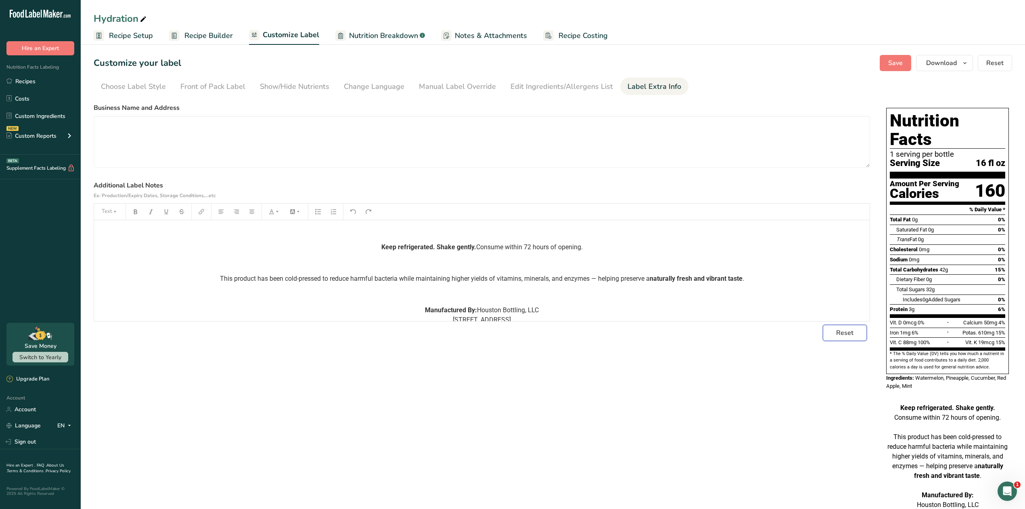
click at [850, 330] on span "Reset" at bounding box center [844, 333] width 17 height 10
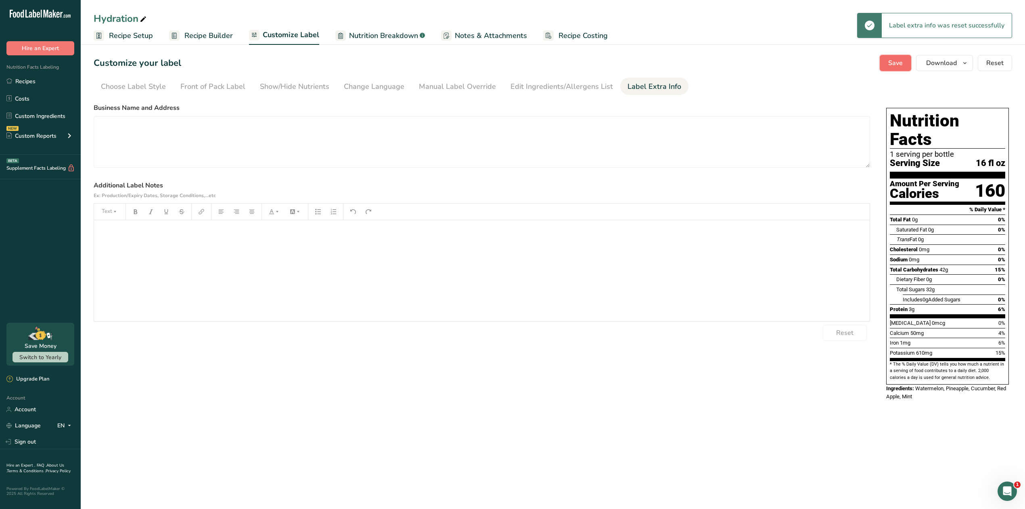
click at [907, 67] on button "Save" at bounding box center [895, 63] width 31 height 16
click at [937, 67] on span "Download" at bounding box center [941, 63] width 31 height 10
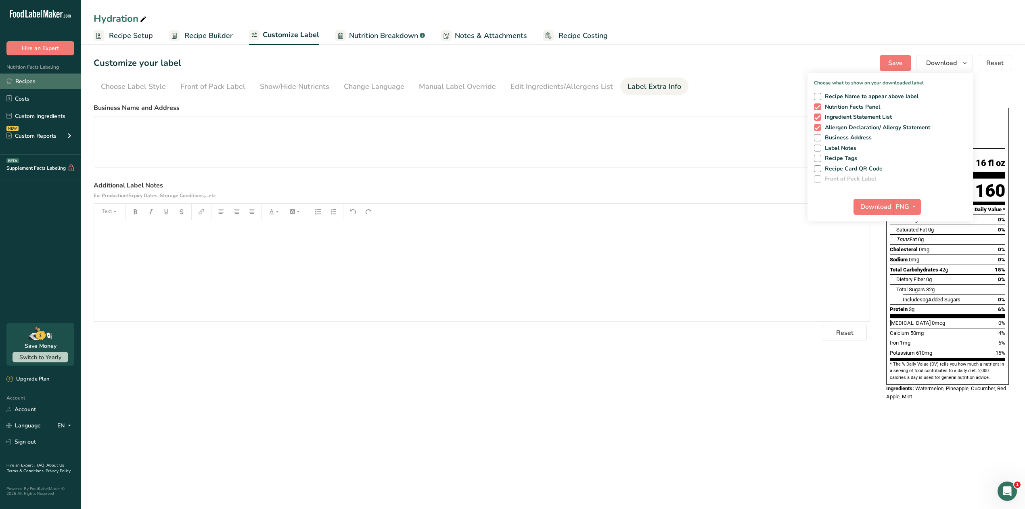
click at [31, 78] on link "Recipes" at bounding box center [40, 80] width 81 height 15
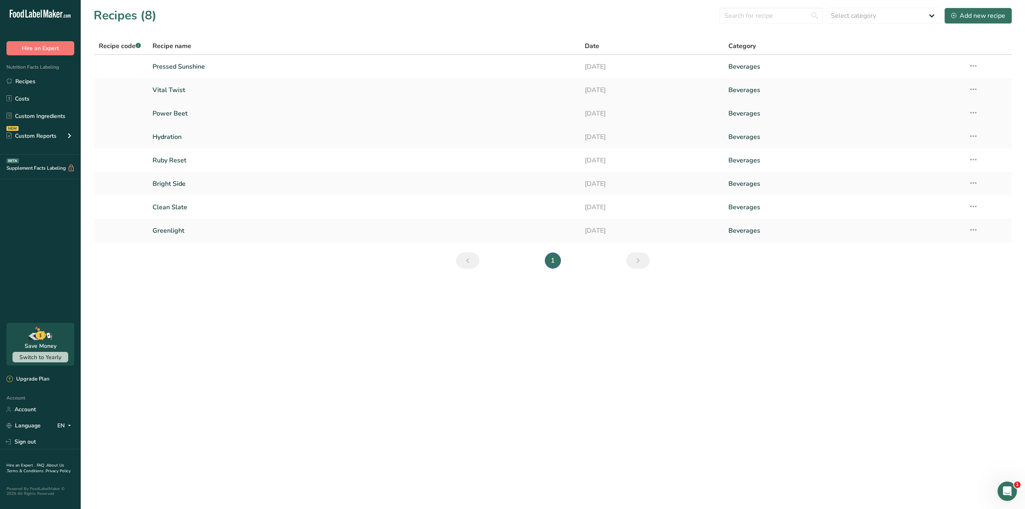
click at [169, 112] on link "Power Beet" at bounding box center [364, 113] width 422 height 17
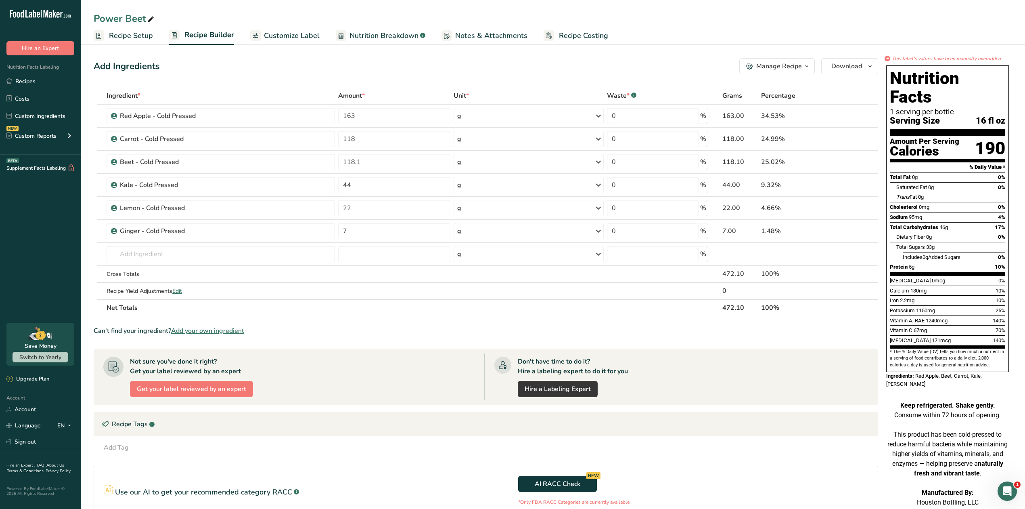
click at [377, 350] on section "Not sure you've done it right? Get your label reviewed by an expert Get your la…" at bounding box center [486, 376] width 785 height 57
click at [367, 158] on input "118.1" at bounding box center [394, 162] width 112 height 16
type input "118.1"
click at [743, 401] on section "Not sure you've done it right? Get your label reviewed by an expert Get your la…" at bounding box center [486, 376] width 785 height 57
click at [280, 31] on span "Customize Label" at bounding box center [292, 35] width 56 height 11
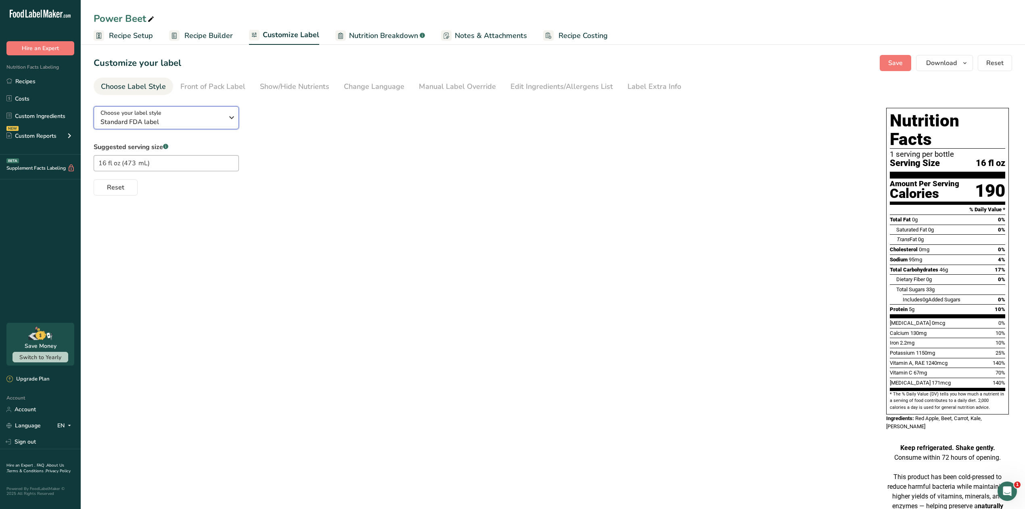
click at [222, 122] on span "Standard FDA label" at bounding box center [162, 122] width 123 height 10
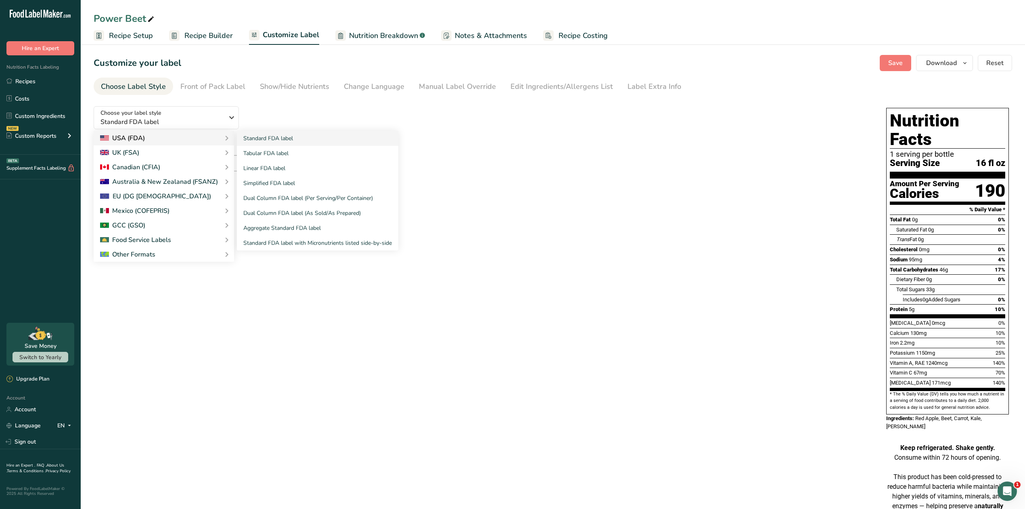
click at [222, 138] on icon at bounding box center [227, 138] width 10 height 15
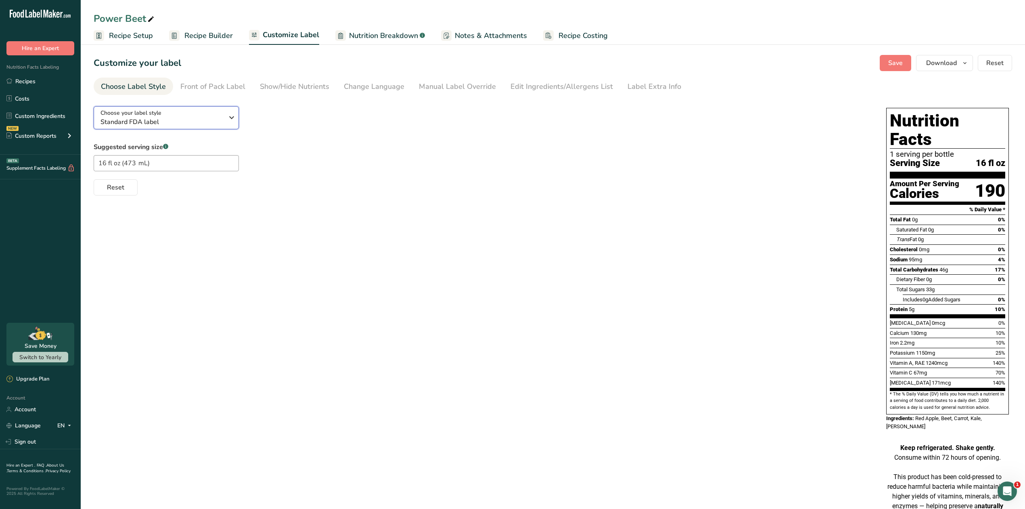
click at [218, 119] on span "Standard FDA label" at bounding box center [162, 122] width 123 height 10
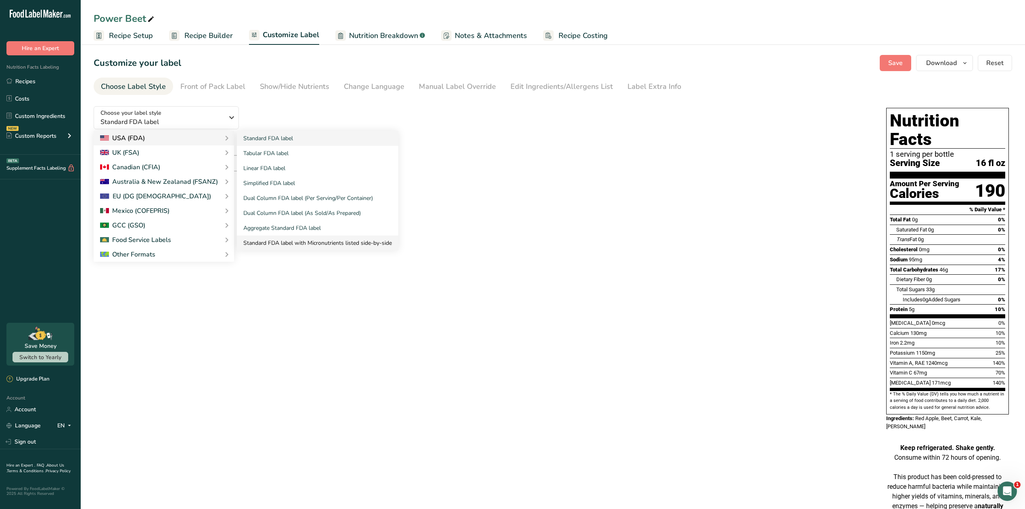
click at [281, 243] on link "Standard FDA label with Micronutrients listed side-by-side" at bounding box center [317, 242] width 161 height 15
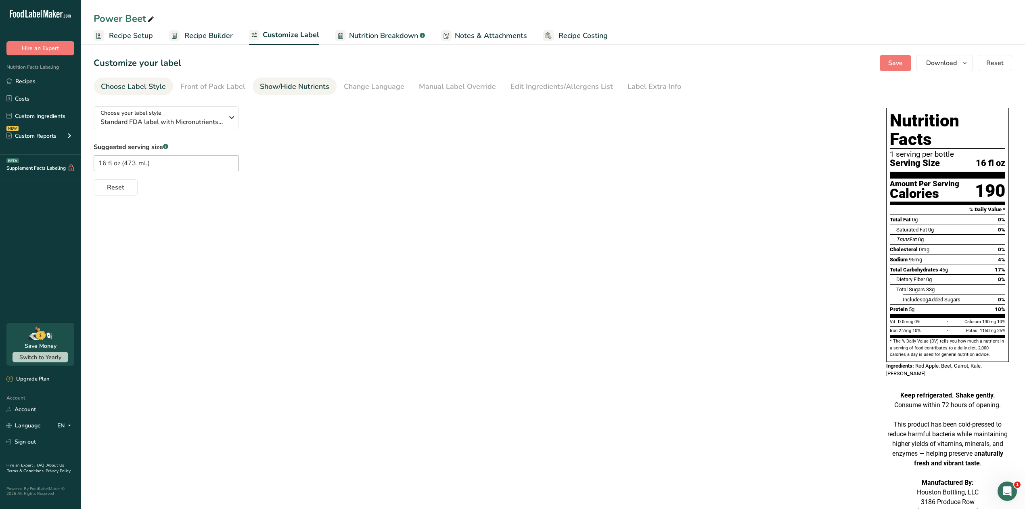
click at [312, 88] on div "Show/Hide Nutrients" at bounding box center [294, 86] width 69 height 11
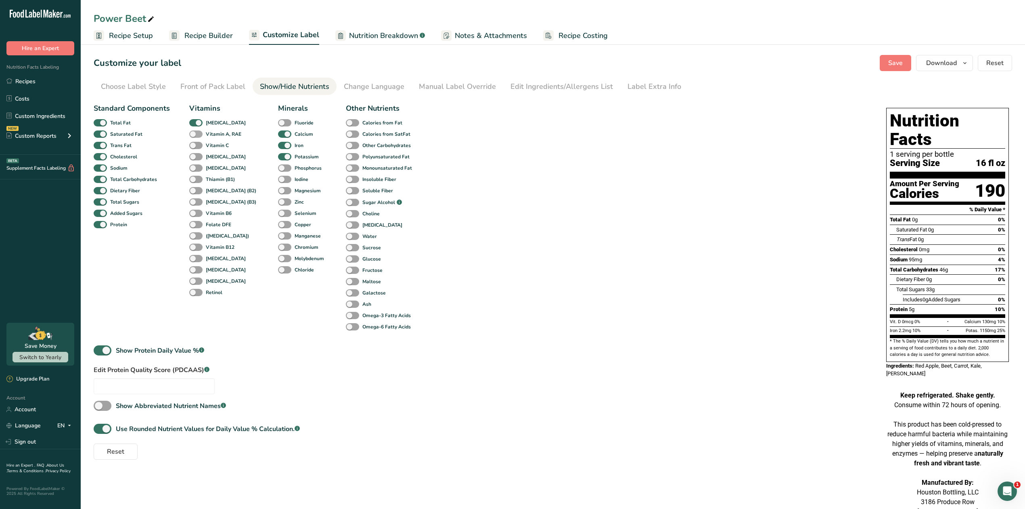
click at [217, 136] on b "Vitamin A, RAE" at bounding box center [224, 133] width 36 height 7
click at [195, 136] on input "Vitamin A, RAE" at bounding box center [191, 133] width 5 height 5
checkbox input "true"
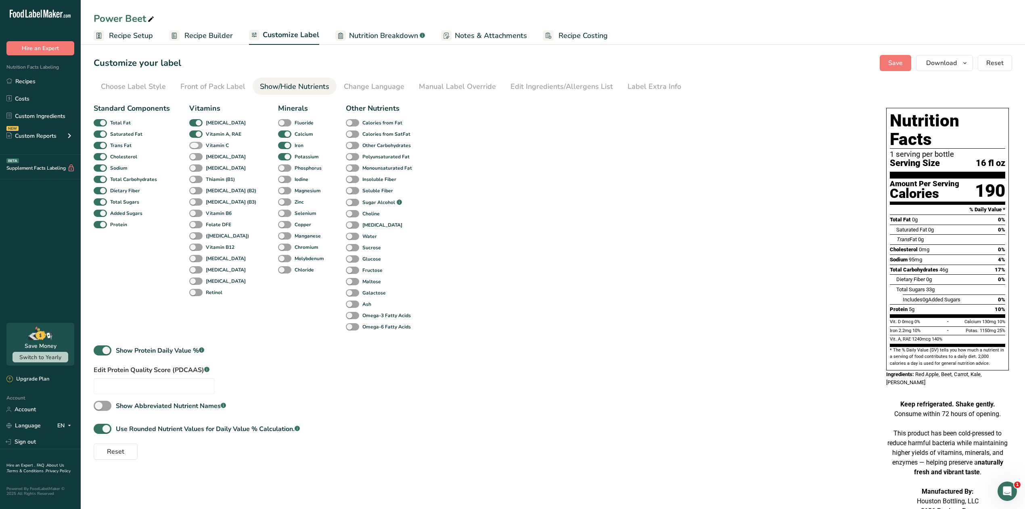
click at [217, 144] on b "Vitamin C" at bounding box center [217, 145] width 23 height 7
click at [195, 144] on input "Vitamin C" at bounding box center [191, 145] width 5 height 5
checkbox input "true"
click at [220, 167] on b "[MEDICAL_DATA]" at bounding box center [226, 167] width 40 height 7
click at [195, 167] on input "[MEDICAL_DATA]" at bounding box center [191, 167] width 5 height 5
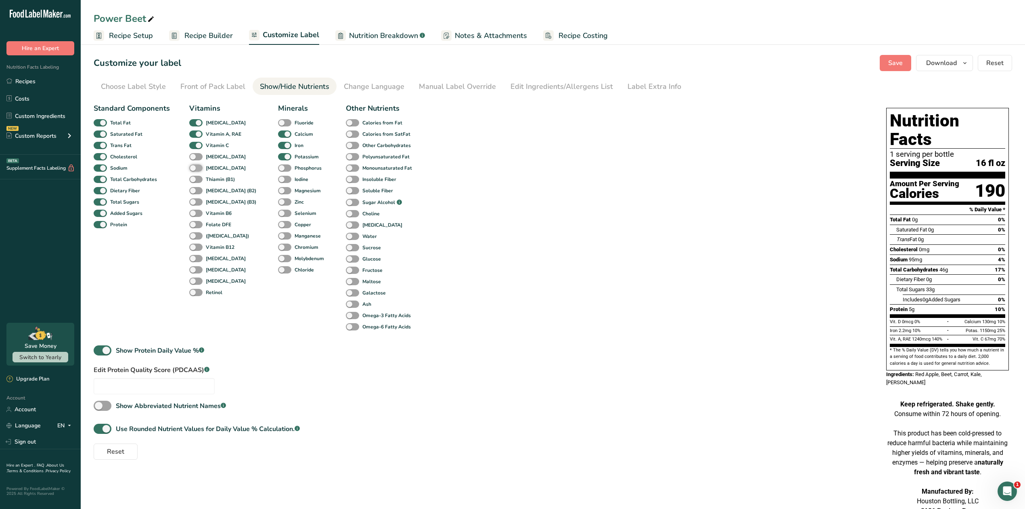
checkbox input "true"
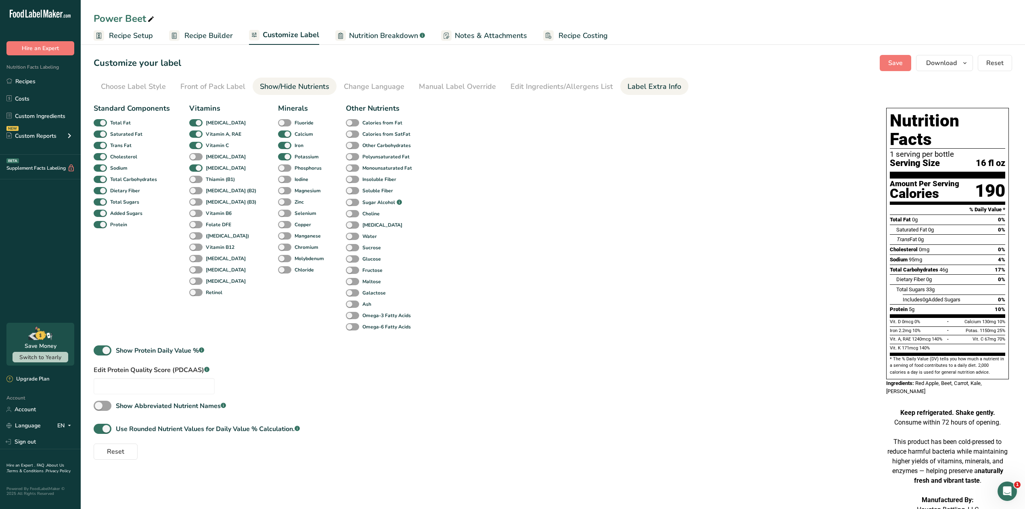
click at [631, 90] on div "Label Extra Info" at bounding box center [655, 86] width 54 height 11
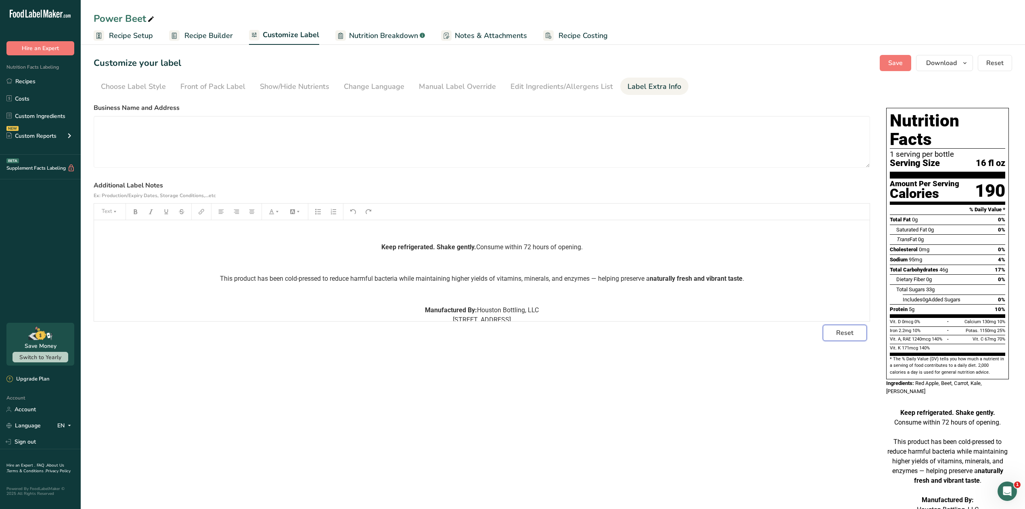
click at [845, 325] on button "Reset" at bounding box center [845, 333] width 44 height 16
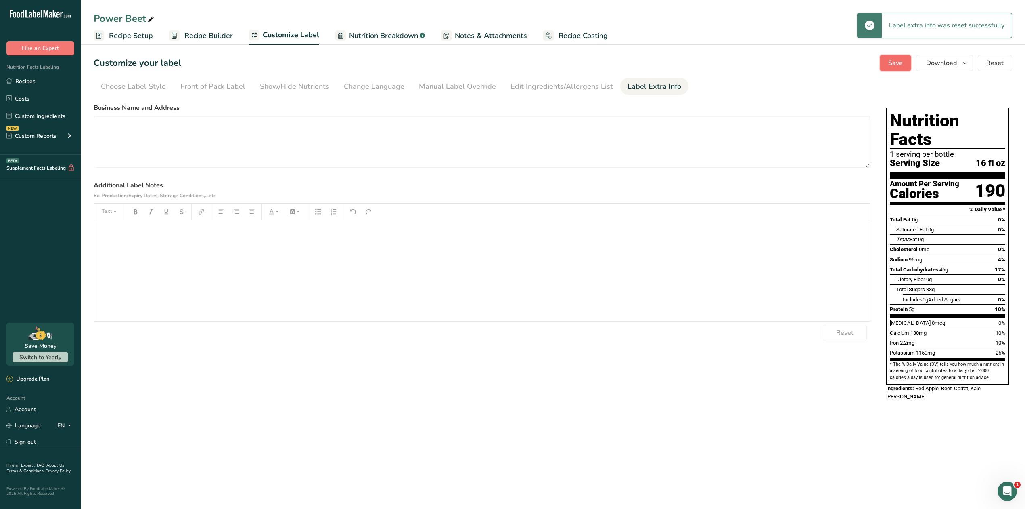
click at [897, 61] on span "Save" at bounding box center [896, 63] width 15 height 10
click at [878, 68] on div "Customize your label Save Download Choose what to show on your downloaded label…" at bounding box center [553, 63] width 919 height 16
click at [902, 66] on span "Save" at bounding box center [896, 63] width 15 height 10
click at [937, 65] on span "Download" at bounding box center [941, 63] width 31 height 10
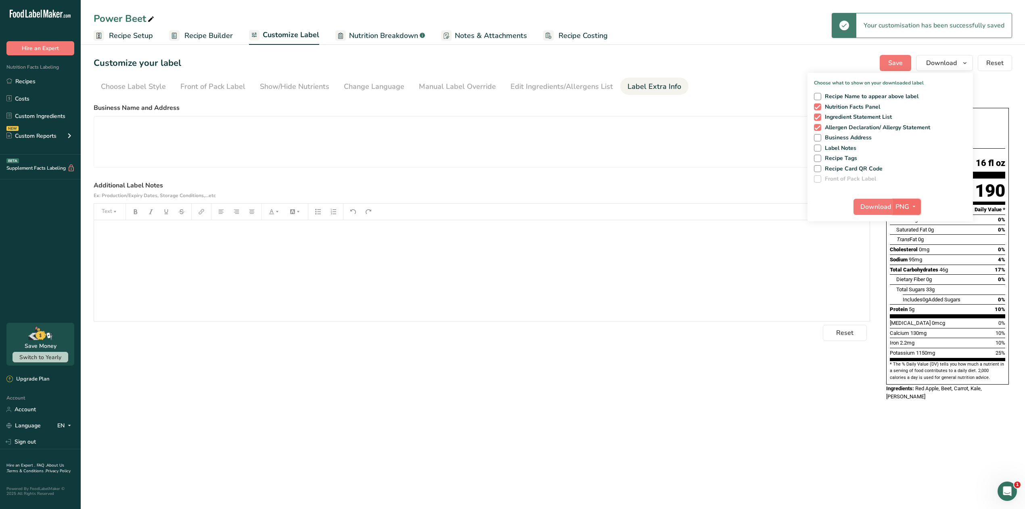
click at [895, 199] on button "PNG" at bounding box center [907, 207] width 28 height 16
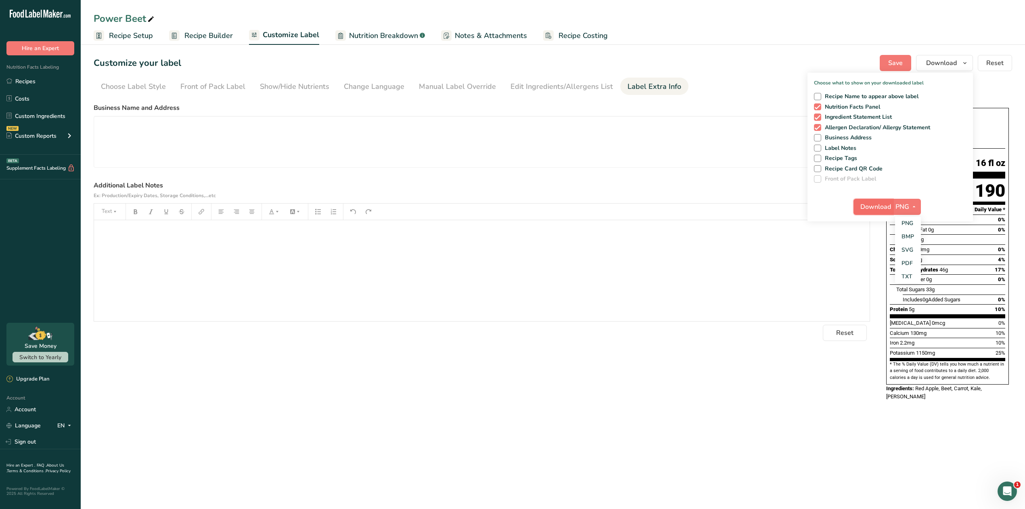
click at [872, 206] on span "Download" at bounding box center [876, 207] width 31 height 10
click at [20, 80] on link "Recipes" at bounding box center [40, 80] width 81 height 15
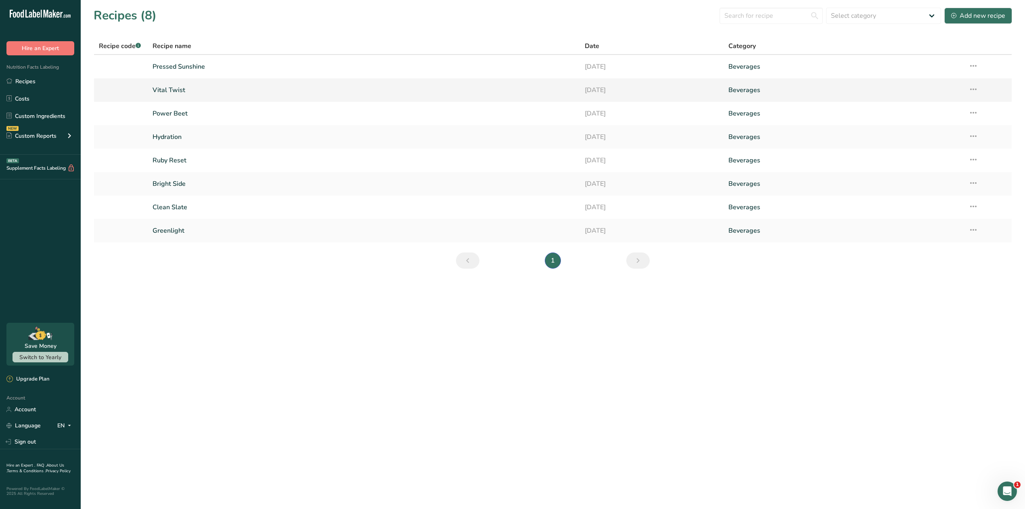
click at [181, 89] on link "Vital Twist" at bounding box center [364, 90] width 422 height 17
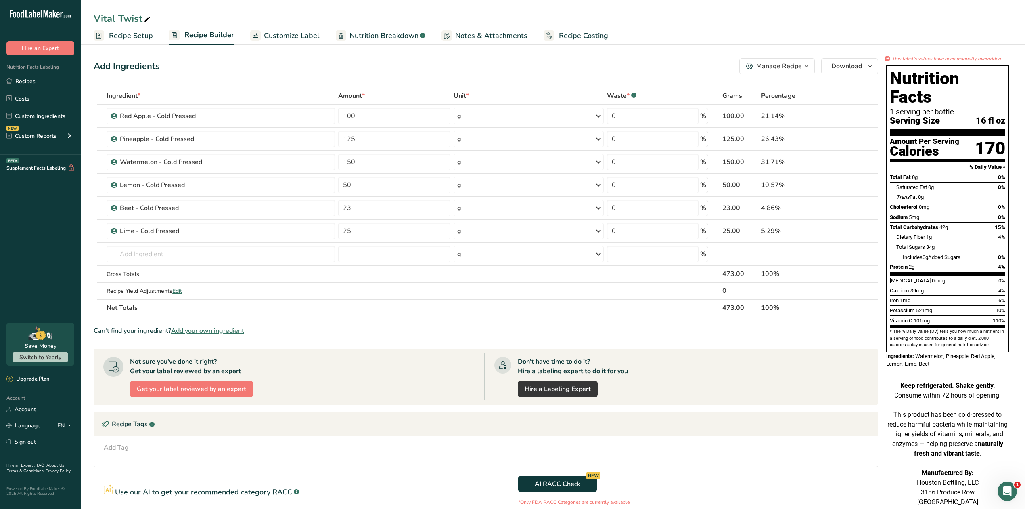
click at [291, 35] on span "Customize Label" at bounding box center [292, 35] width 56 height 11
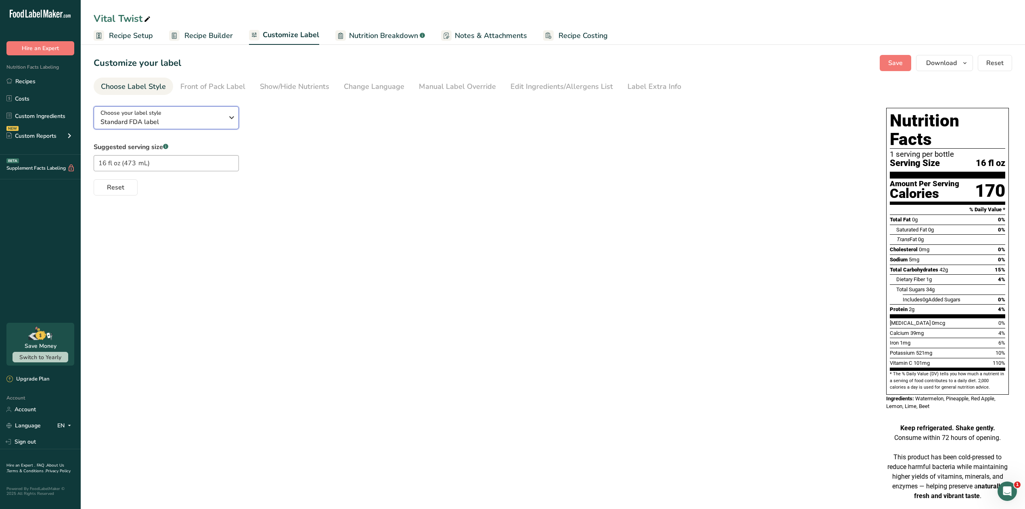
click at [186, 119] on span "Standard FDA label" at bounding box center [162, 122] width 123 height 10
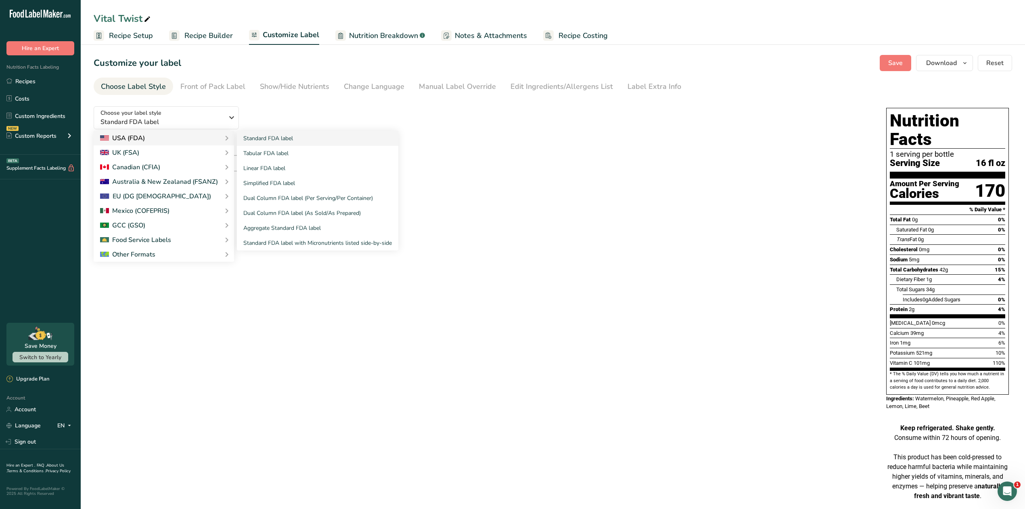
click at [199, 136] on div "USA (FDA)" at bounding box center [164, 138] width 128 height 10
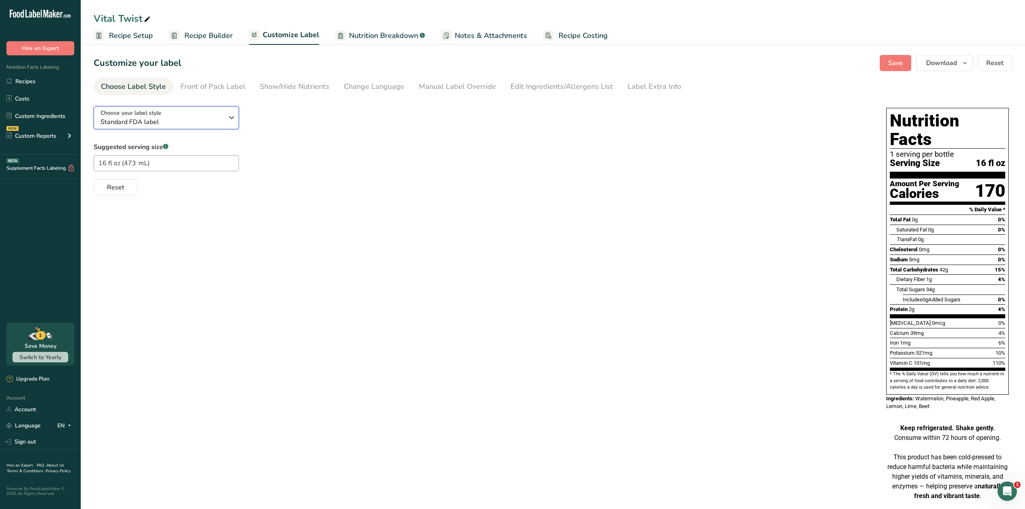
click at [205, 123] on span "Standard FDA label" at bounding box center [162, 122] width 123 height 10
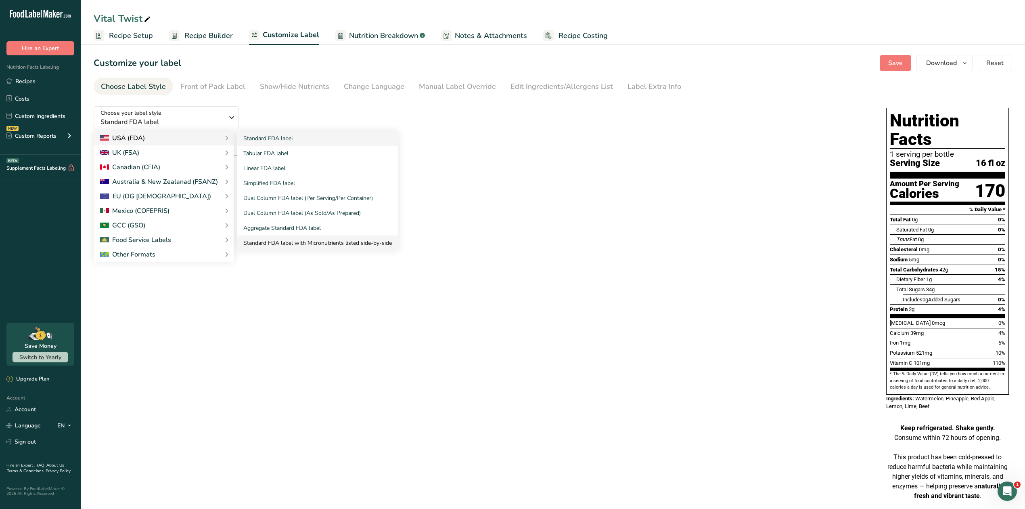
click at [278, 240] on link "Standard FDA label with Micronutrients listed side-by-side" at bounding box center [317, 242] width 161 height 15
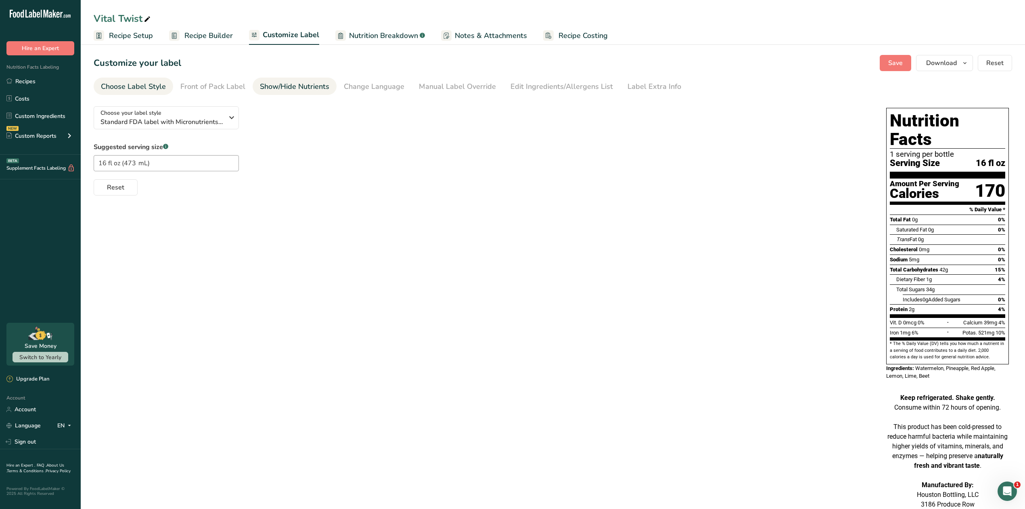
click at [286, 91] on div "Show/Hide Nutrients" at bounding box center [294, 86] width 69 height 11
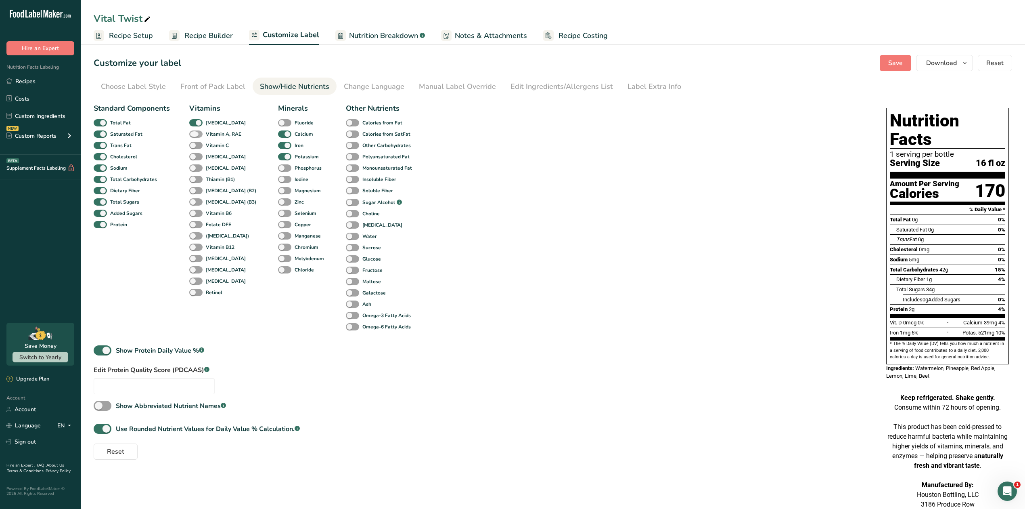
click at [199, 133] on span at bounding box center [195, 134] width 13 height 8
click at [195, 133] on input "Vitamin A, RAE" at bounding box center [191, 133] width 5 height 5
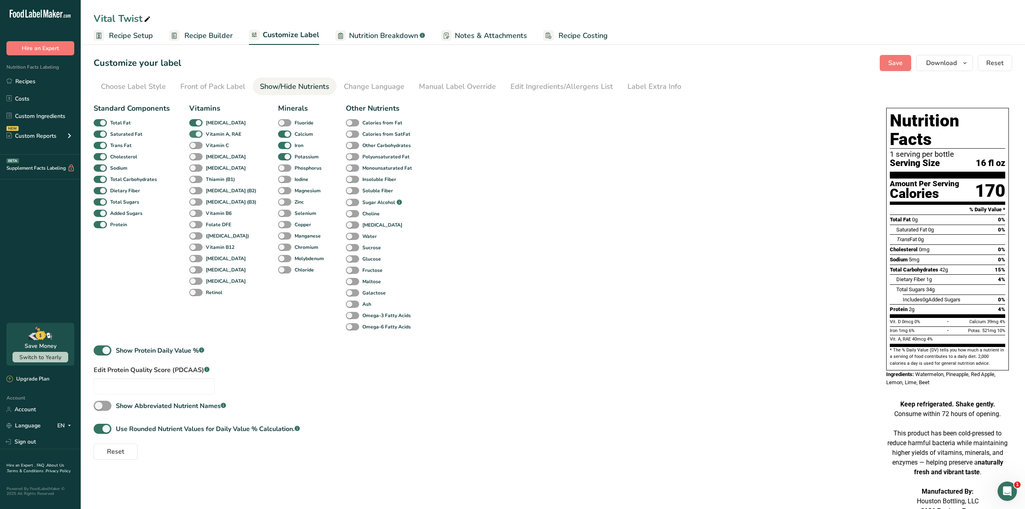
click at [199, 133] on span at bounding box center [195, 134] width 13 height 8
click at [195, 133] on input "Vitamin A, RAE" at bounding box center [191, 133] width 5 height 5
checkbox input "false"
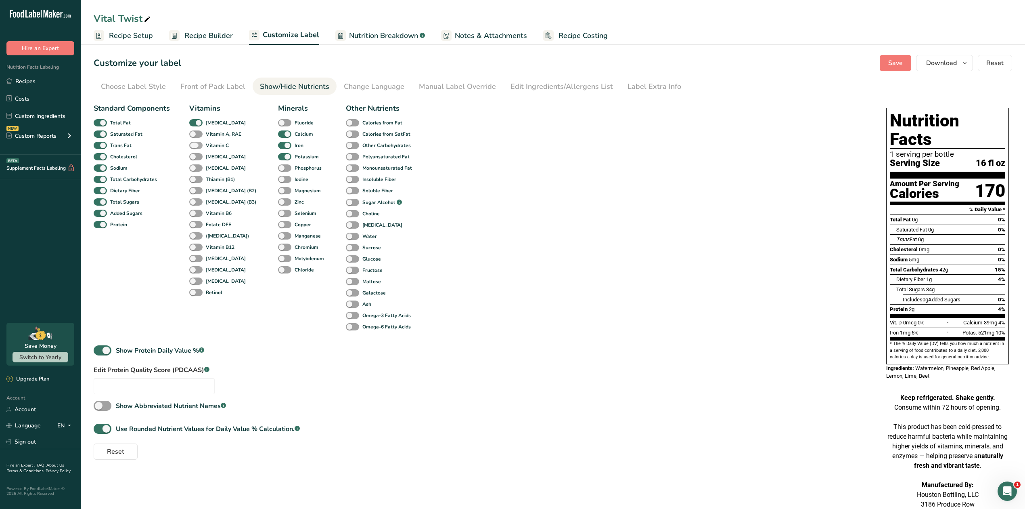
click at [196, 145] on span at bounding box center [195, 146] width 13 height 8
click at [195, 145] on input "Vitamin C" at bounding box center [191, 145] width 5 height 5
checkbox input "true"
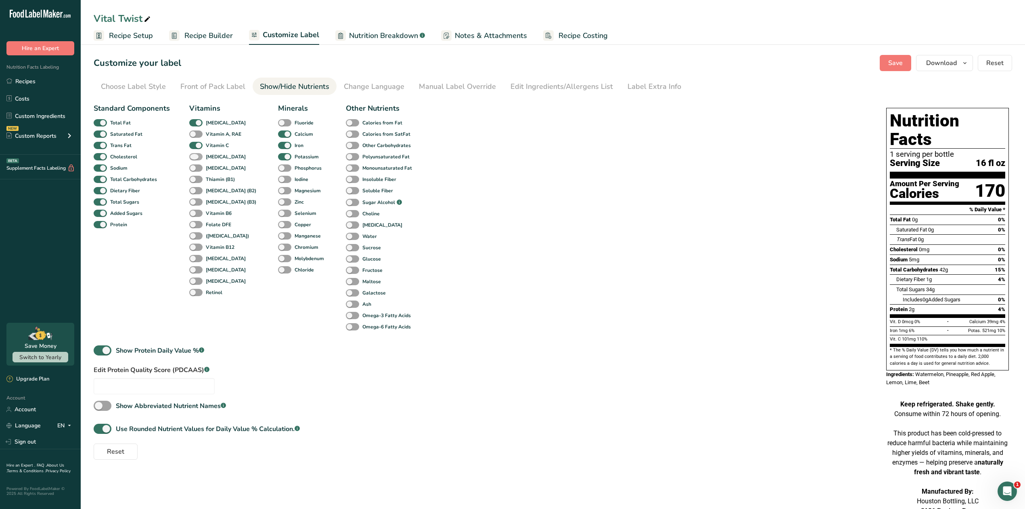
click at [196, 157] on span at bounding box center [195, 157] width 13 height 8
click at [195, 157] on input "[MEDICAL_DATA]" at bounding box center [191, 156] width 5 height 5
click at [196, 157] on span at bounding box center [195, 157] width 13 height 8
click at [195, 157] on input "[MEDICAL_DATA]" at bounding box center [191, 156] width 5 height 5
checkbox input "false"
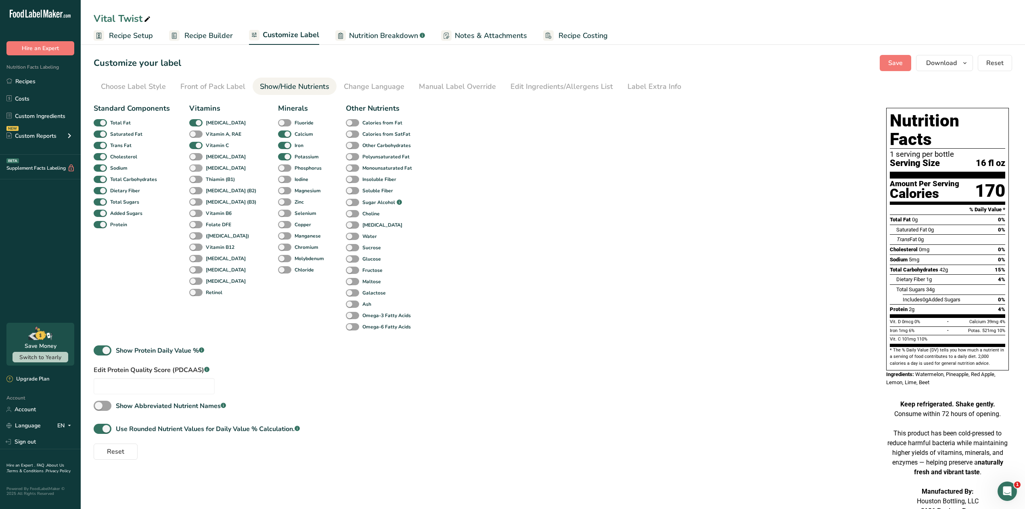
click at [196, 169] on span at bounding box center [195, 168] width 13 height 8
click at [195, 169] on input "[MEDICAL_DATA]" at bounding box center [191, 167] width 5 height 5
click at [196, 169] on span at bounding box center [195, 168] width 13 height 8
click at [195, 169] on input "[MEDICAL_DATA]" at bounding box center [191, 167] width 5 height 5
checkbox input "false"
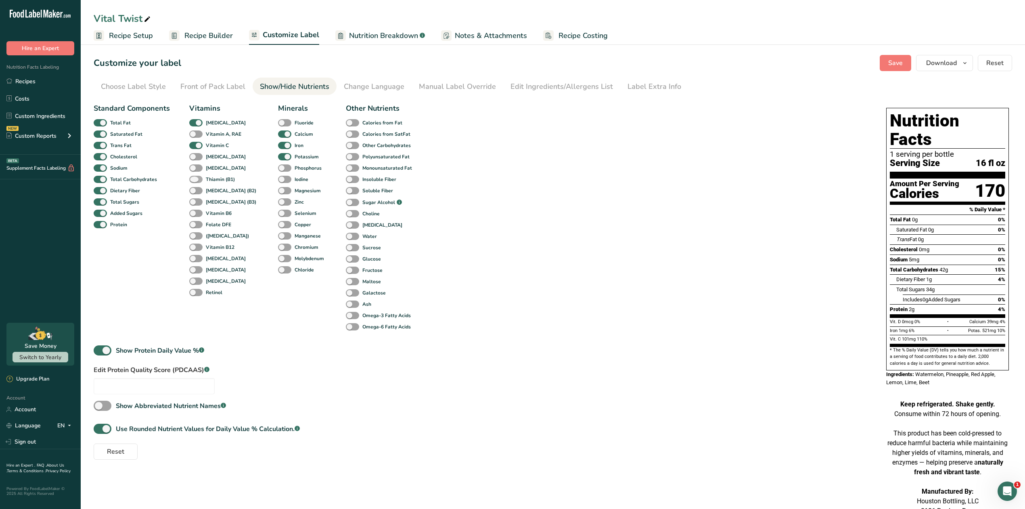
click at [196, 178] on span at bounding box center [195, 180] width 13 height 8
click at [195, 178] on input "Thiamin (B1)" at bounding box center [191, 178] width 5 height 5
click at [196, 178] on span at bounding box center [195, 180] width 13 height 8
click at [195, 178] on input "Thiamin (B1)" at bounding box center [191, 178] width 5 height 5
checkbox input "false"
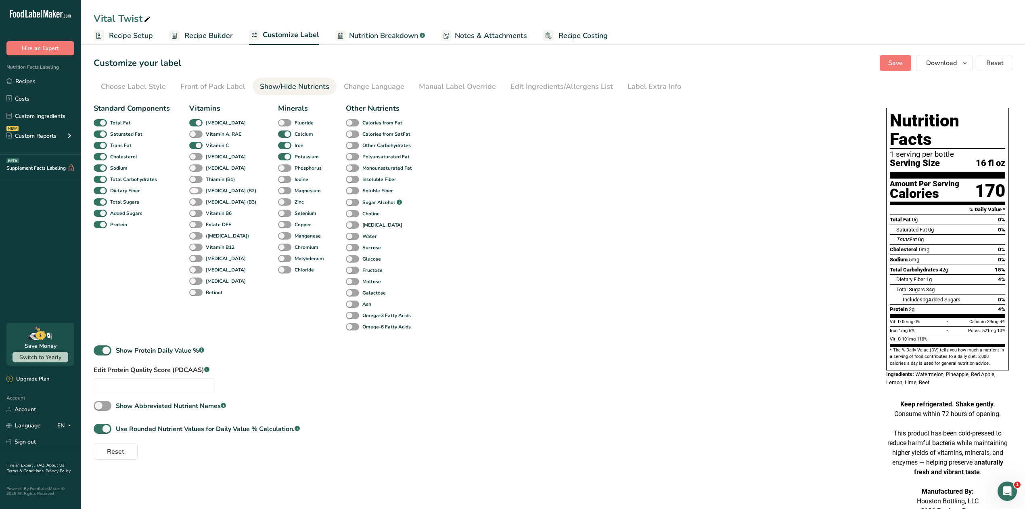
click at [197, 188] on span at bounding box center [195, 191] width 13 height 8
click at [195, 188] on input "[MEDICAL_DATA] (B2)" at bounding box center [191, 190] width 5 height 5
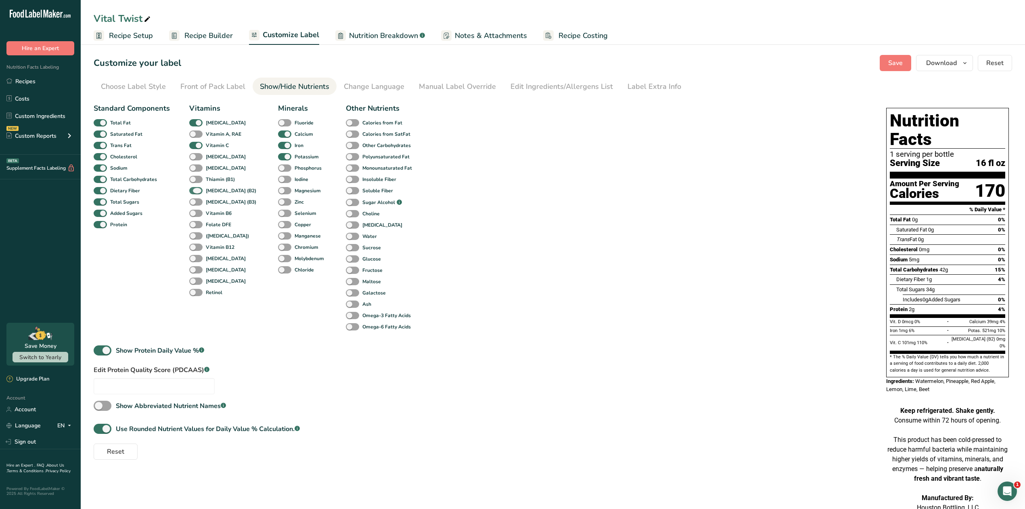
click at [198, 188] on span at bounding box center [195, 191] width 13 height 8
click at [195, 188] on input "[MEDICAL_DATA] (B2)" at bounding box center [191, 190] width 5 height 5
checkbox input "false"
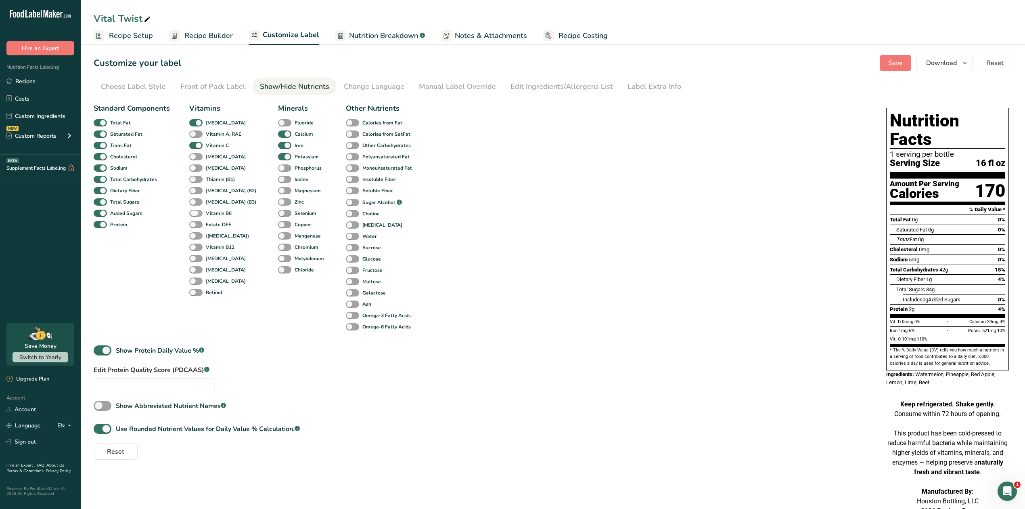
click at [196, 211] on span at bounding box center [195, 214] width 13 height 8
click at [195, 211] on input "Vitamin B6" at bounding box center [191, 212] width 5 height 5
click at [196, 211] on span at bounding box center [195, 214] width 13 height 8
click at [195, 211] on input "Vitamin B6" at bounding box center [191, 212] width 5 height 5
checkbox input "false"
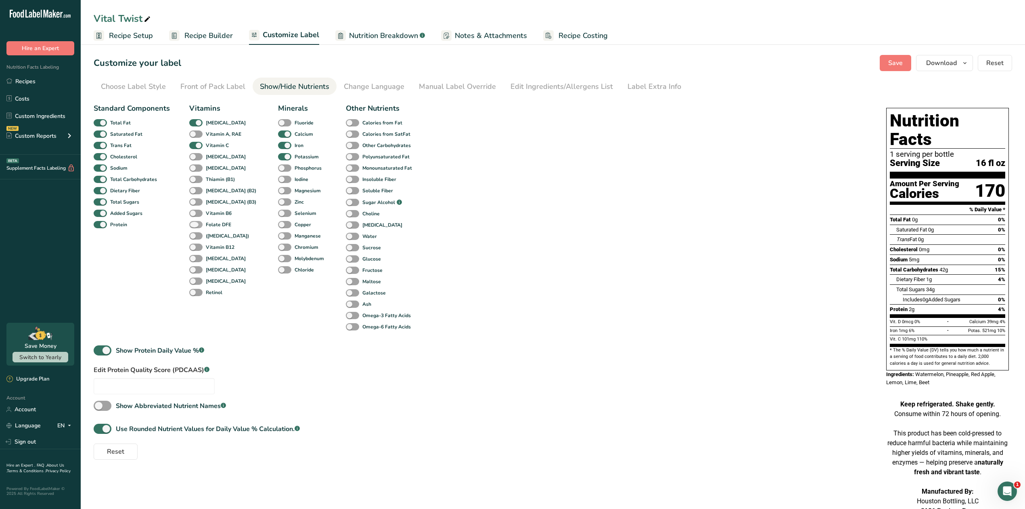
click at [194, 221] on span at bounding box center [195, 225] width 13 height 8
click at [194, 222] on input "Folate DFE" at bounding box center [191, 224] width 5 height 5
click at [194, 221] on span at bounding box center [195, 225] width 13 height 8
click at [194, 222] on input "Folate DFE" at bounding box center [191, 224] width 5 height 5
checkbox input "false"
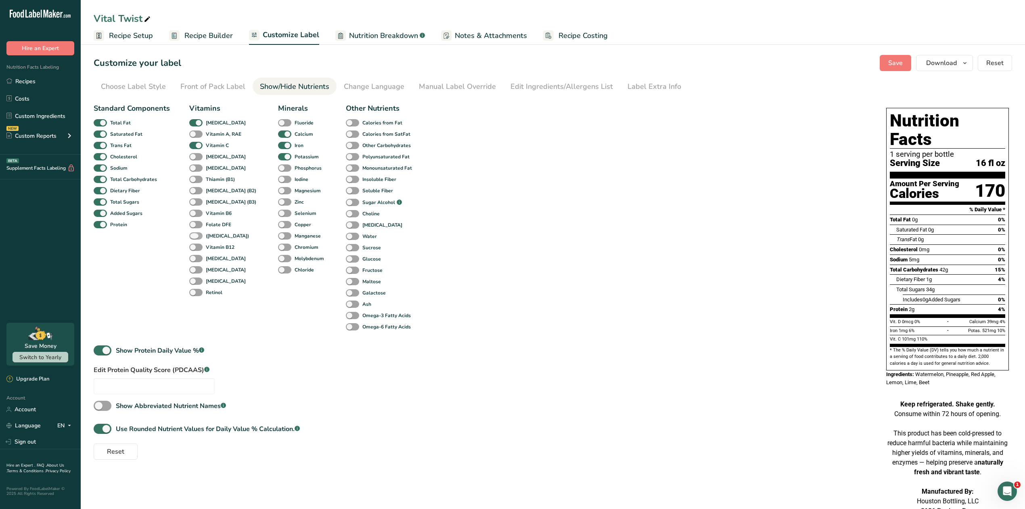
click at [199, 233] on span at bounding box center [195, 236] width 13 height 8
click at [195, 233] on input "([MEDICAL_DATA])" at bounding box center [191, 235] width 5 height 5
click at [198, 233] on span at bounding box center [195, 236] width 13 height 8
click at [195, 233] on input "([MEDICAL_DATA])" at bounding box center [191, 235] width 5 height 5
checkbox input "false"
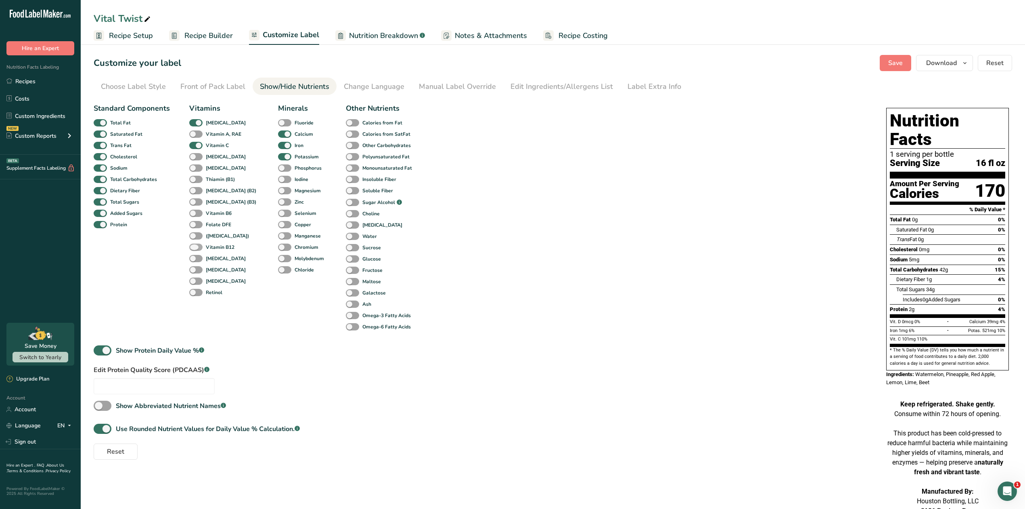
click at [199, 244] on span at bounding box center [195, 247] width 13 height 8
click at [195, 244] on input "Vitamin B12" at bounding box center [191, 246] width 5 height 5
checkbox input "true"
click at [199, 242] on div "Vitamin B12" at bounding box center [197, 246] width 17 height 11
click at [199, 257] on span at bounding box center [195, 259] width 13 height 8
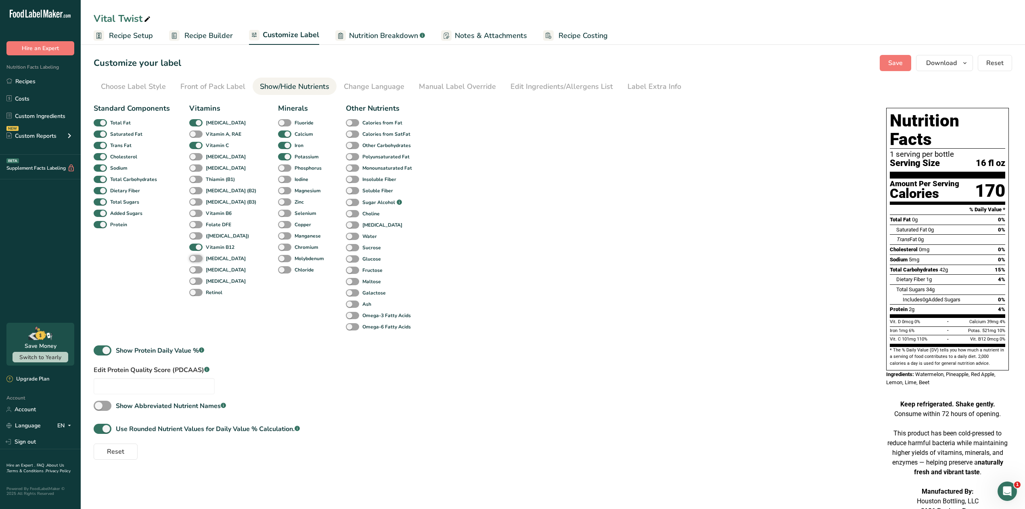
click at [195, 257] on input "[MEDICAL_DATA]" at bounding box center [191, 258] width 5 height 5
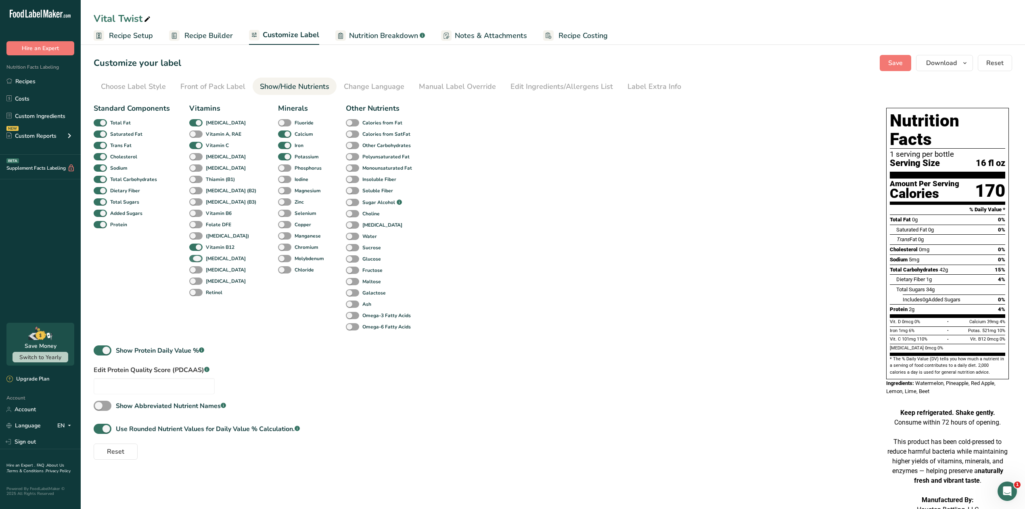
click at [199, 258] on span at bounding box center [195, 259] width 13 height 8
click at [195, 258] on input "[MEDICAL_DATA]" at bounding box center [191, 258] width 5 height 5
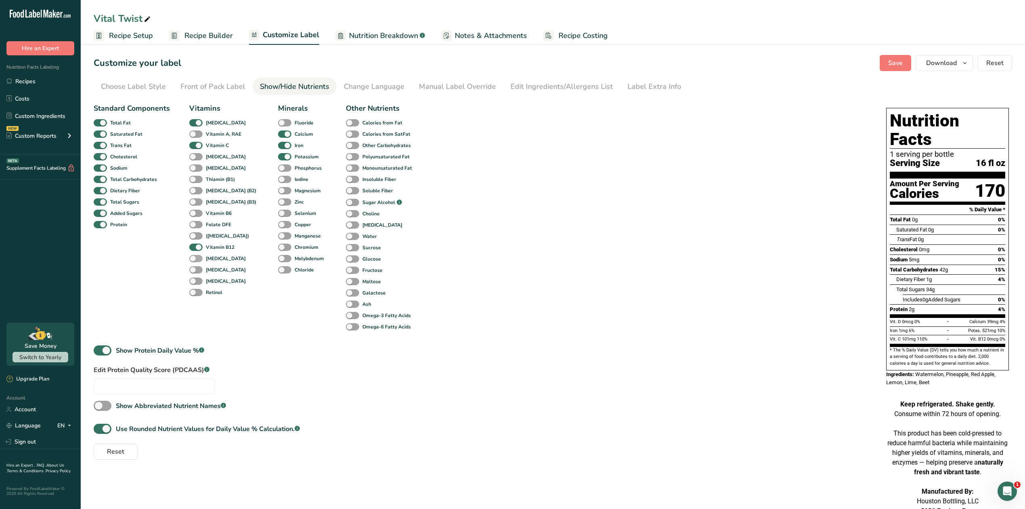
click at [199, 257] on span at bounding box center [195, 259] width 13 height 8
click at [195, 257] on input "[MEDICAL_DATA]" at bounding box center [191, 258] width 5 height 5
checkbox input "true"
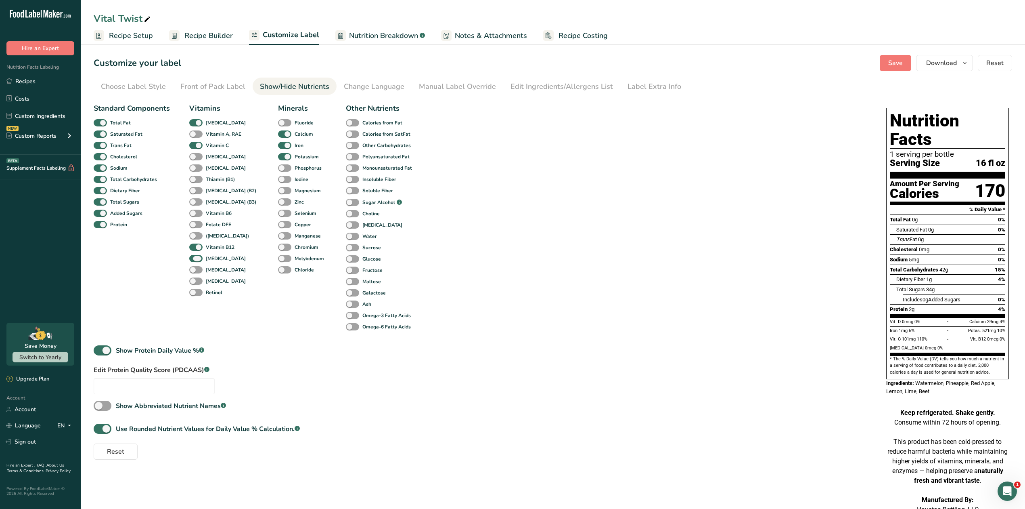
click at [197, 254] on div "[MEDICAL_DATA]" at bounding box center [197, 258] width 17 height 11
drag, startPoint x: 196, startPoint y: 244, endPoint x: 195, endPoint y: 251, distance: 6.6
click at [195, 247] on span at bounding box center [195, 247] width 13 height 8
click at [195, 247] on input "Vitamin B12" at bounding box center [191, 246] width 5 height 5
checkbox input "false"
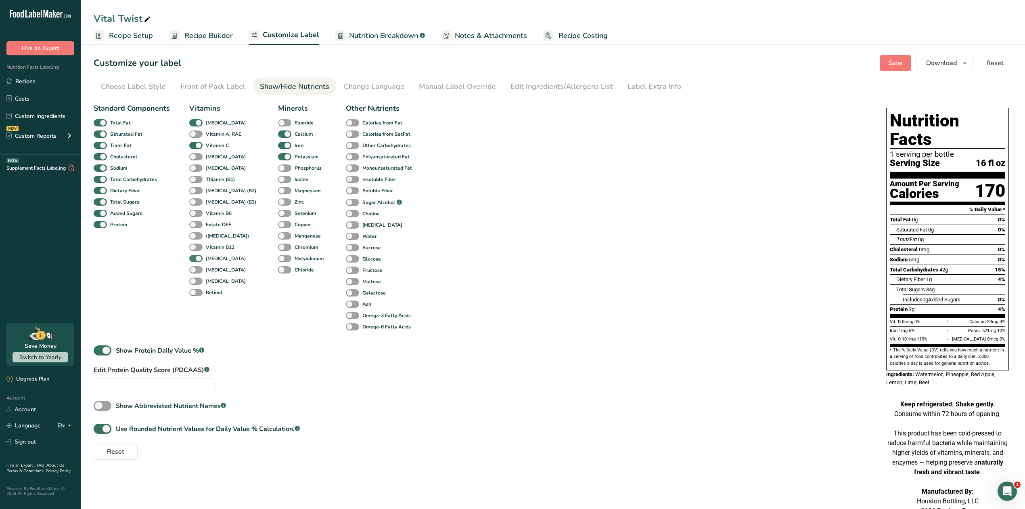
click at [194, 256] on span at bounding box center [195, 259] width 13 height 8
click at [194, 256] on input "[MEDICAL_DATA]" at bounding box center [191, 258] width 5 height 5
checkbox input "false"
click at [278, 122] on span at bounding box center [284, 123] width 13 height 8
click at [278, 122] on input "Fluoride" at bounding box center [280, 122] width 5 height 5
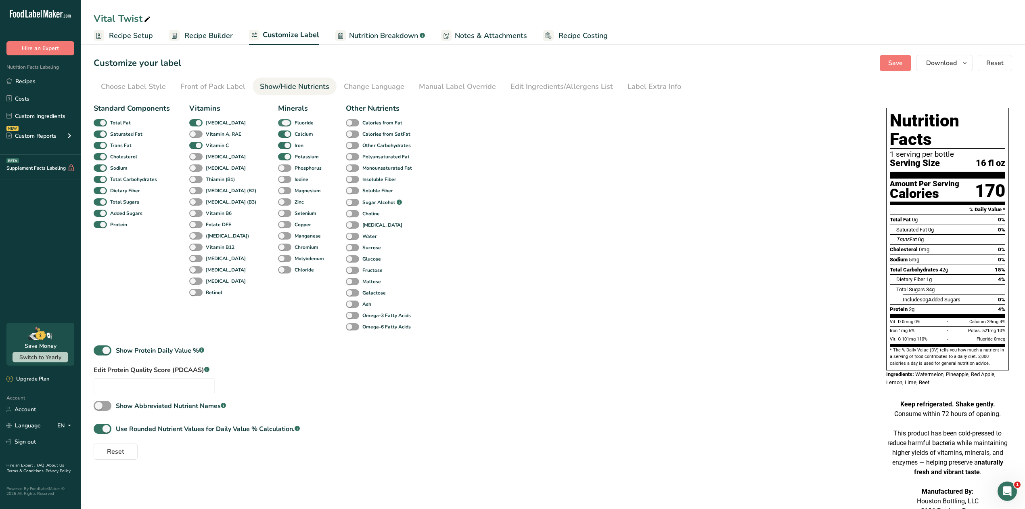
click at [278, 122] on span at bounding box center [284, 123] width 13 height 8
click at [278, 122] on input "Fluoride" at bounding box center [280, 122] width 5 height 5
checkbox input "false"
click at [278, 165] on span at bounding box center [284, 168] width 13 height 8
click at [278, 165] on input "Phosphorus" at bounding box center [280, 167] width 5 height 5
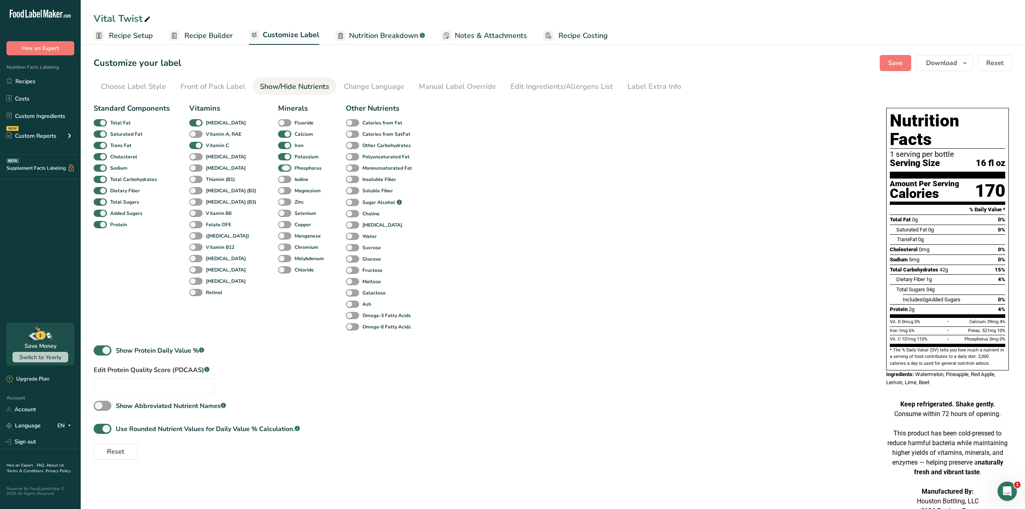
click at [278, 165] on span at bounding box center [284, 168] width 13 height 8
click at [278, 165] on input "Phosphorus" at bounding box center [280, 167] width 5 height 5
checkbox input "false"
click at [278, 189] on span at bounding box center [284, 191] width 13 height 8
click at [278, 189] on input "Magnesium" at bounding box center [280, 190] width 5 height 5
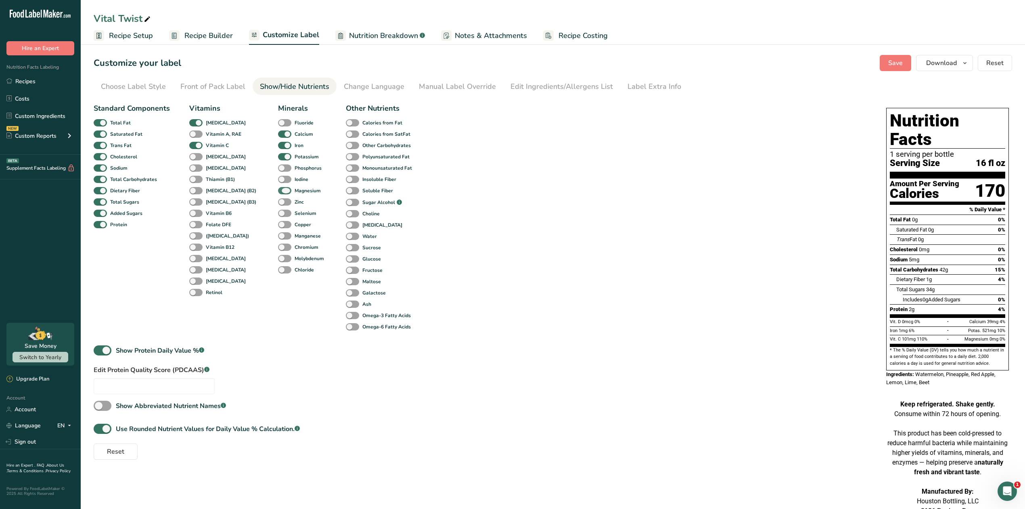
click at [278, 190] on span at bounding box center [284, 191] width 13 height 8
click at [278, 190] on input "Magnesium" at bounding box center [280, 190] width 5 height 5
checkbox input "false"
click at [278, 206] on div "Zinc" at bounding box center [284, 201] width 12 height 11
click at [278, 204] on span at bounding box center [284, 202] width 13 height 8
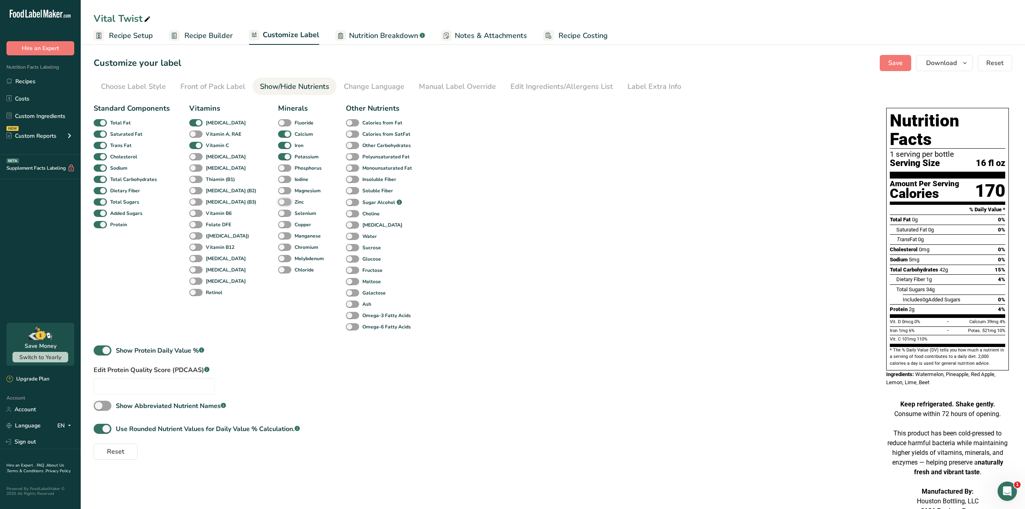
click at [278, 204] on input "Zinc" at bounding box center [280, 201] width 5 height 5
click at [278, 201] on span at bounding box center [284, 202] width 13 height 8
click at [278, 201] on input "Zinc" at bounding box center [280, 201] width 5 height 5
checkbox input "false"
click at [227, 134] on b "Vitamin A, RAE" at bounding box center [224, 133] width 36 height 7
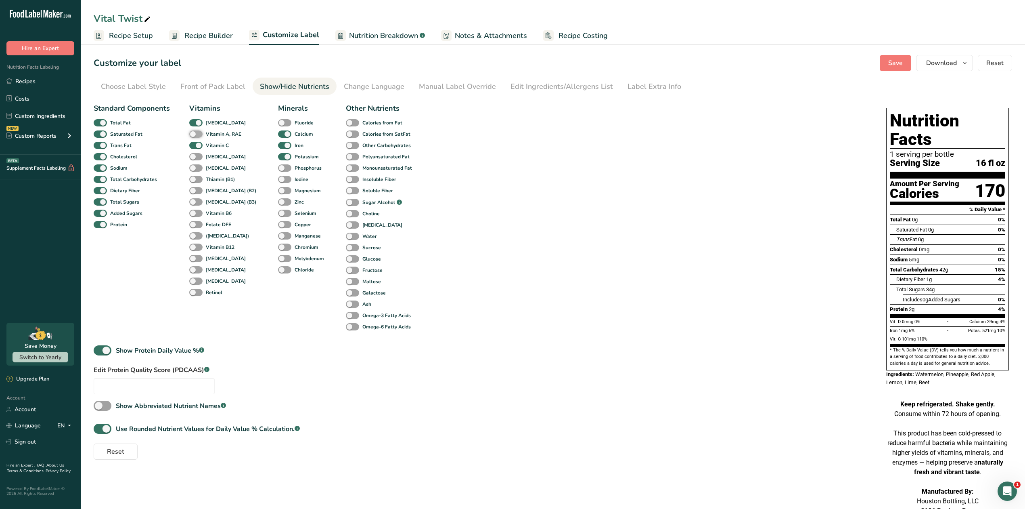
click at [195, 134] on input "Vitamin A, RAE" at bounding box center [191, 133] width 5 height 5
checkbox input "true"
click at [646, 85] on div "Label Extra Info" at bounding box center [655, 86] width 54 height 11
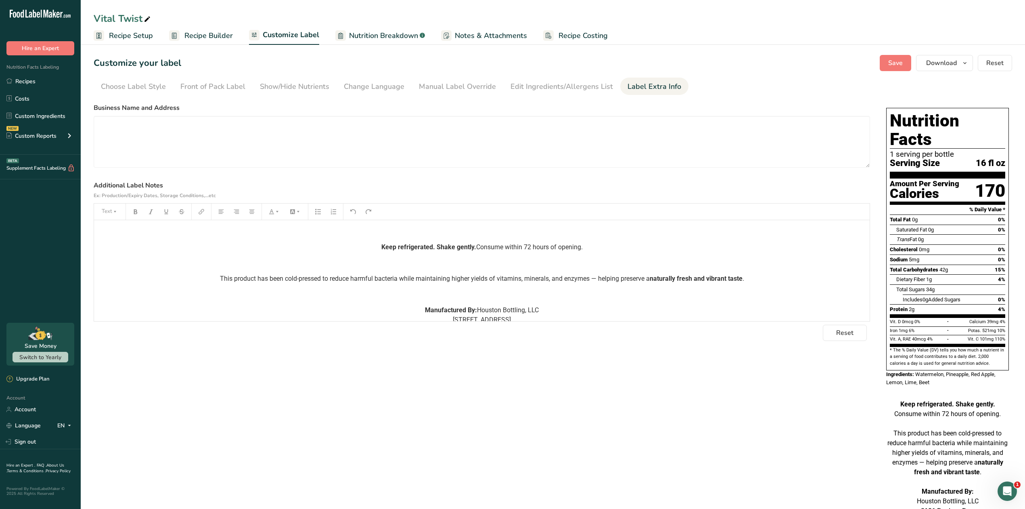
click at [843, 323] on section "Business Name and Address Additional Label Notes Ex: Production/Expiry Dates, S…" at bounding box center [482, 222] width 777 height 238
click at [844, 328] on span "Reset" at bounding box center [844, 333] width 17 height 10
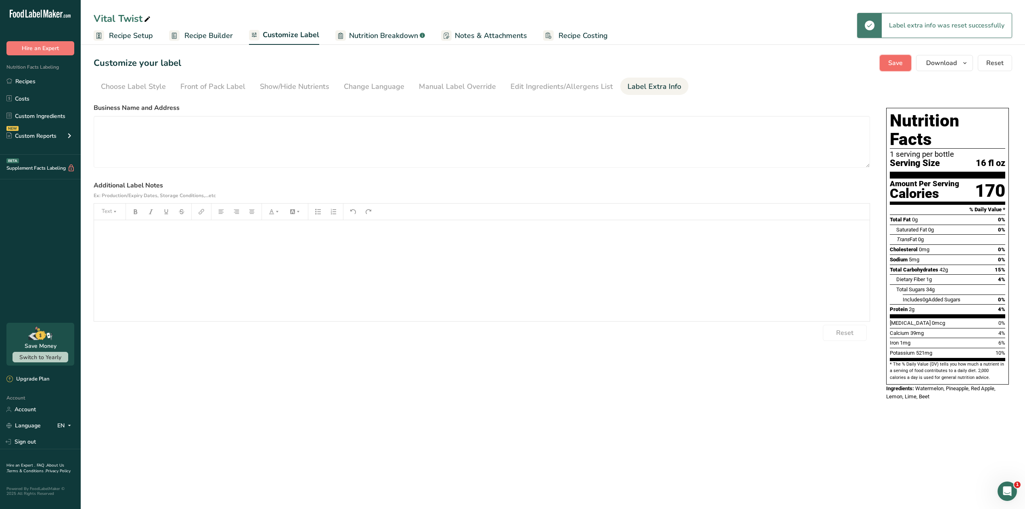
click at [901, 66] on span "Save" at bounding box center [896, 63] width 15 height 10
click at [884, 62] on button "Save" at bounding box center [895, 63] width 31 height 16
click at [947, 58] on span "Download" at bounding box center [941, 63] width 31 height 10
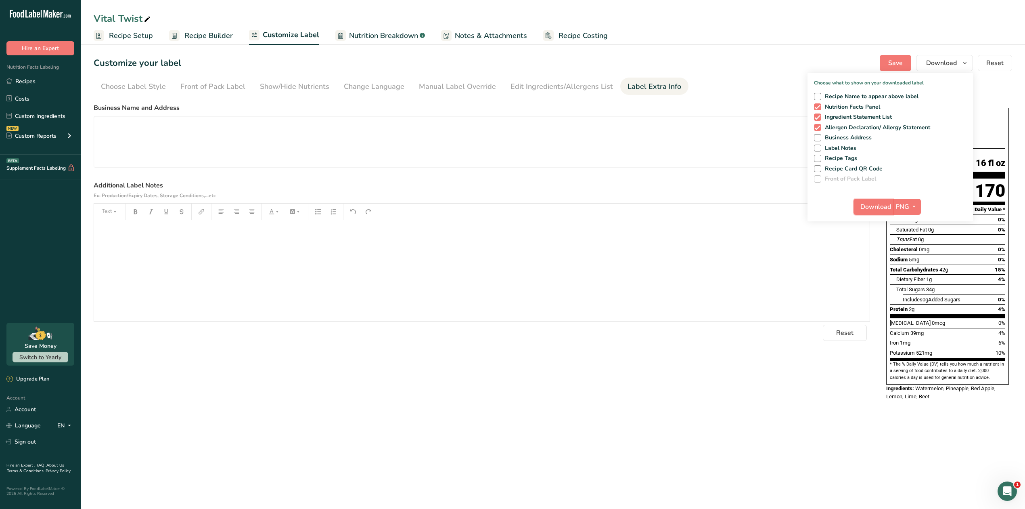
click at [872, 209] on span "Download" at bounding box center [876, 207] width 31 height 10
click at [45, 78] on link "Recipes" at bounding box center [40, 80] width 81 height 15
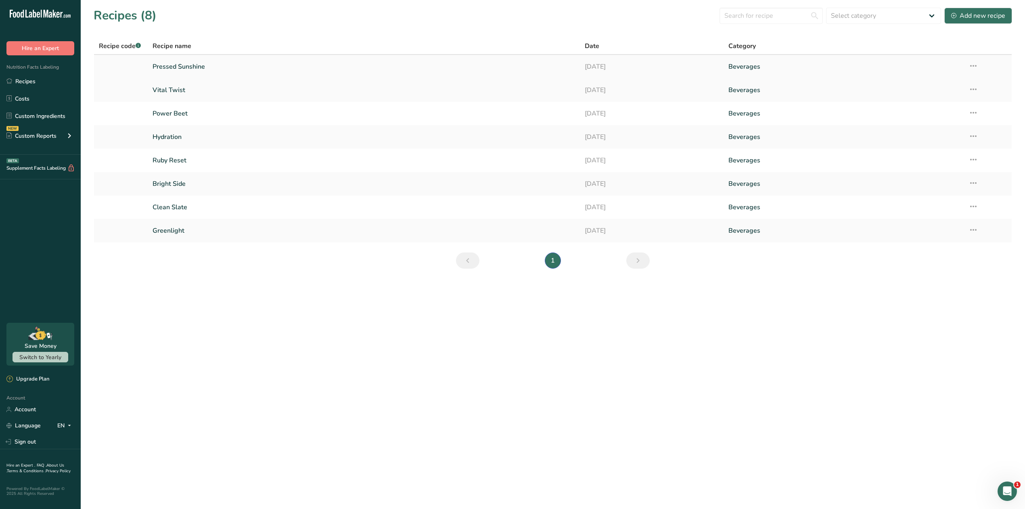
click at [172, 66] on link "Pressed Sunshine" at bounding box center [364, 66] width 422 height 17
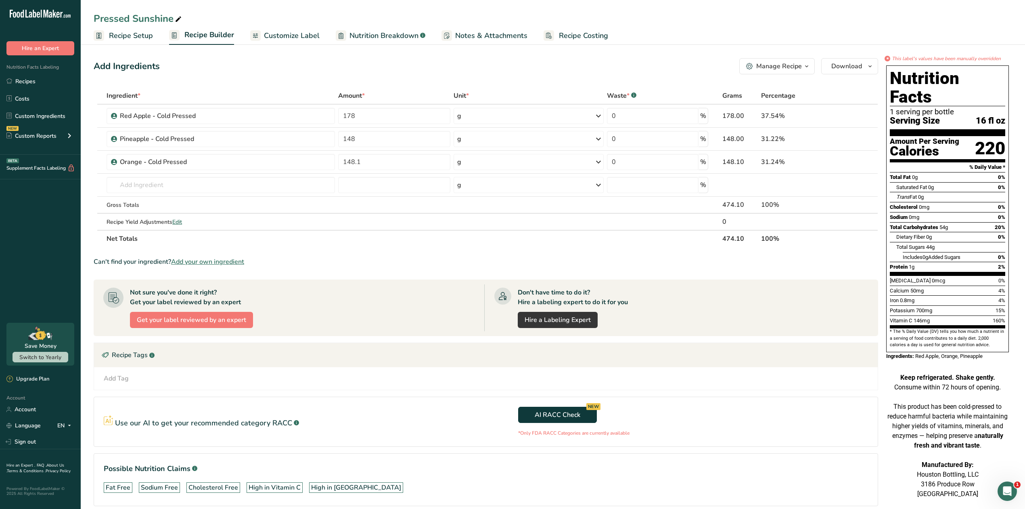
click at [272, 31] on span "Customize Label" at bounding box center [292, 35] width 56 height 11
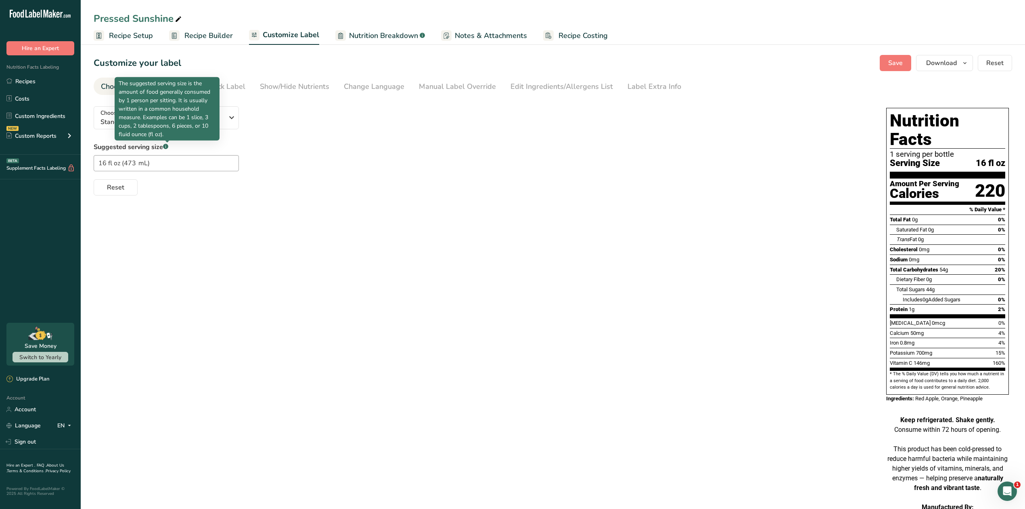
click at [185, 115] on p "The suggested serving size is the amount of food generally consumed by 1 person…" at bounding box center [167, 108] width 97 height 59
drag, startPoint x: 168, startPoint y: 145, endPoint x: 220, endPoint y: 115, distance: 59.1
click at [191, 115] on p "The suggested serving size is the amount of food generally consumed by 1 person…" at bounding box center [167, 108] width 97 height 59
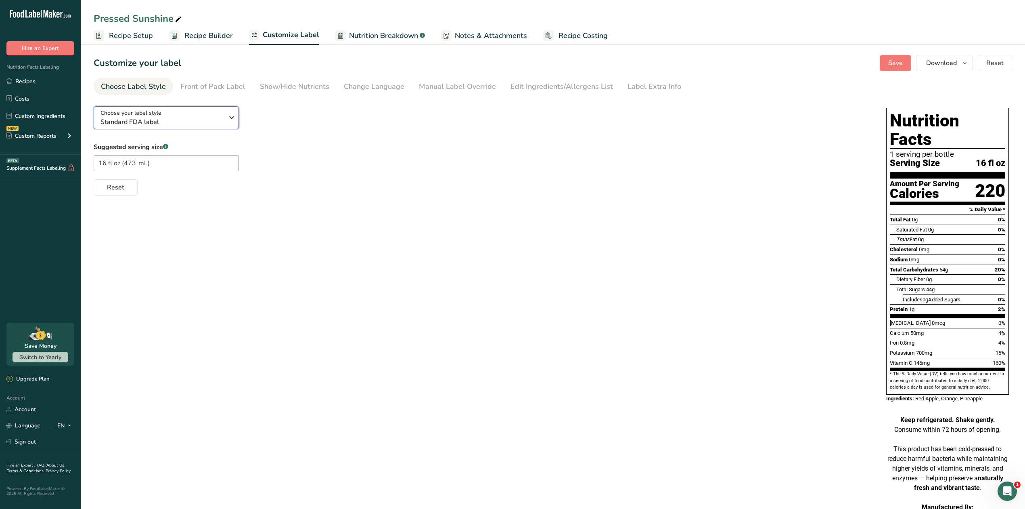
click at [229, 115] on icon "button" at bounding box center [232, 117] width 10 height 15
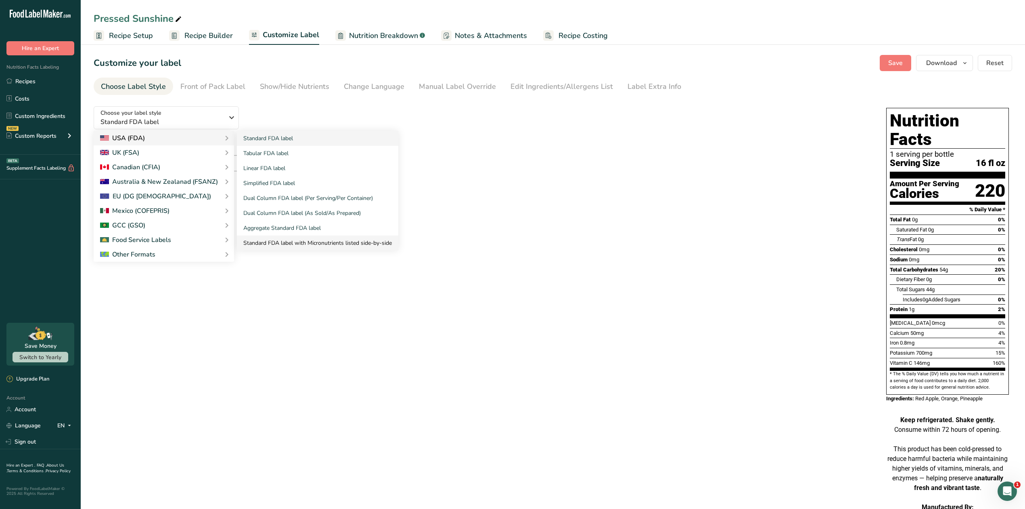
click at [262, 241] on link "Standard FDA label with Micronutrients listed side-by-side" at bounding box center [317, 242] width 161 height 15
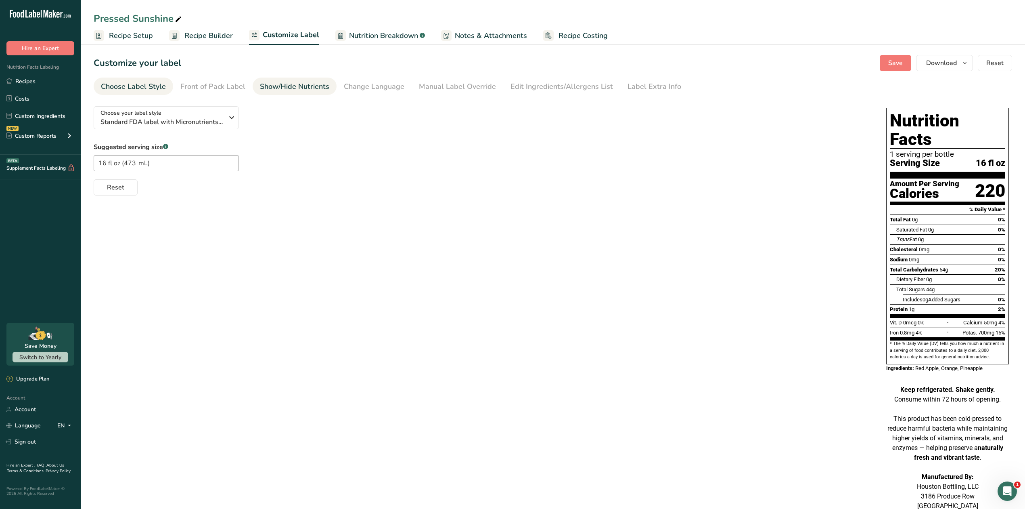
click at [289, 91] on div "Show/Hide Nutrients" at bounding box center [294, 86] width 69 height 11
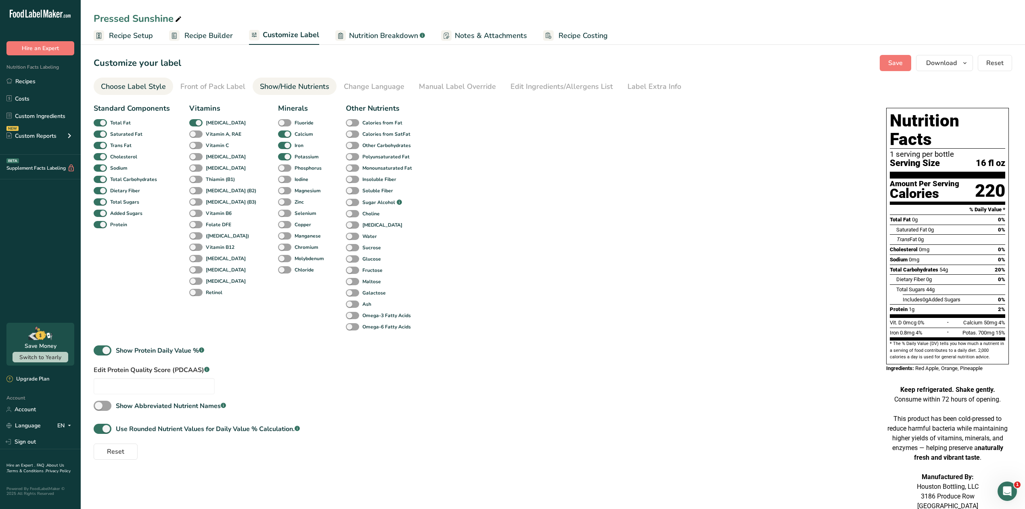
click at [145, 90] on div "Choose Label Style" at bounding box center [133, 86] width 65 height 11
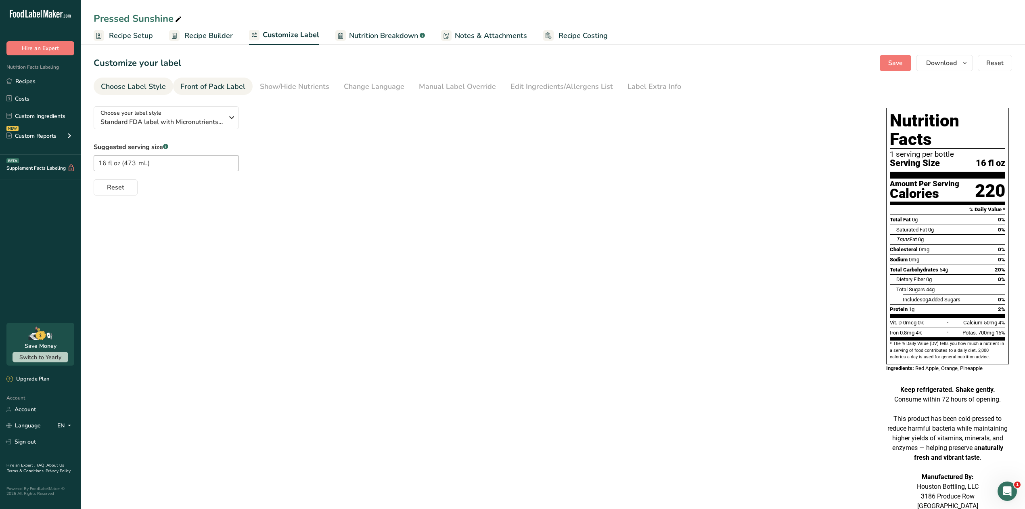
click at [205, 89] on div "Front of Pack Label" at bounding box center [212, 86] width 65 height 11
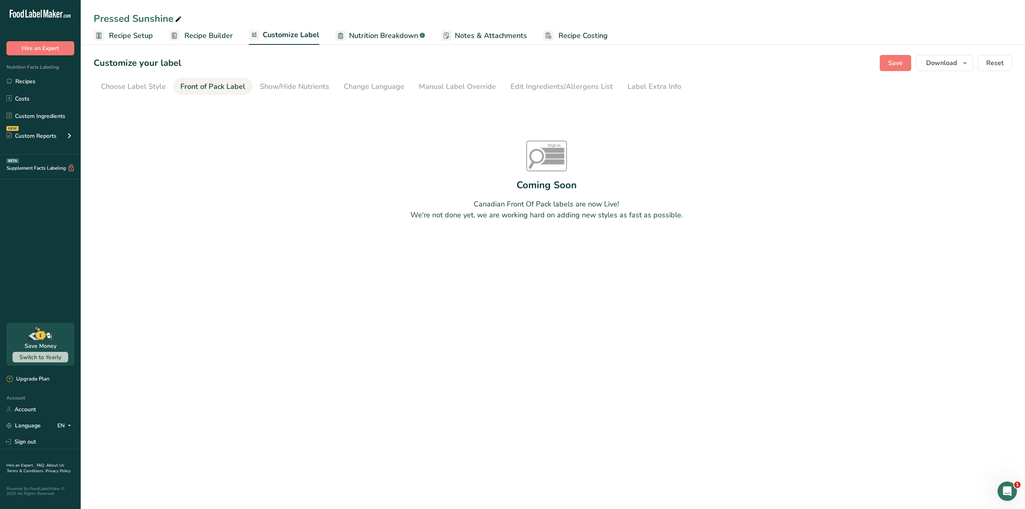
click at [196, 34] on span "Recipe Builder" at bounding box center [208, 35] width 48 height 11
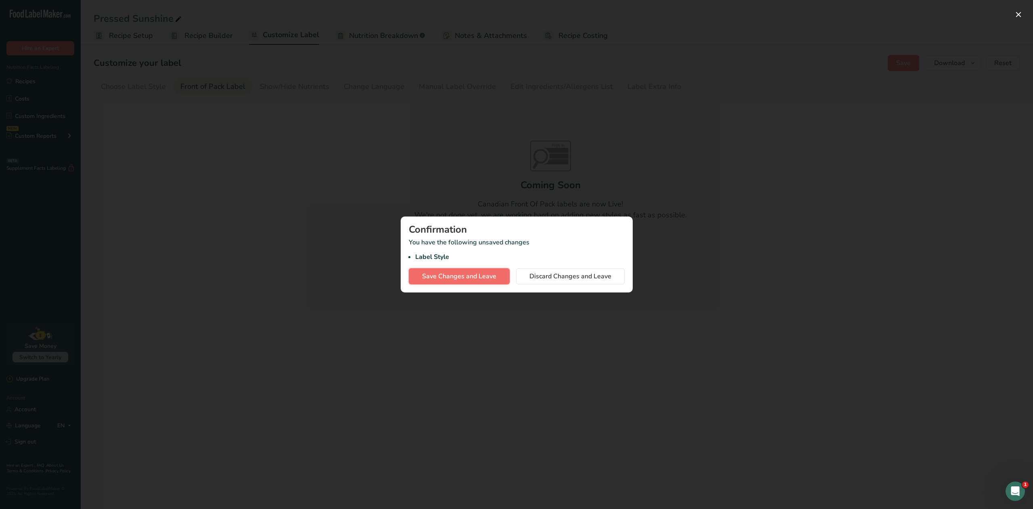
click at [467, 276] on span "Save Changes and Leave" at bounding box center [459, 276] width 74 height 10
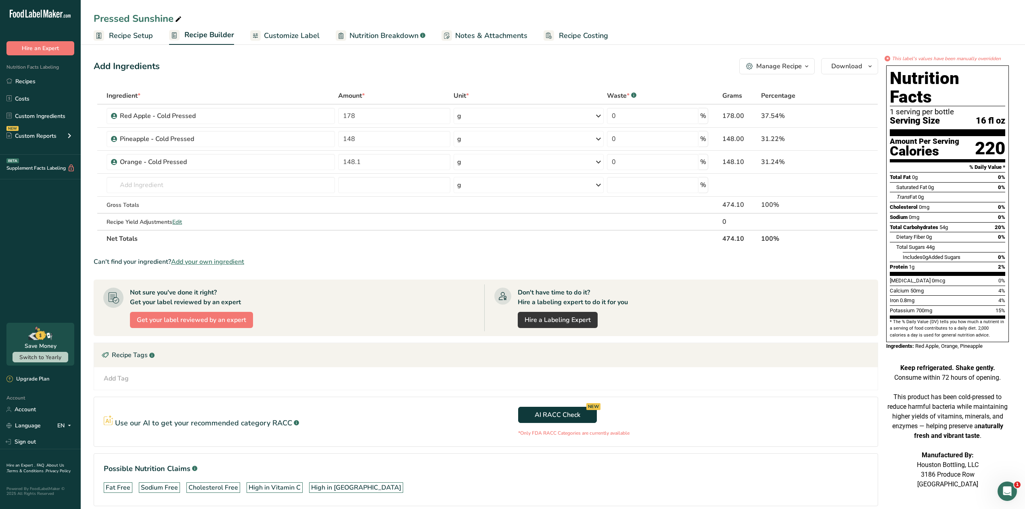
click at [298, 36] on span "Customize Label" at bounding box center [292, 35] width 56 height 11
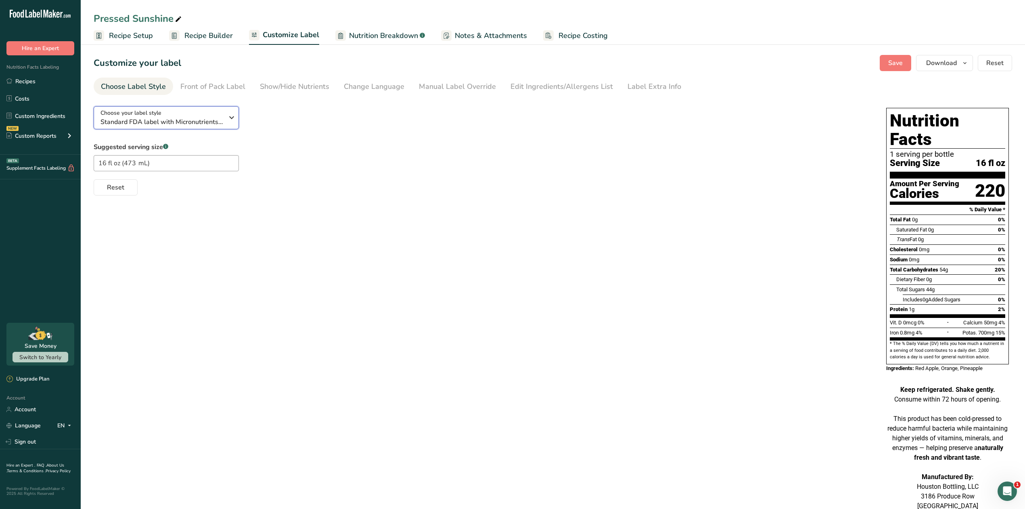
click at [210, 117] on span "Standard FDA label with Micronutrients listed side-by-side" at bounding box center [162, 122] width 123 height 10
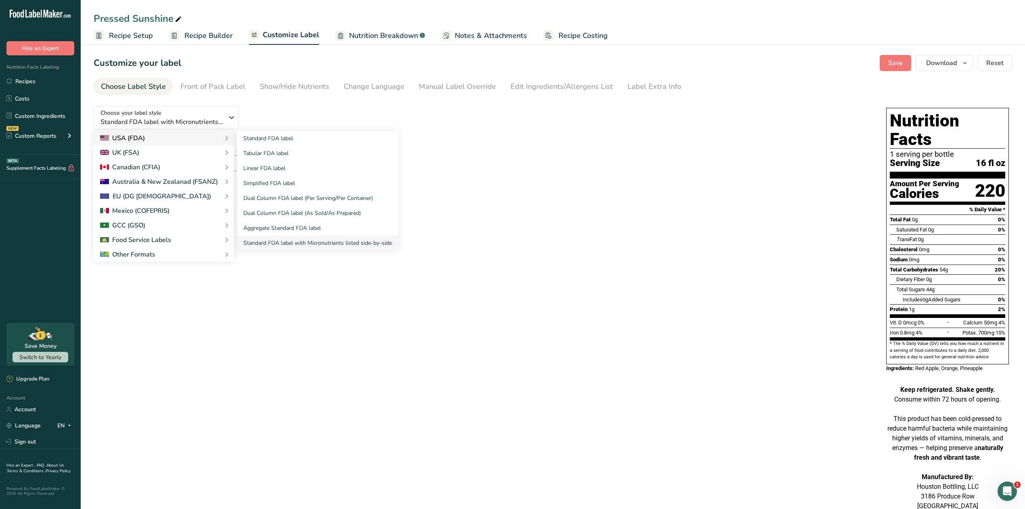
click at [216, 138] on div "USA (FDA)" at bounding box center [164, 138] width 128 height 10
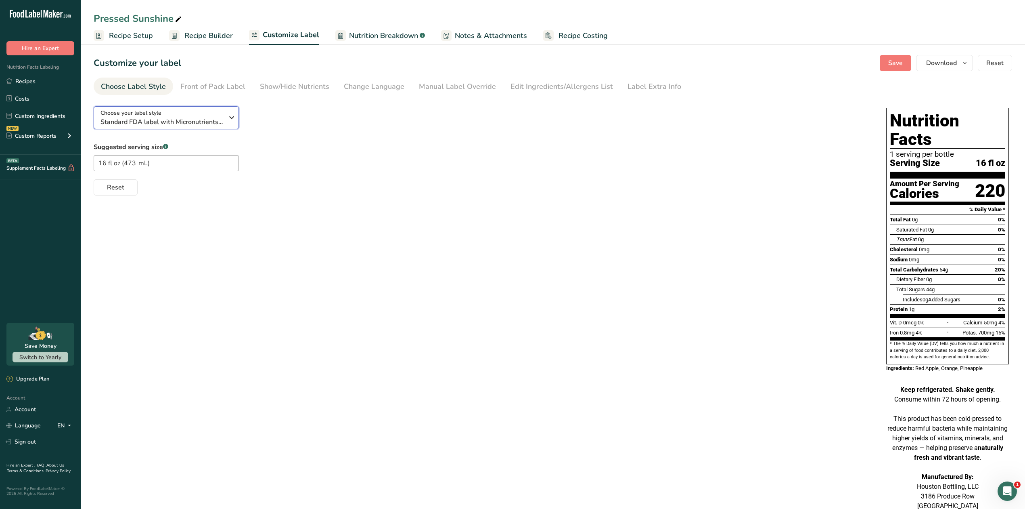
click at [224, 122] on div "Choose your label style Standard FDA label with Micronutrients listed side-by-s…" at bounding box center [165, 118] width 129 height 18
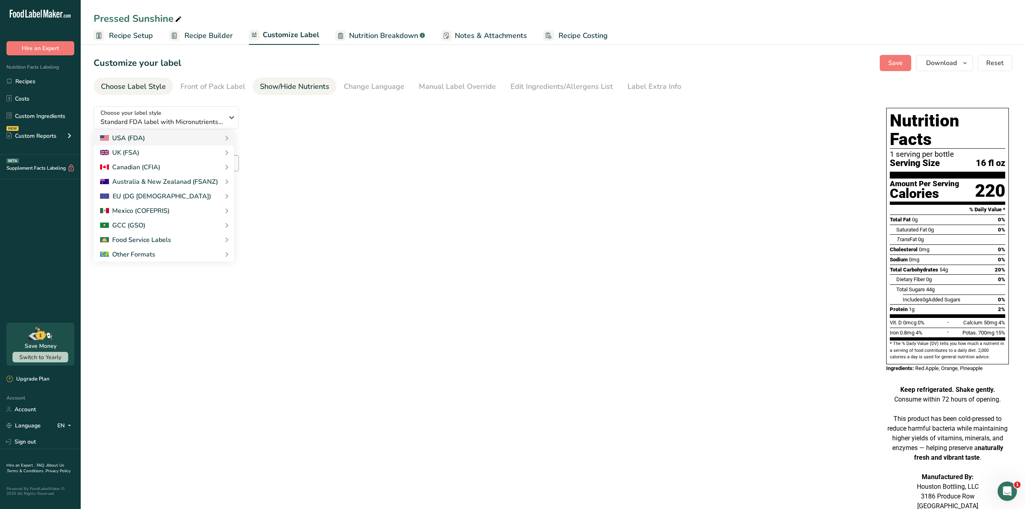
click at [278, 84] on div "Show/Hide Nutrients" at bounding box center [294, 86] width 69 height 11
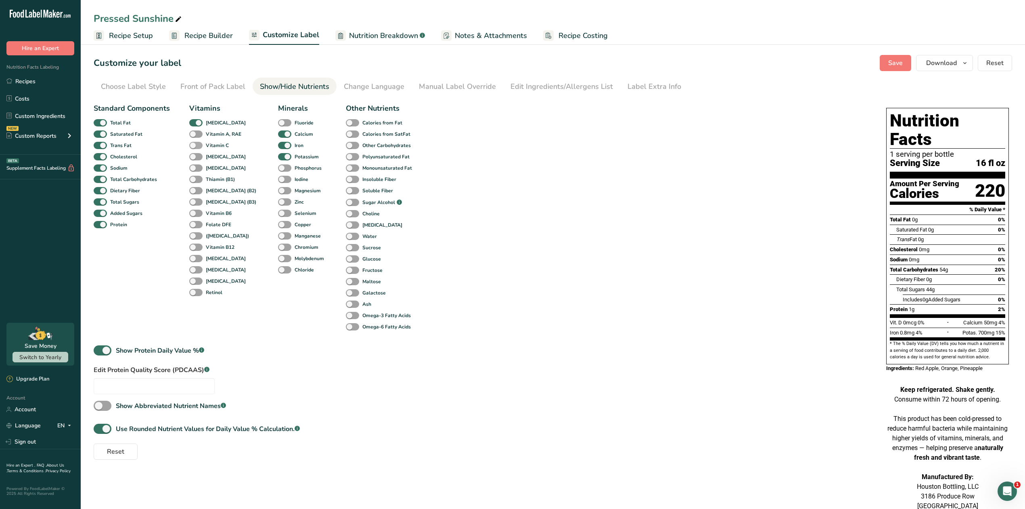
click at [219, 143] on b "Vitamin C" at bounding box center [217, 145] width 23 height 7
click at [195, 143] on input "Vitamin C" at bounding box center [191, 145] width 5 height 5
checkbox input "true"
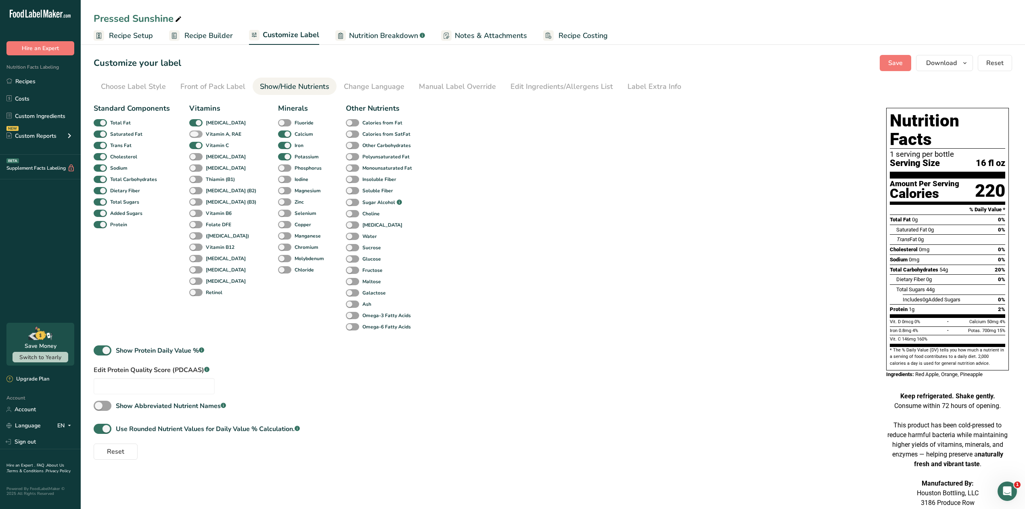
click at [220, 133] on b "Vitamin A, RAE" at bounding box center [224, 133] width 36 height 7
click at [195, 133] on input "Vitamin A, RAE" at bounding box center [191, 133] width 5 height 5
click at [222, 133] on b "Vitamin A, RAE" at bounding box center [224, 133] width 36 height 7
click at [195, 133] on input "Vitamin A, RAE" at bounding box center [191, 133] width 5 height 5
checkbox input "false"
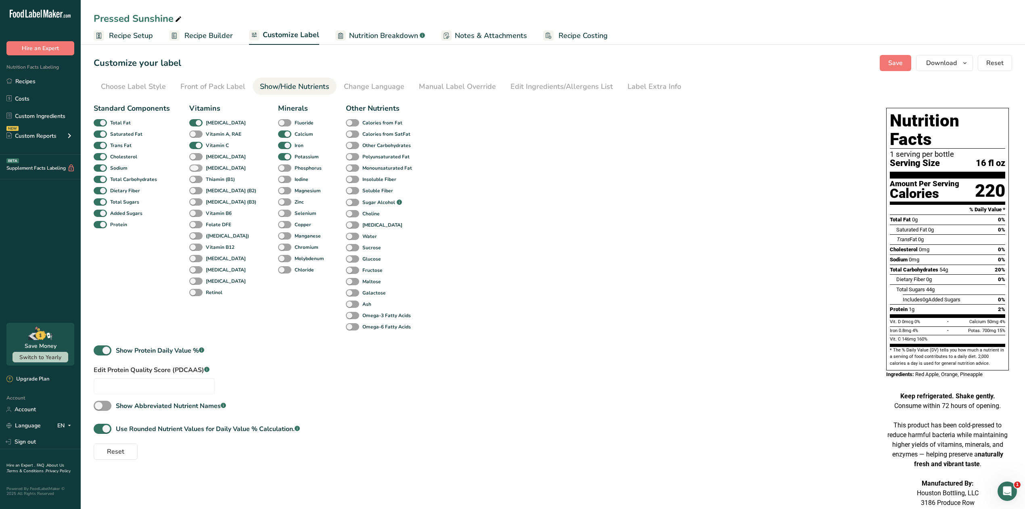
click at [220, 167] on b "[MEDICAL_DATA]" at bounding box center [226, 167] width 40 height 7
click at [195, 167] on input "[MEDICAL_DATA]" at bounding box center [191, 167] width 5 height 5
click at [220, 167] on b "[MEDICAL_DATA]" at bounding box center [226, 167] width 40 height 7
click at [195, 167] on input "[MEDICAL_DATA]" at bounding box center [191, 167] width 5 height 5
checkbox input "false"
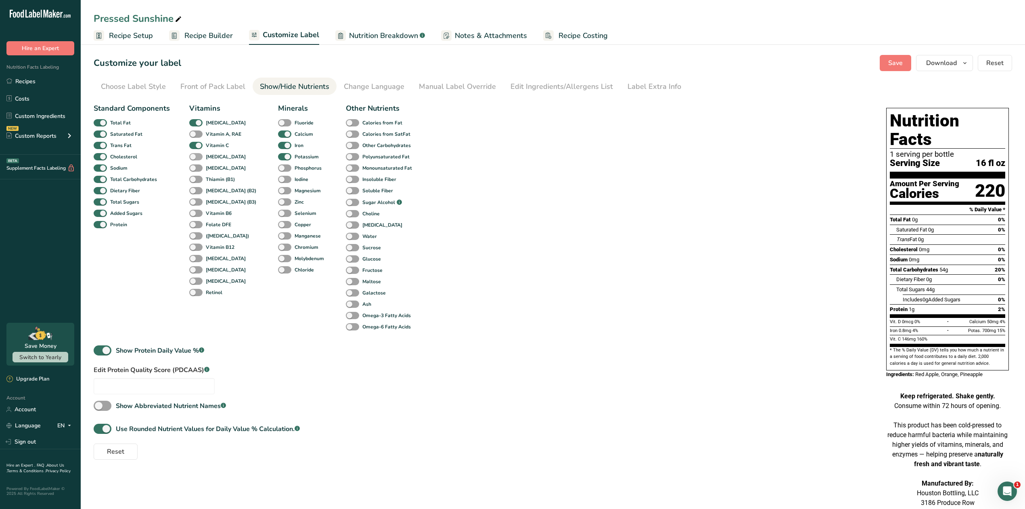
click at [220, 157] on b "[MEDICAL_DATA]" at bounding box center [226, 156] width 40 height 7
click at [195, 157] on input "[MEDICAL_DATA]" at bounding box center [191, 156] width 5 height 5
click at [220, 157] on b "[MEDICAL_DATA]" at bounding box center [226, 156] width 40 height 7
click at [195, 157] on input "[MEDICAL_DATA]" at bounding box center [191, 156] width 5 height 5
checkbox input "false"
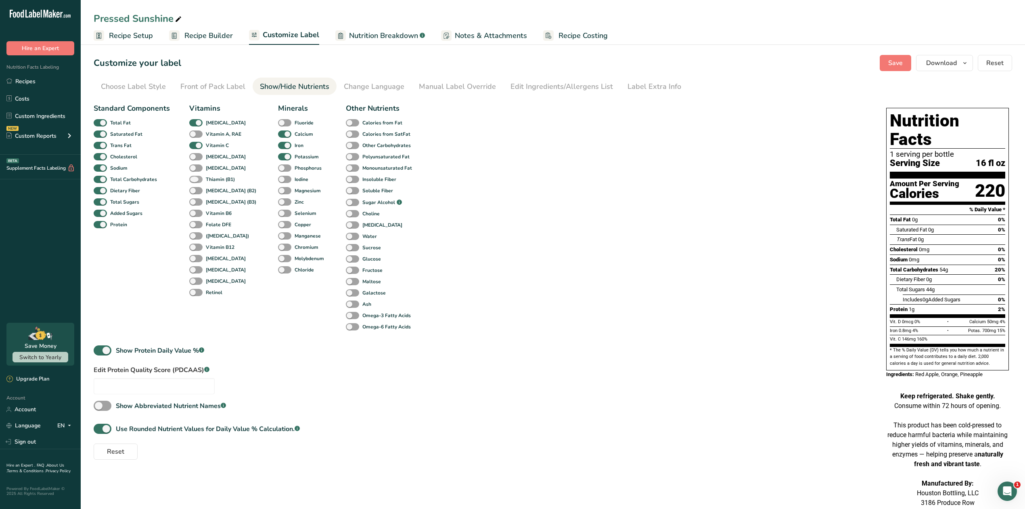
click at [223, 176] on b "Thiamin (B1)" at bounding box center [220, 179] width 29 height 7
click at [195, 176] on input "Thiamin (B1)" at bounding box center [191, 178] width 5 height 5
click at [223, 176] on b "Thiamin (B1)" at bounding box center [220, 179] width 29 height 7
click at [195, 176] on input "Thiamin (B1)" at bounding box center [191, 178] width 5 height 5
checkbox input "false"
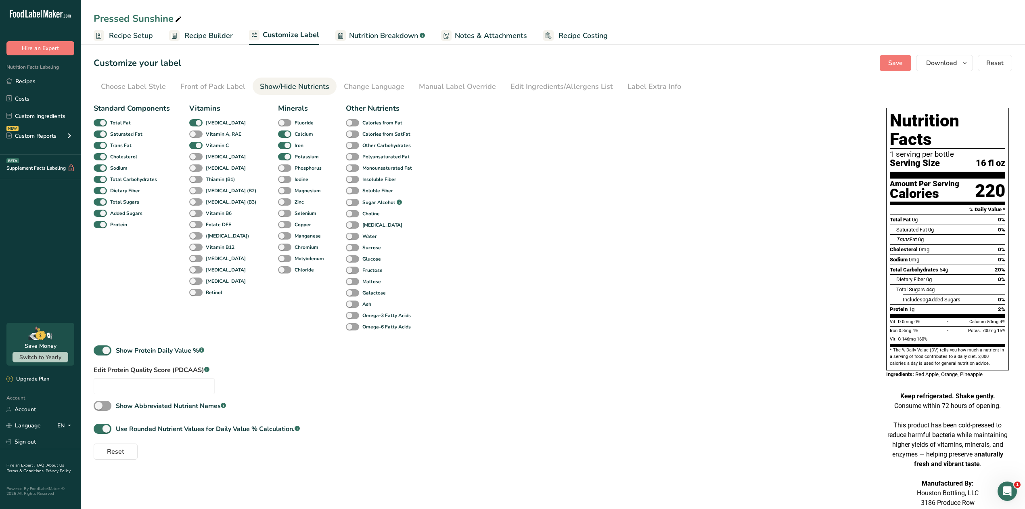
click at [223, 187] on b "[MEDICAL_DATA] (B2)" at bounding box center [231, 190] width 50 height 7
click at [195, 188] on input "[MEDICAL_DATA] (B2)" at bounding box center [191, 190] width 5 height 5
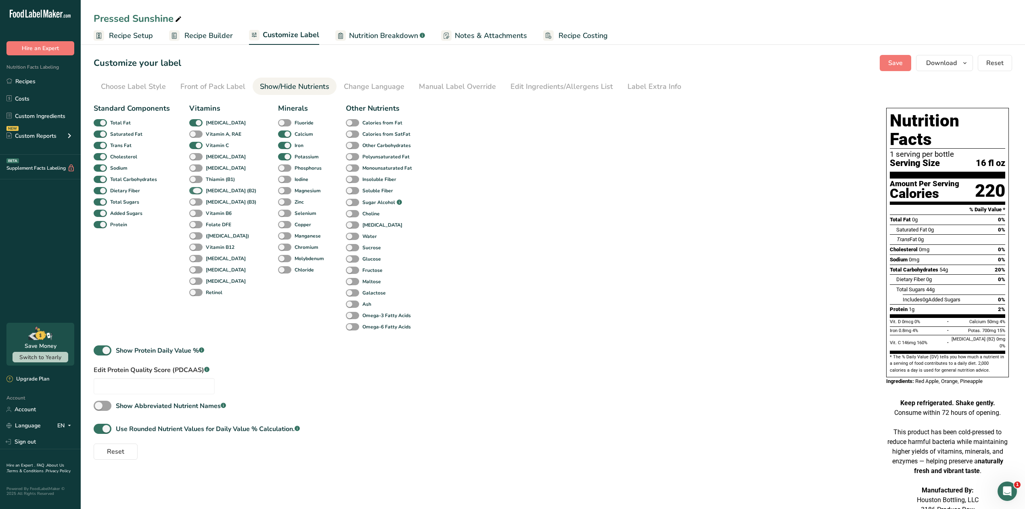
click at [222, 187] on b "[MEDICAL_DATA] (B2)" at bounding box center [231, 190] width 50 height 7
click at [195, 188] on input "[MEDICAL_DATA] (B2)" at bounding box center [191, 190] width 5 height 5
checkbox input "false"
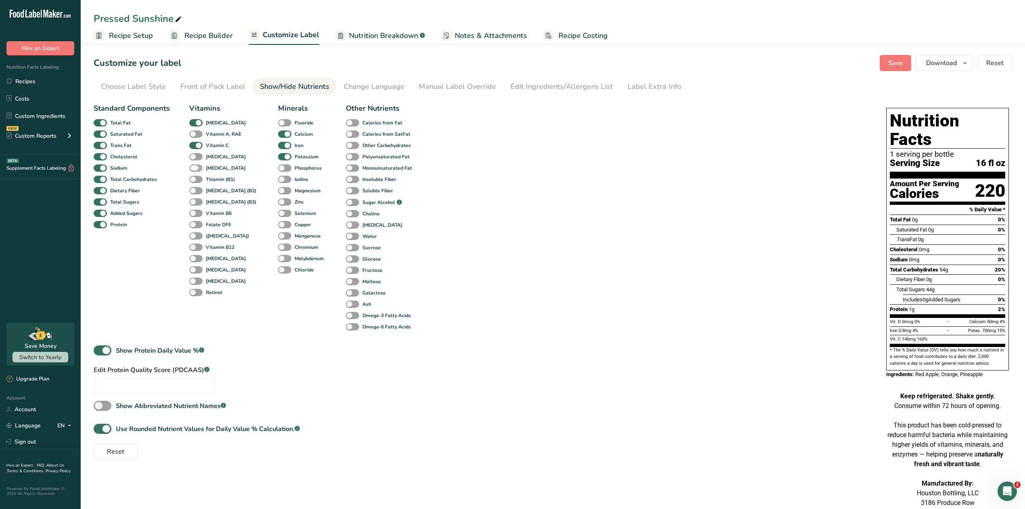
click at [220, 167] on b "[MEDICAL_DATA]" at bounding box center [226, 167] width 40 height 7
click at [195, 167] on input "[MEDICAL_DATA]" at bounding box center [191, 167] width 5 height 5
click at [220, 167] on b "[MEDICAL_DATA]" at bounding box center [226, 167] width 40 height 7
click at [195, 167] on input "[MEDICAL_DATA]" at bounding box center [191, 167] width 5 height 5
checkbox input "false"
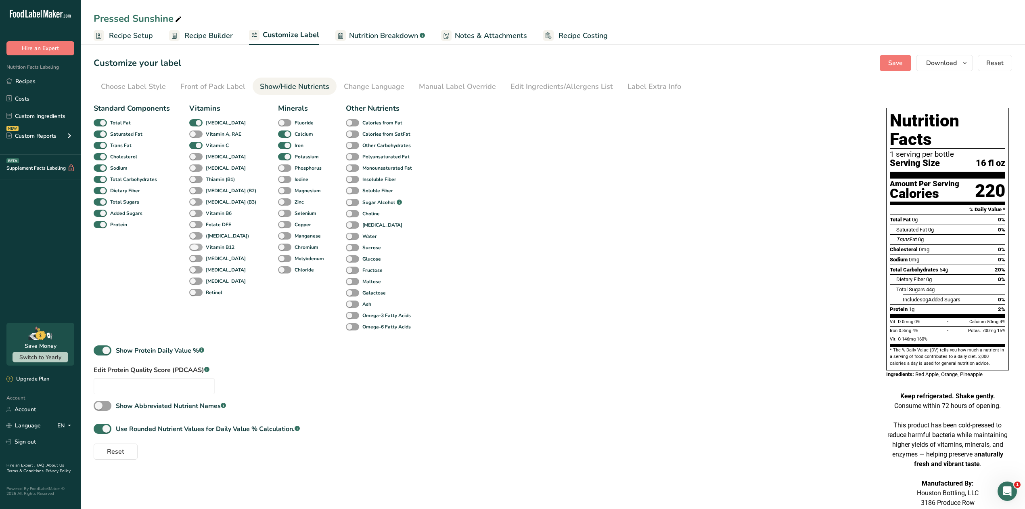
click at [219, 244] on b "Vitamin B12" at bounding box center [220, 246] width 29 height 7
click at [195, 244] on input "Vitamin B12" at bounding box center [191, 246] width 5 height 5
click at [219, 244] on b "Vitamin B12" at bounding box center [220, 246] width 29 height 7
click at [195, 244] on input "Vitamin B12" at bounding box center [191, 246] width 5 height 5
checkbox input "false"
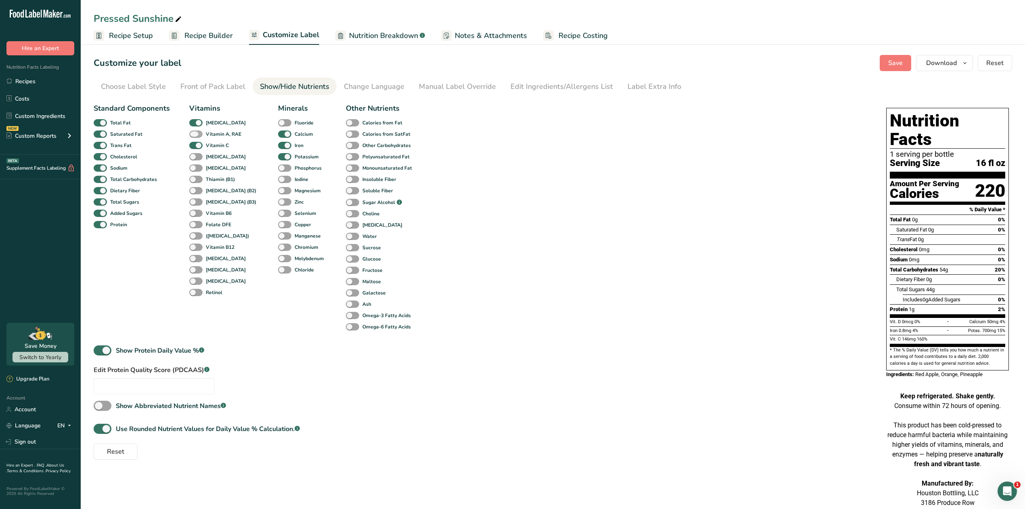
click at [208, 133] on b "Vitamin A, RAE" at bounding box center [224, 133] width 36 height 7
click at [195, 133] on input "Vitamin A, RAE" at bounding box center [191, 133] width 5 height 5
checkbox input "true"
click at [640, 88] on div "Label Extra Info" at bounding box center [655, 86] width 54 height 11
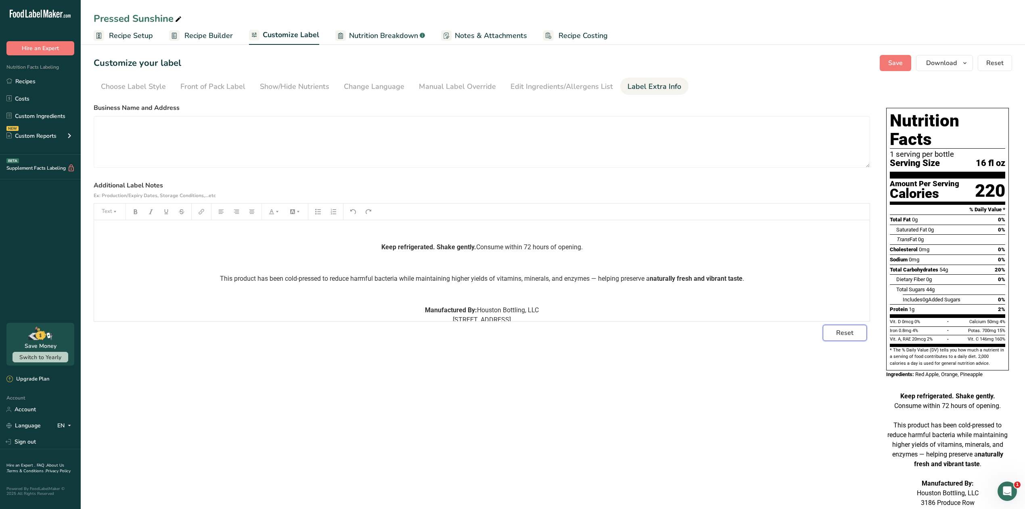
click at [849, 335] on span "Reset" at bounding box center [844, 333] width 17 height 10
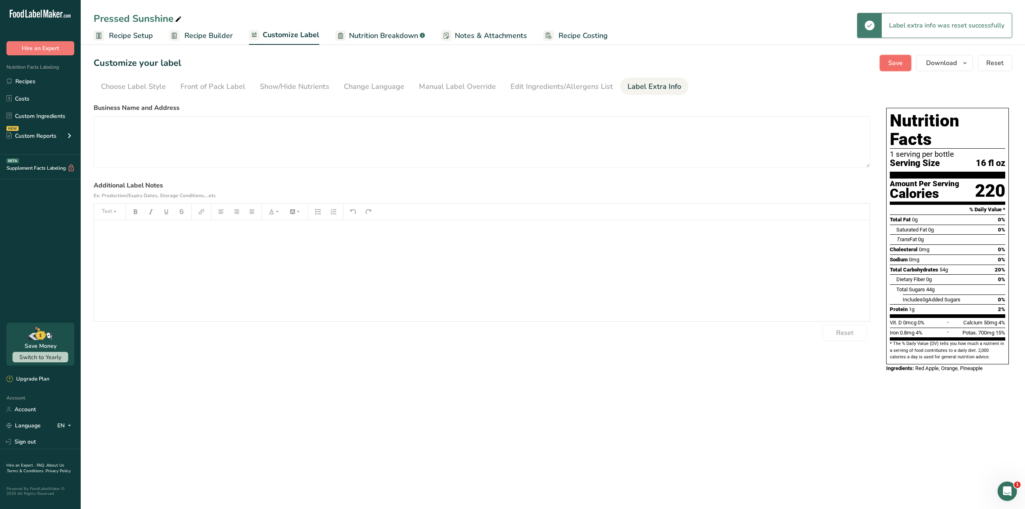
click at [892, 65] on span "Save" at bounding box center [896, 63] width 15 height 10
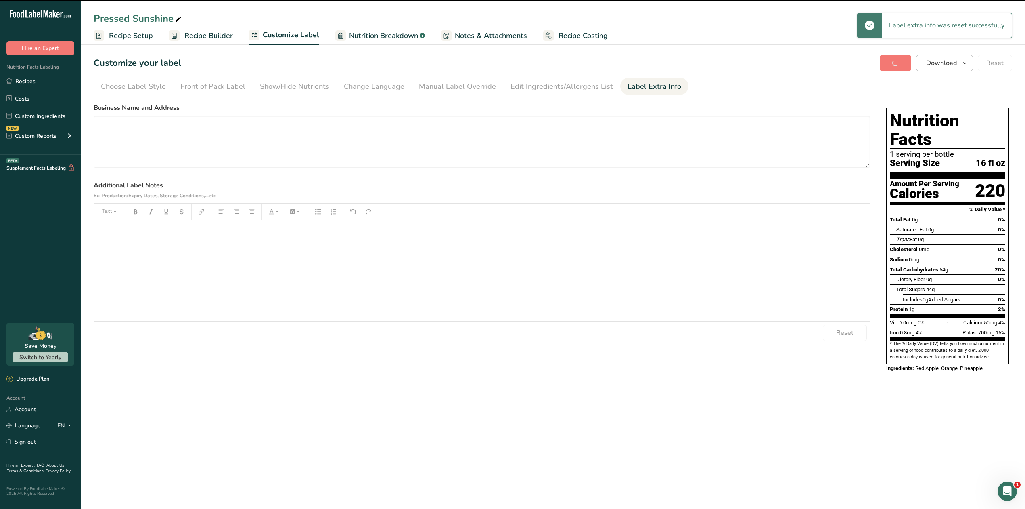
click at [940, 68] on button "Download" at bounding box center [944, 63] width 57 height 16
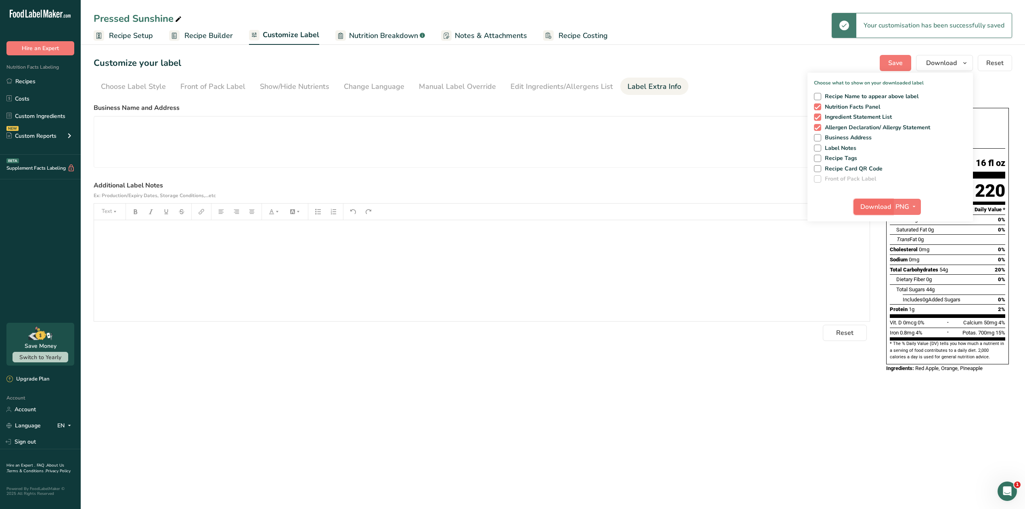
click at [865, 203] on span "Download" at bounding box center [876, 207] width 31 height 10
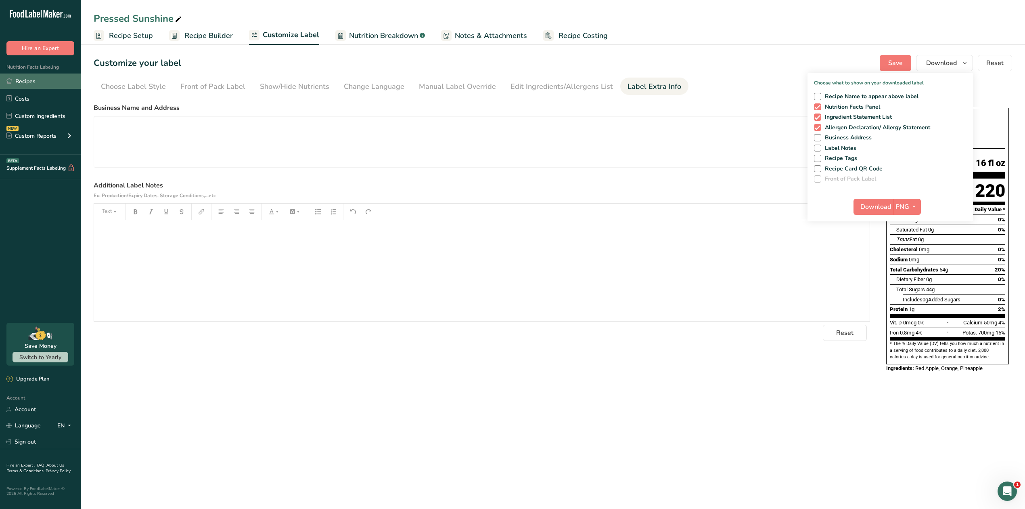
click at [38, 80] on link "Recipes" at bounding box center [40, 80] width 81 height 15
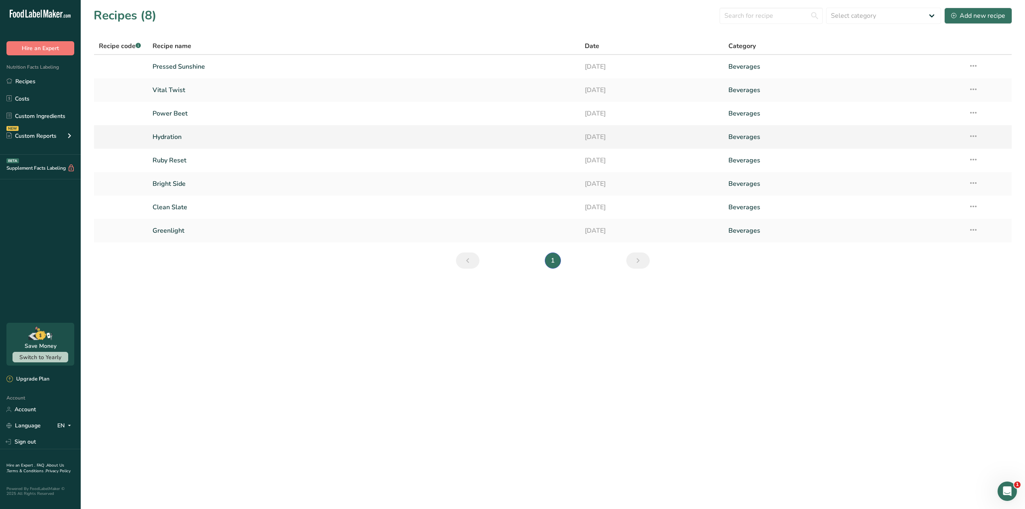
click at [173, 136] on link "Hydration" at bounding box center [364, 136] width 422 height 17
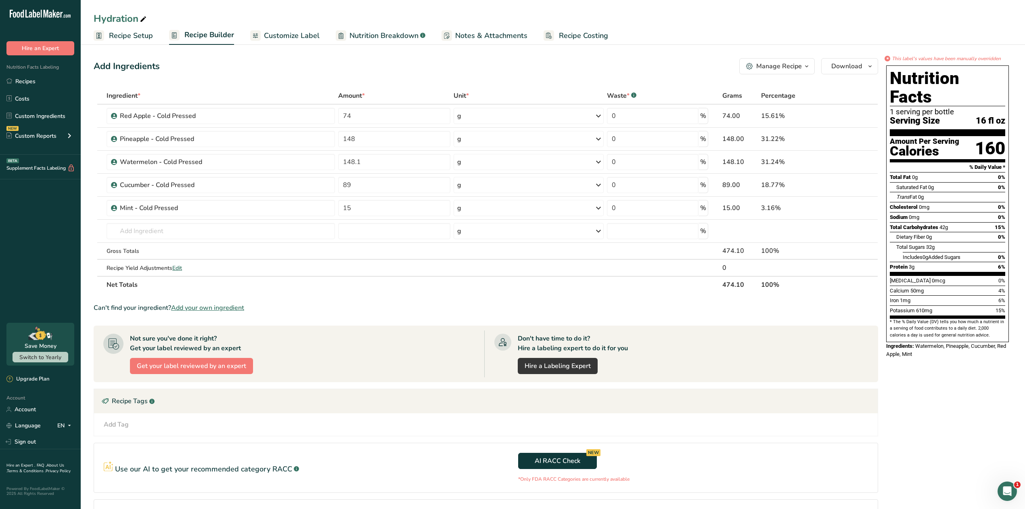
click at [316, 36] on span "Customize Label" at bounding box center [292, 35] width 56 height 11
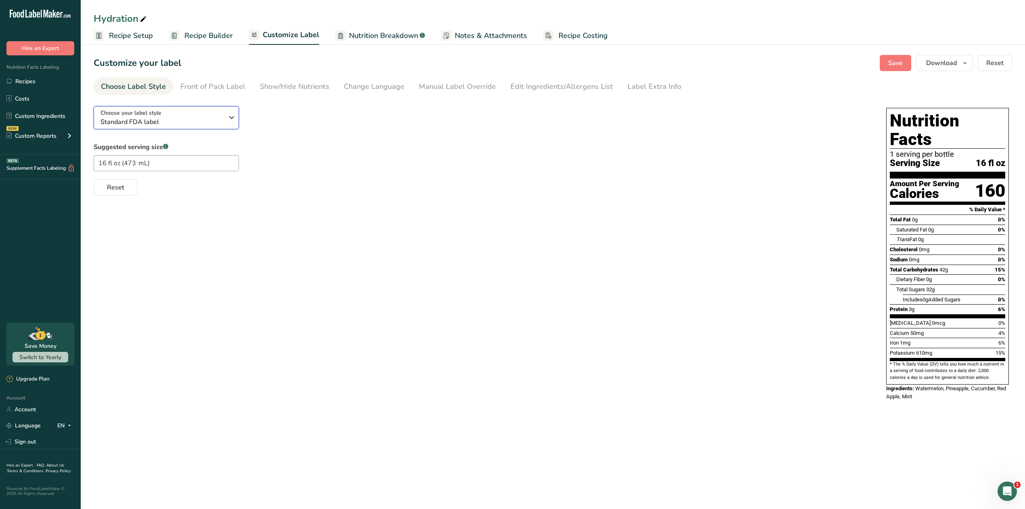
click at [165, 118] on span "Standard FDA label" at bounding box center [162, 122] width 123 height 10
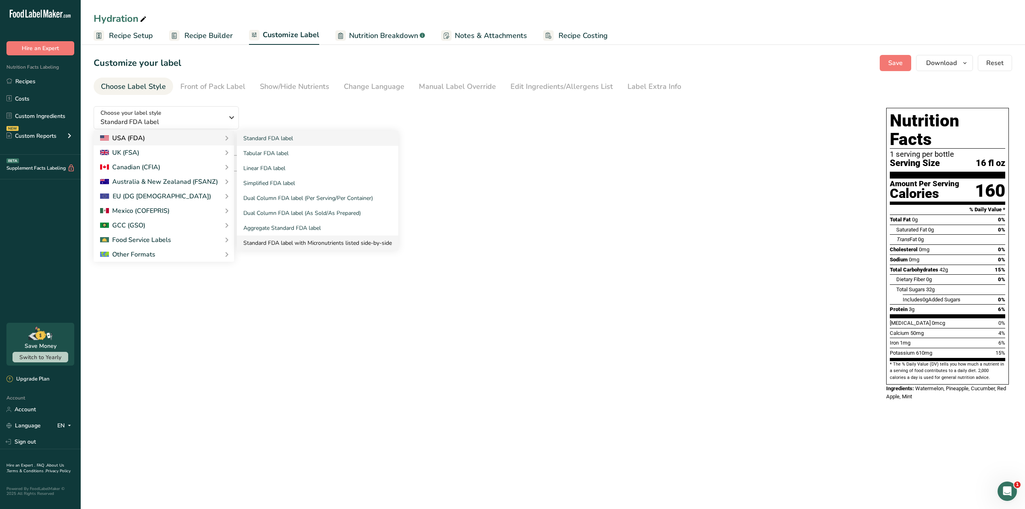
click at [272, 239] on link "Standard FDA label with Micronutrients listed side-by-side" at bounding box center [317, 242] width 161 height 15
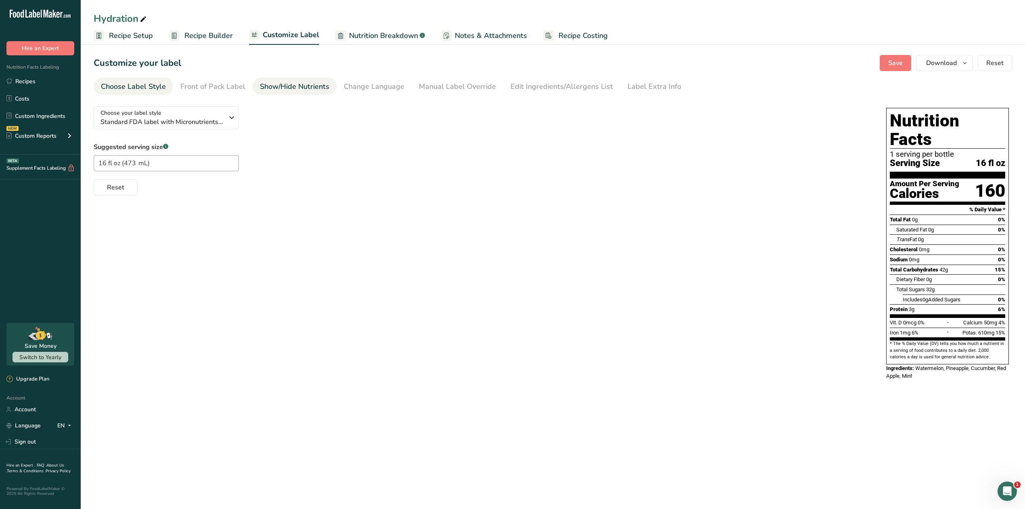
click at [293, 90] on div "Show/Hide Nutrients" at bounding box center [294, 86] width 69 height 11
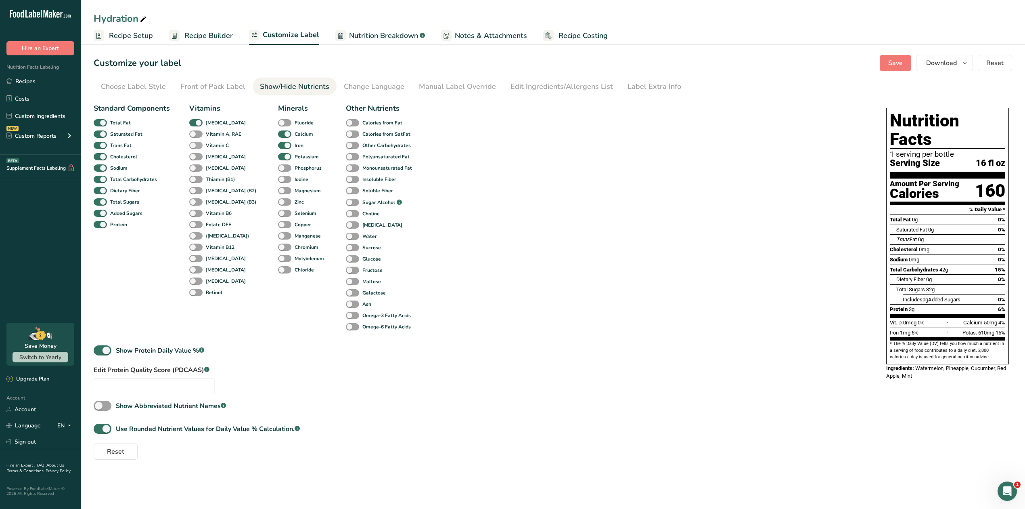
click at [221, 146] on b "Vitamin C" at bounding box center [217, 145] width 23 height 7
click at [195, 146] on input "Vitamin C" at bounding box center [191, 145] width 5 height 5
checkbox input "true"
click at [218, 154] on b "[MEDICAL_DATA]" at bounding box center [226, 156] width 40 height 7
click at [195, 154] on input "[MEDICAL_DATA]" at bounding box center [191, 156] width 5 height 5
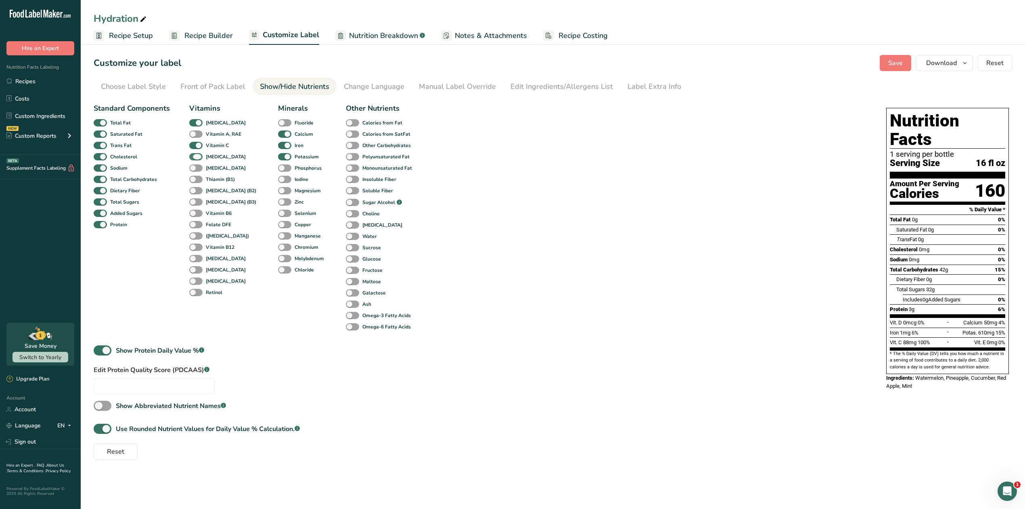
click at [218, 154] on b "[MEDICAL_DATA]" at bounding box center [226, 156] width 40 height 7
click at [195, 154] on input "[MEDICAL_DATA]" at bounding box center [191, 156] width 5 height 5
checkbox input "false"
click at [218, 168] on b "[MEDICAL_DATA]" at bounding box center [226, 167] width 40 height 7
click at [195, 168] on input "[MEDICAL_DATA]" at bounding box center [191, 167] width 5 height 5
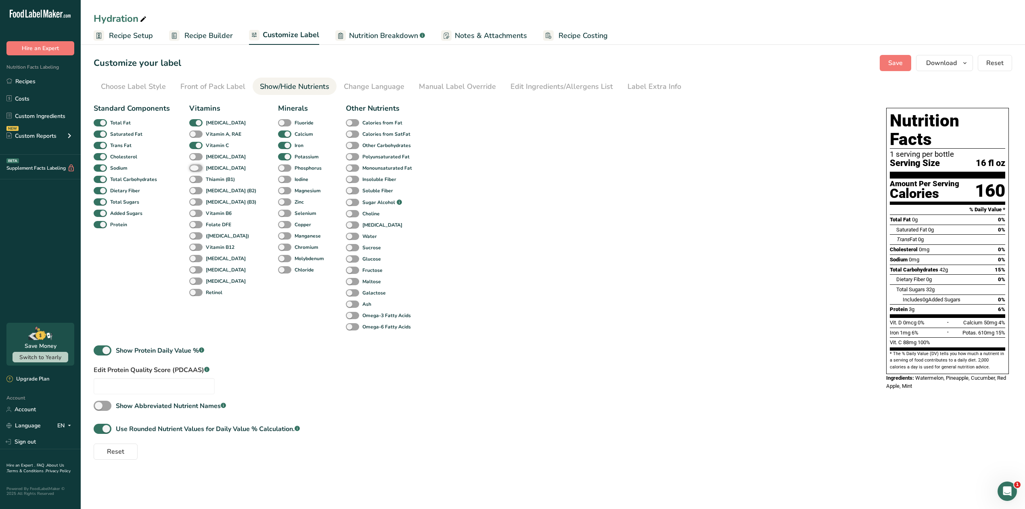
checkbox input "true"
click at [218, 152] on div "Vitamins Vitamin D Vitamin A, RAE Vitamin C Vitamin E Vitamin K Thiamin (B1) Ri…" at bounding box center [223, 217] width 69 height 229
click at [217, 157] on b "[MEDICAL_DATA]" at bounding box center [226, 156] width 40 height 7
click at [195, 157] on input "[MEDICAL_DATA]" at bounding box center [191, 156] width 5 height 5
click at [217, 157] on b "[MEDICAL_DATA]" at bounding box center [226, 156] width 40 height 7
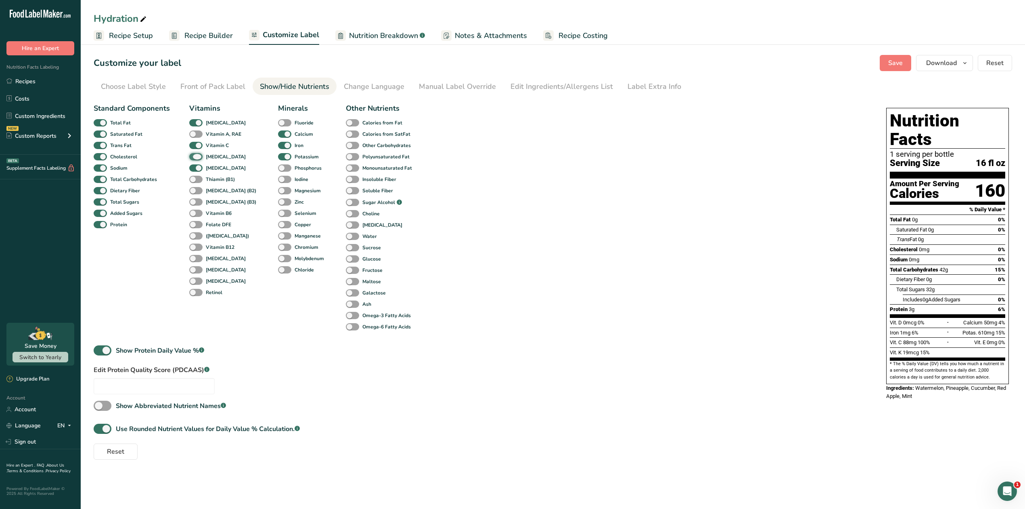
click at [195, 157] on input "[MEDICAL_DATA]" at bounding box center [191, 156] width 5 height 5
checkbox input "false"
click at [889, 63] on span "Save" at bounding box center [896, 63] width 15 height 10
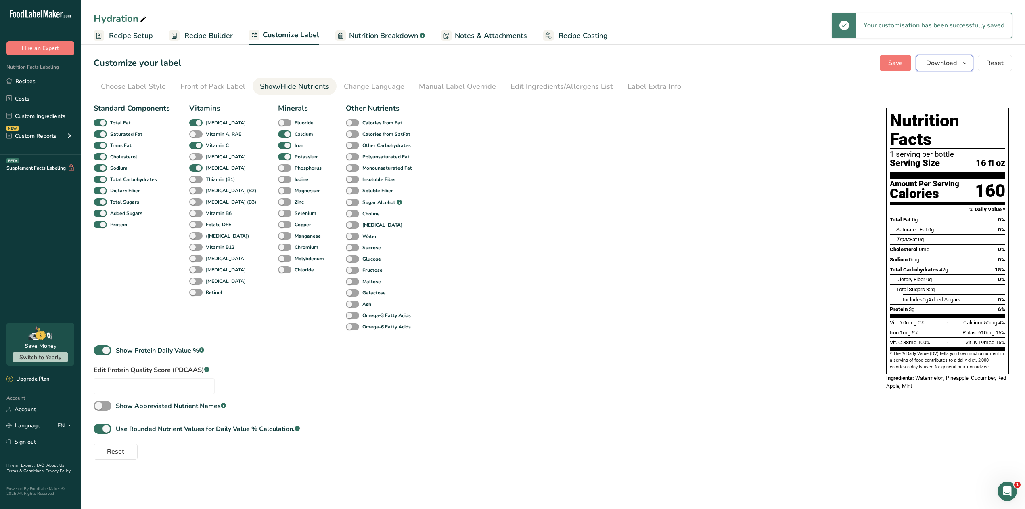
click at [937, 60] on span "Download" at bounding box center [941, 63] width 31 height 10
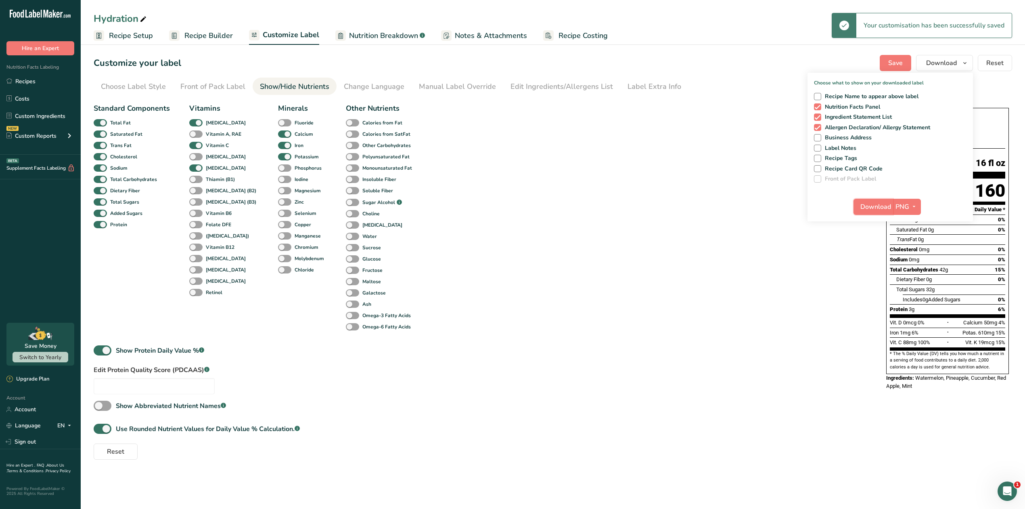
click at [874, 207] on span "Download" at bounding box center [876, 207] width 31 height 10
